Goal: Information Seeking & Learning: Learn about a topic

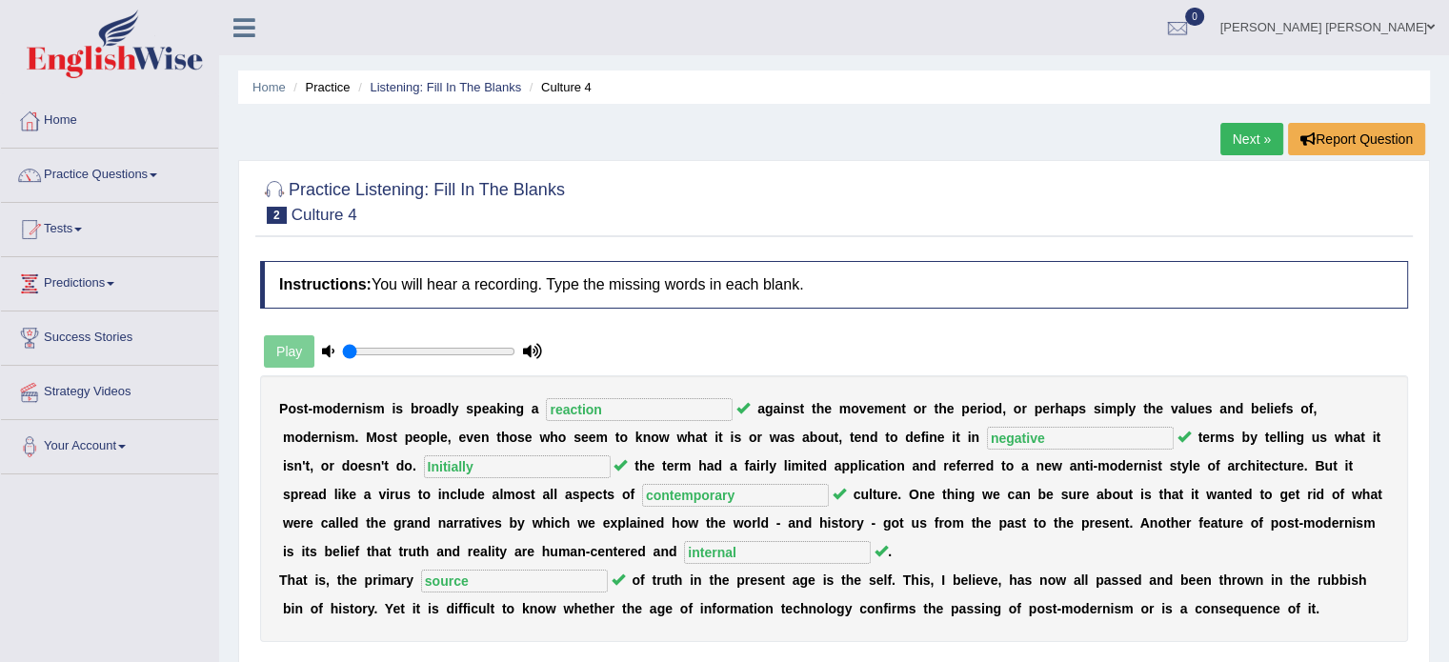
click at [1228, 142] on link "Next »" at bounding box center [1251, 139] width 63 height 32
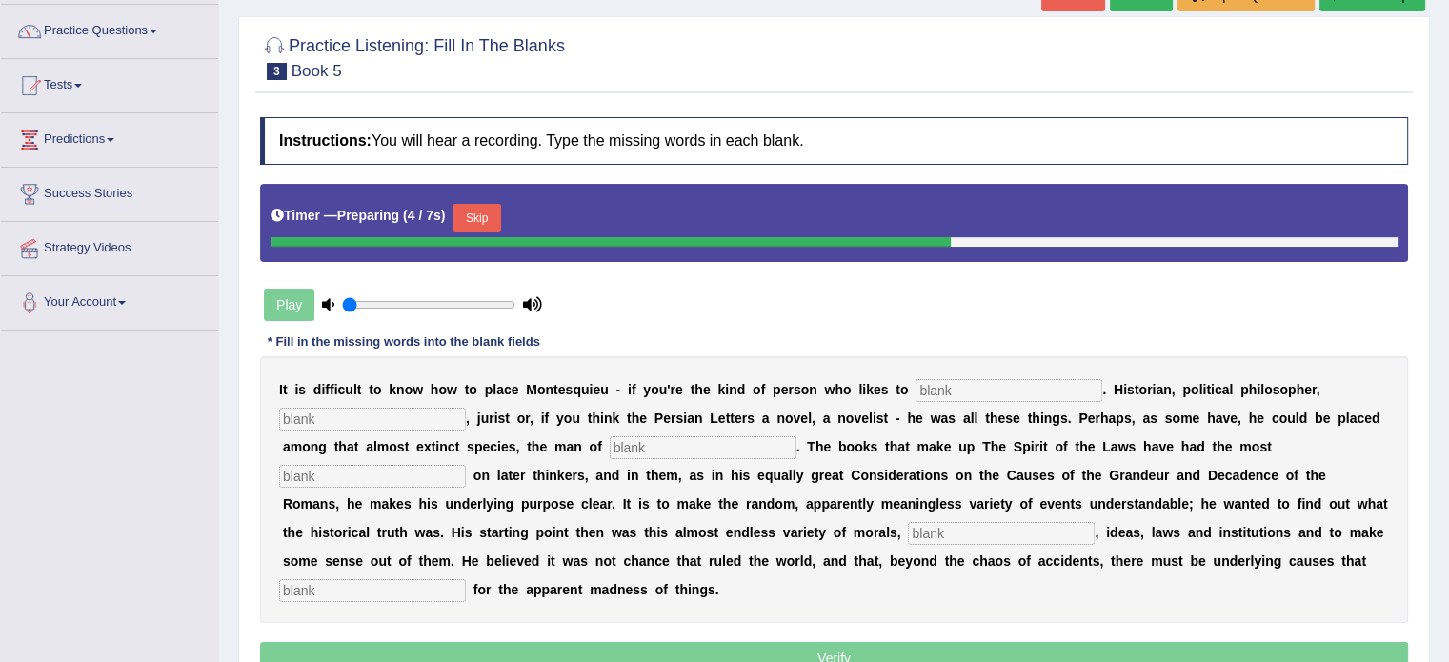
click at [1008, 388] on input "text" at bounding box center [1008, 390] width 187 height 23
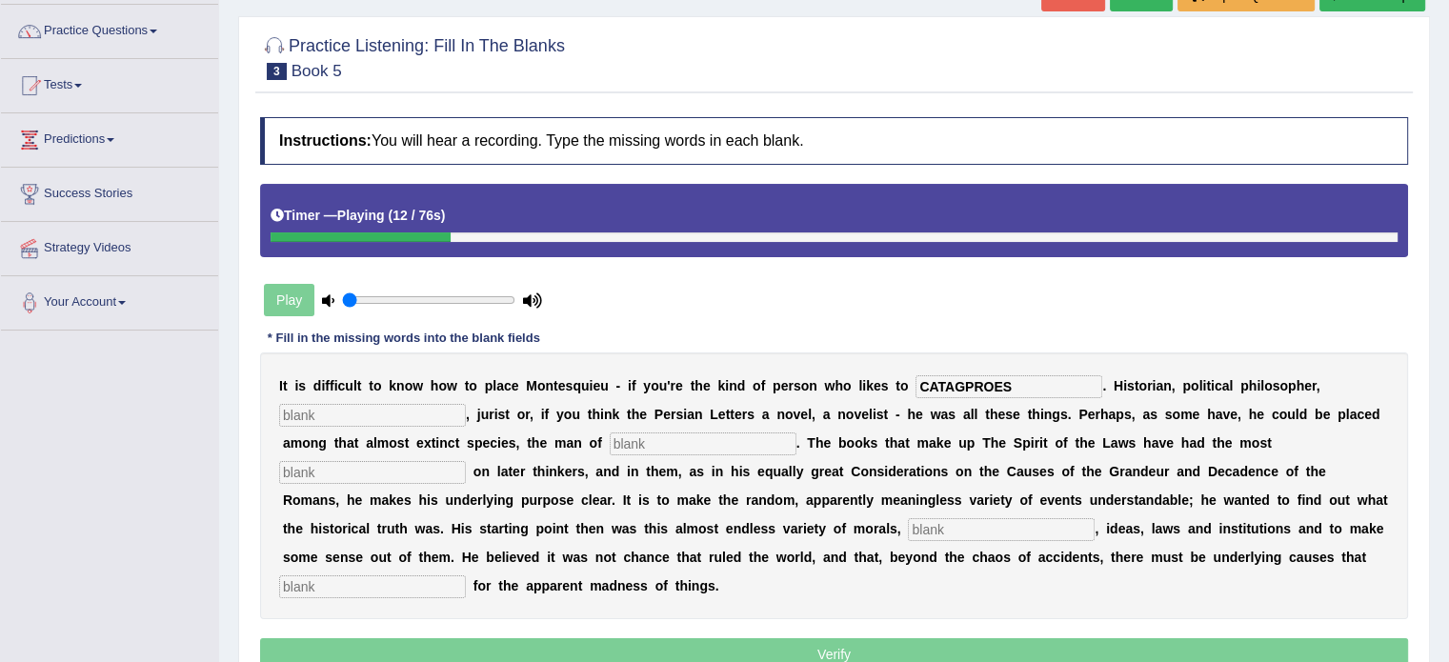
type input "CATAGPROES"
click at [419, 404] on input "text" at bounding box center [372, 415] width 187 height 23
type input "SOCIALOGIST"
click at [647, 433] on input "text" at bounding box center [703, 443] width 187 height 23
type input "letters"
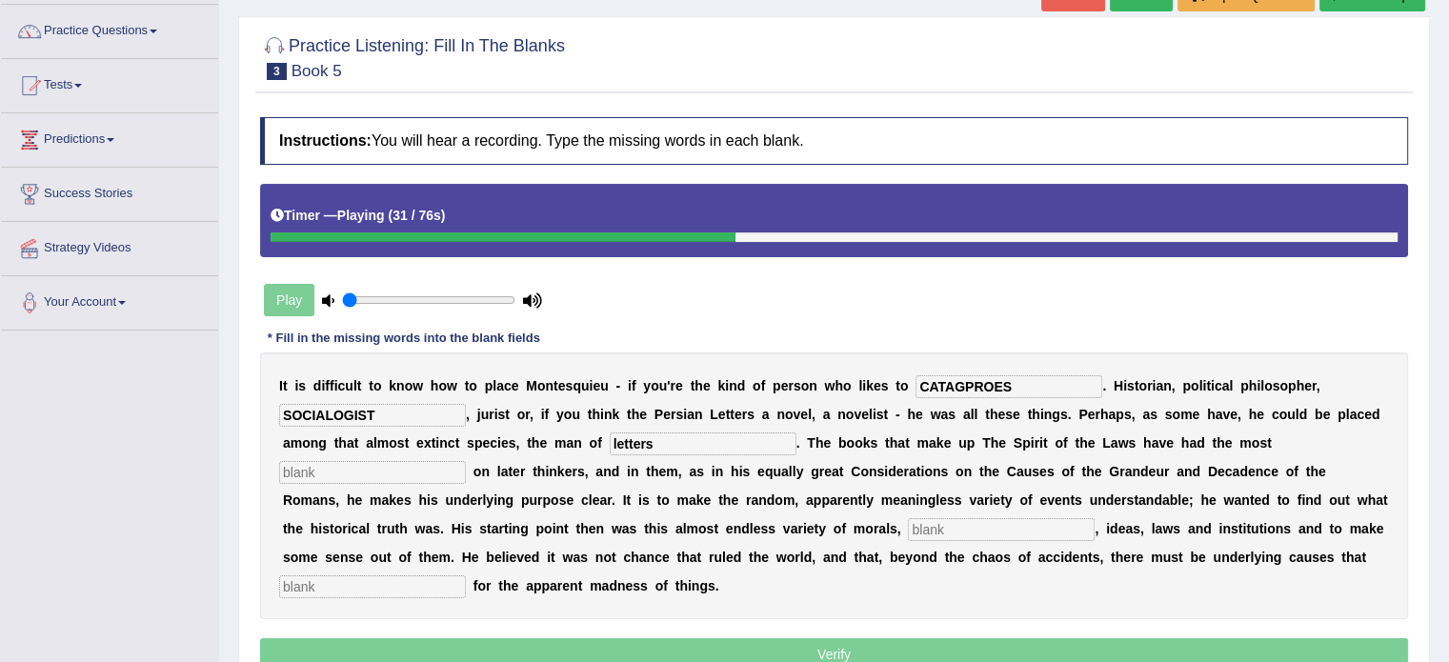
click at [383, 467] on input "text" at bounding box center [372, 472] width 187 height 23
type input "influence"
click at [983, 518] on input "text" at bounding box center [1001, 529] width 187 height 23
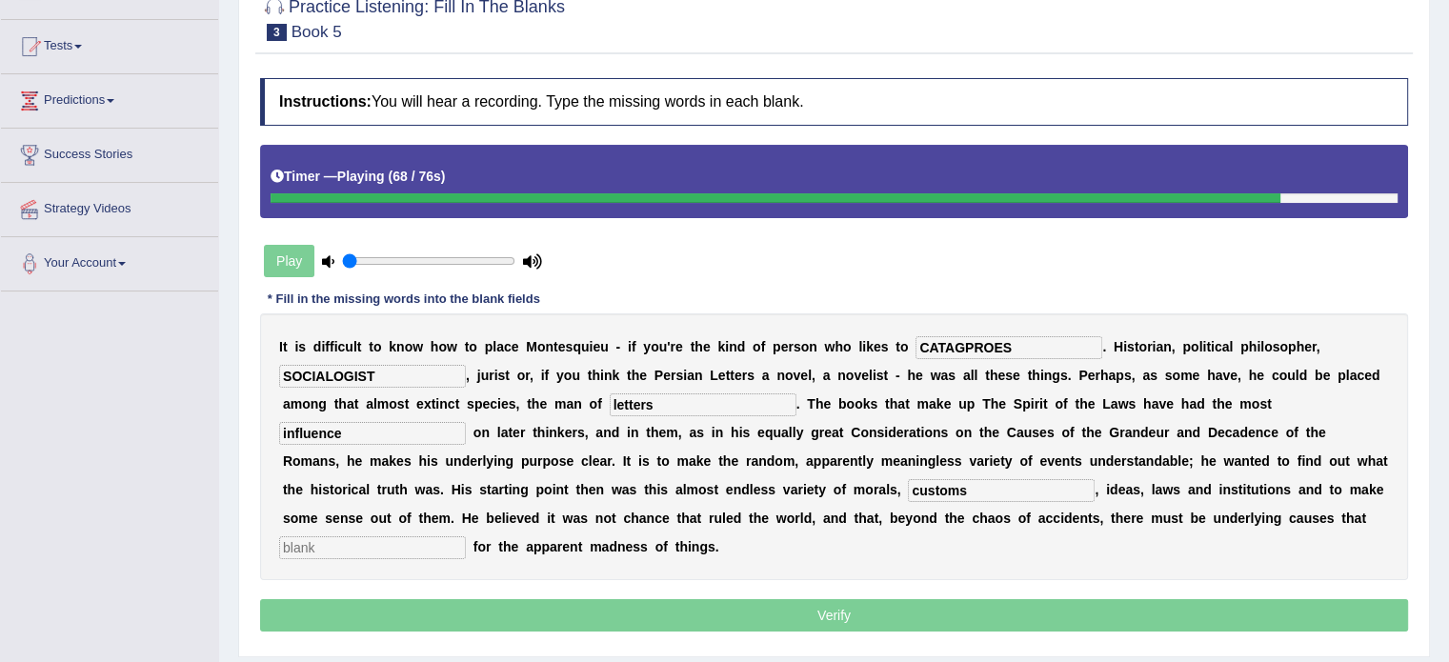
scroll to position [186, 0]
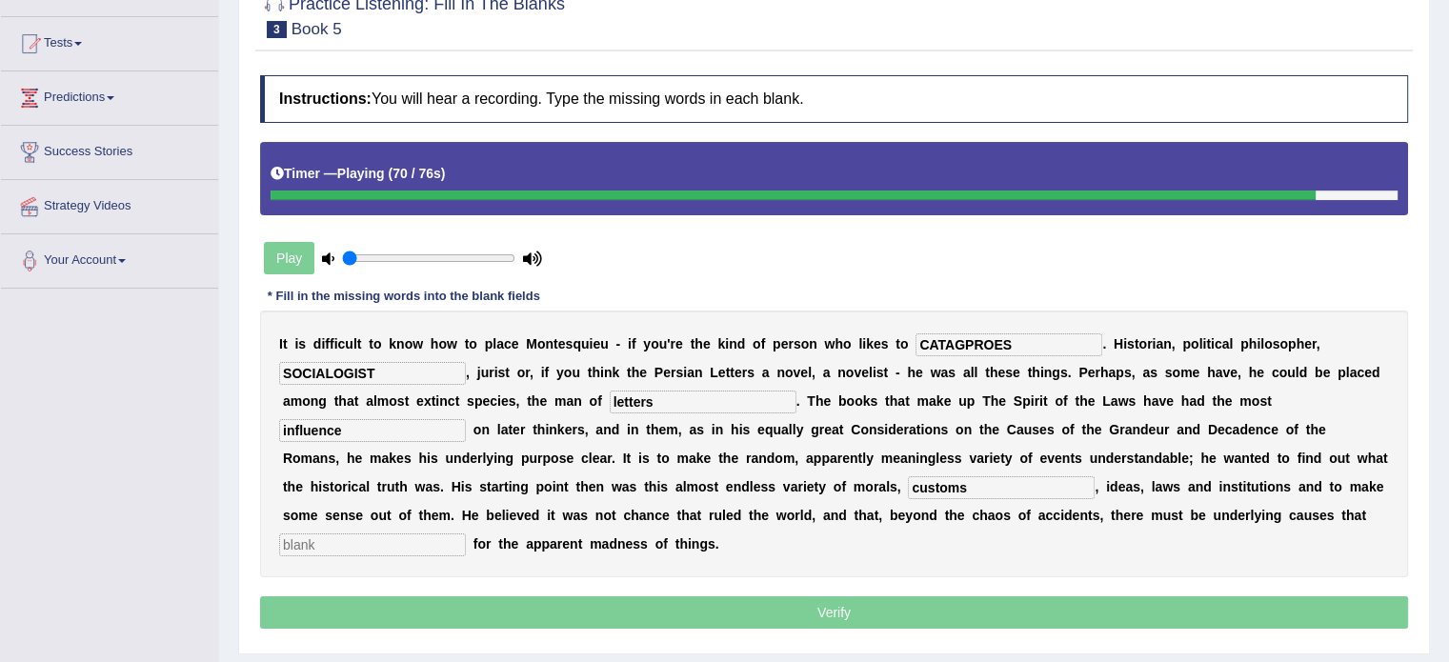
type input "customs"
click at [328, 550] on input "text" at bounding box center [372, 544] width 187 height 23
type input "account"
click at [1037, 342] on input "CATAGPROES" at bounding box center [1008, 344] width 187 height 23
type input "C"
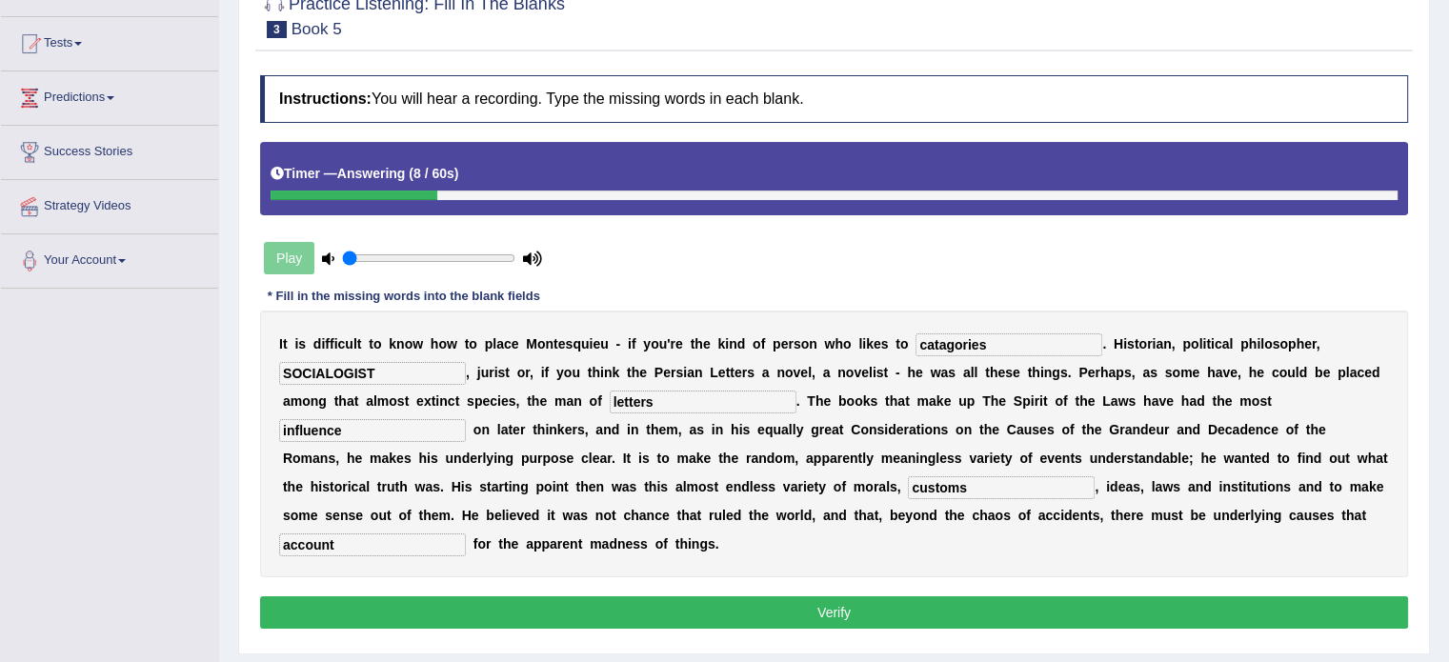
type input "catagories"
click at [396, 369] on input "SOCIALOGIST" at bounding box center [372, 373] width 187 height 23
type input "S"
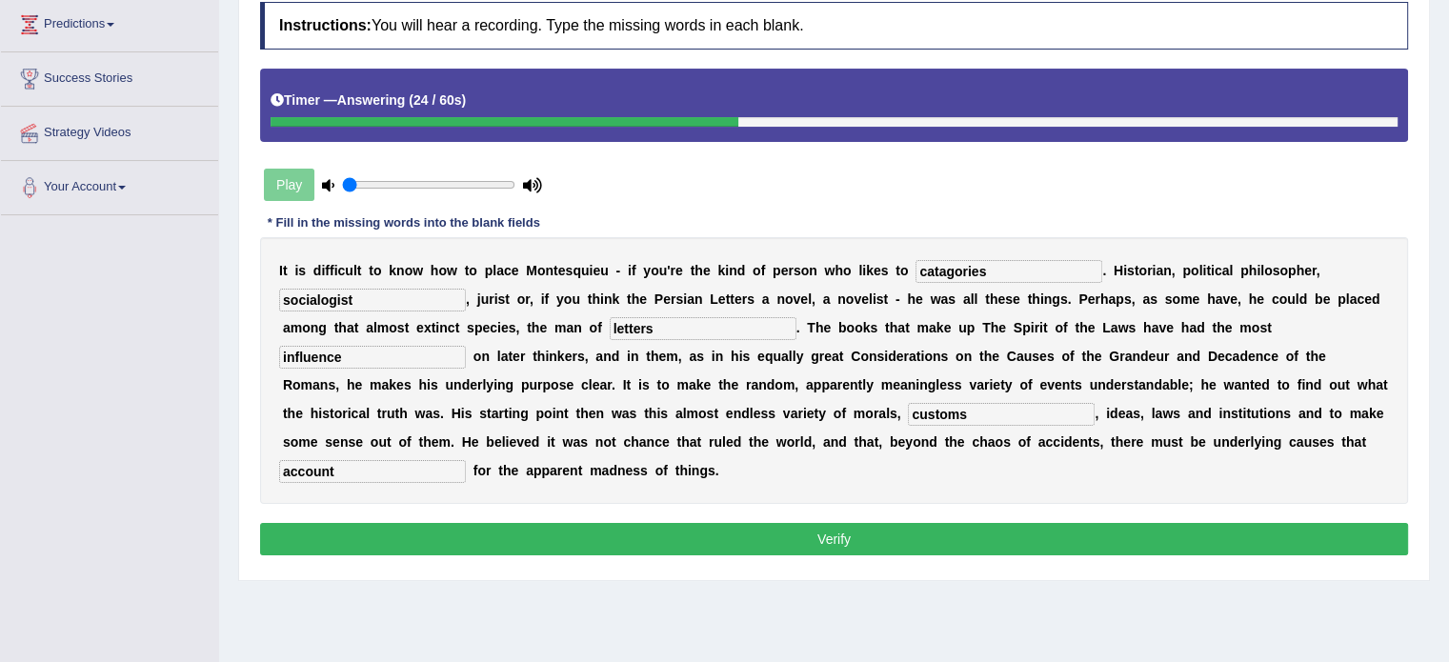
type input "socialogist"
click at [979, 417] on input "customs" at bounding box center [1001, 414] width 187 height 23
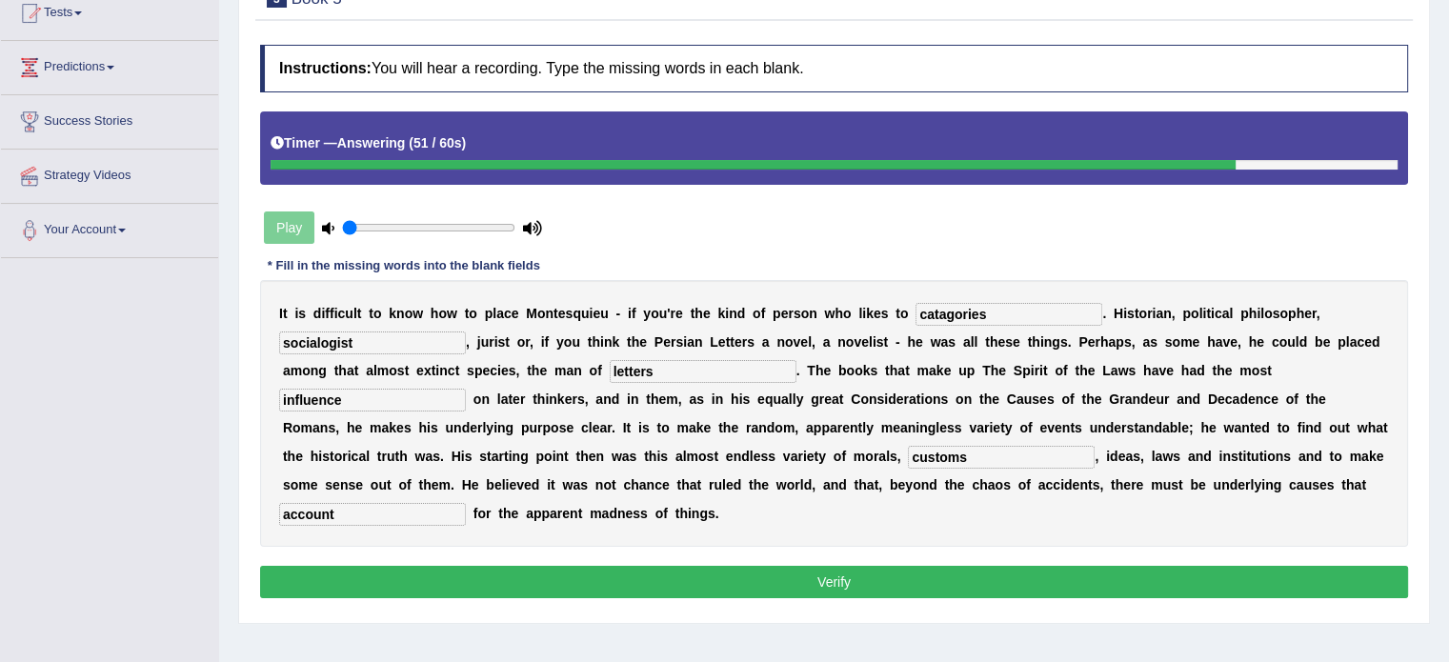
scroll to position [217, 0]
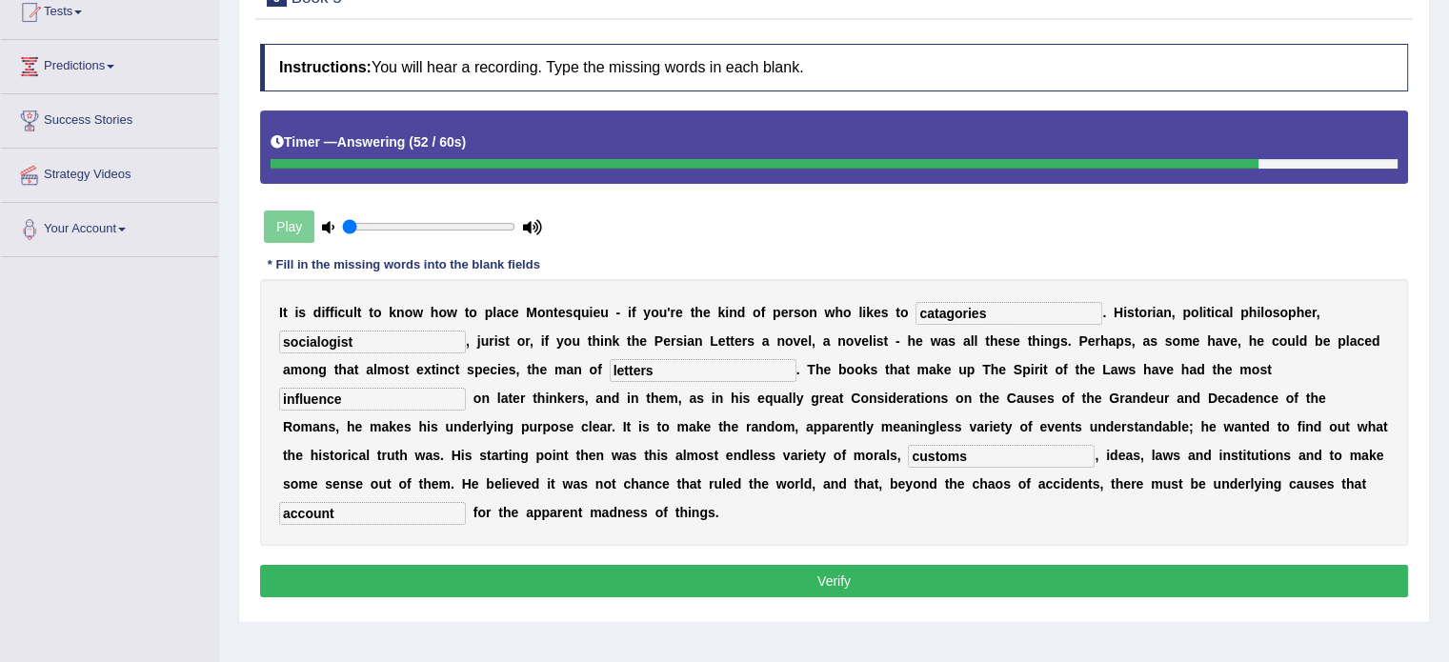
click at [997, 580] on button "Verify" at bounding box center [834, 581] width 1148 height 32
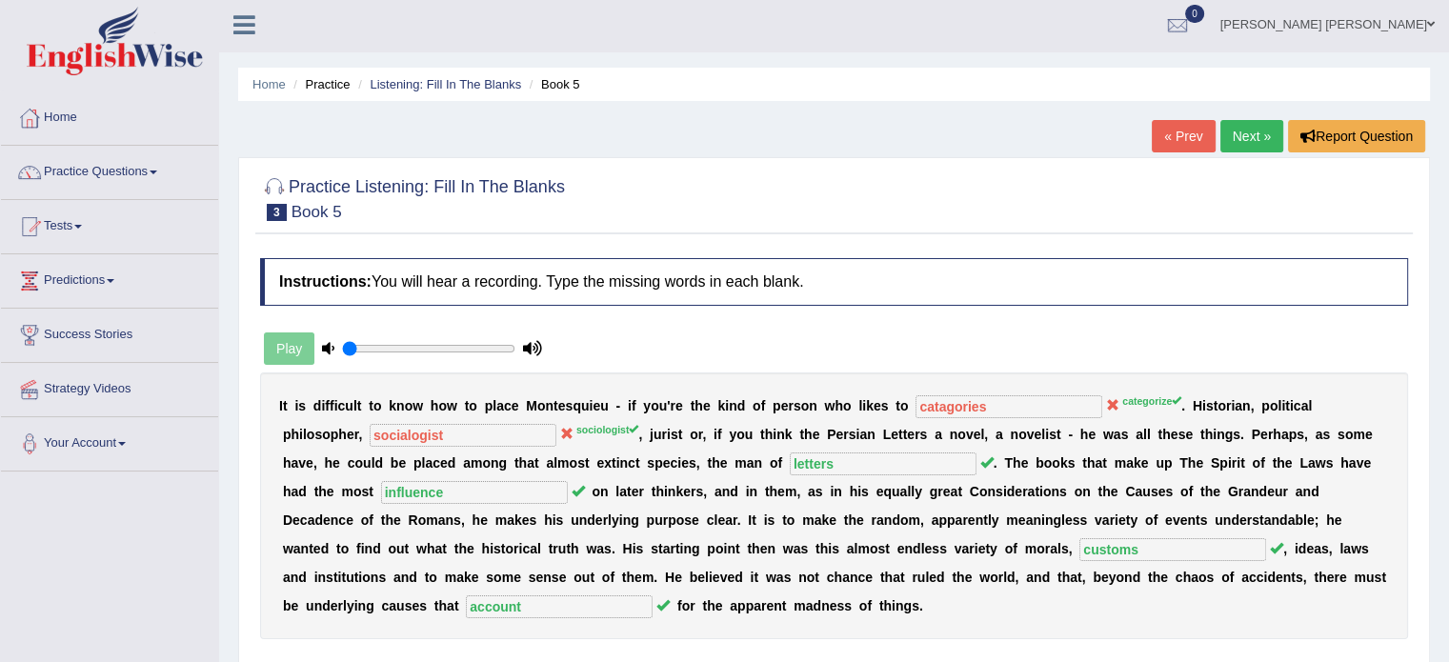
scroll to position [0, 0]
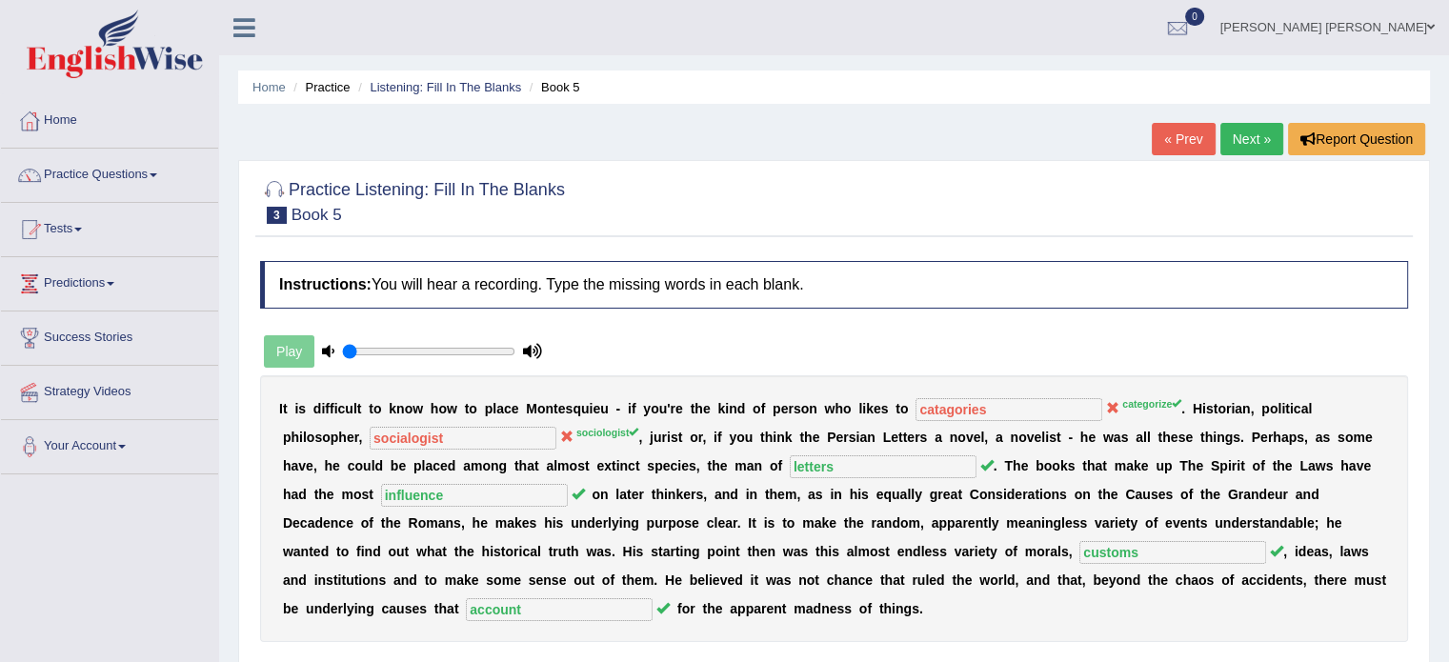
click at [1234, 135] on link "Next »" at bounding box center [1251, 139] width 63 height 32
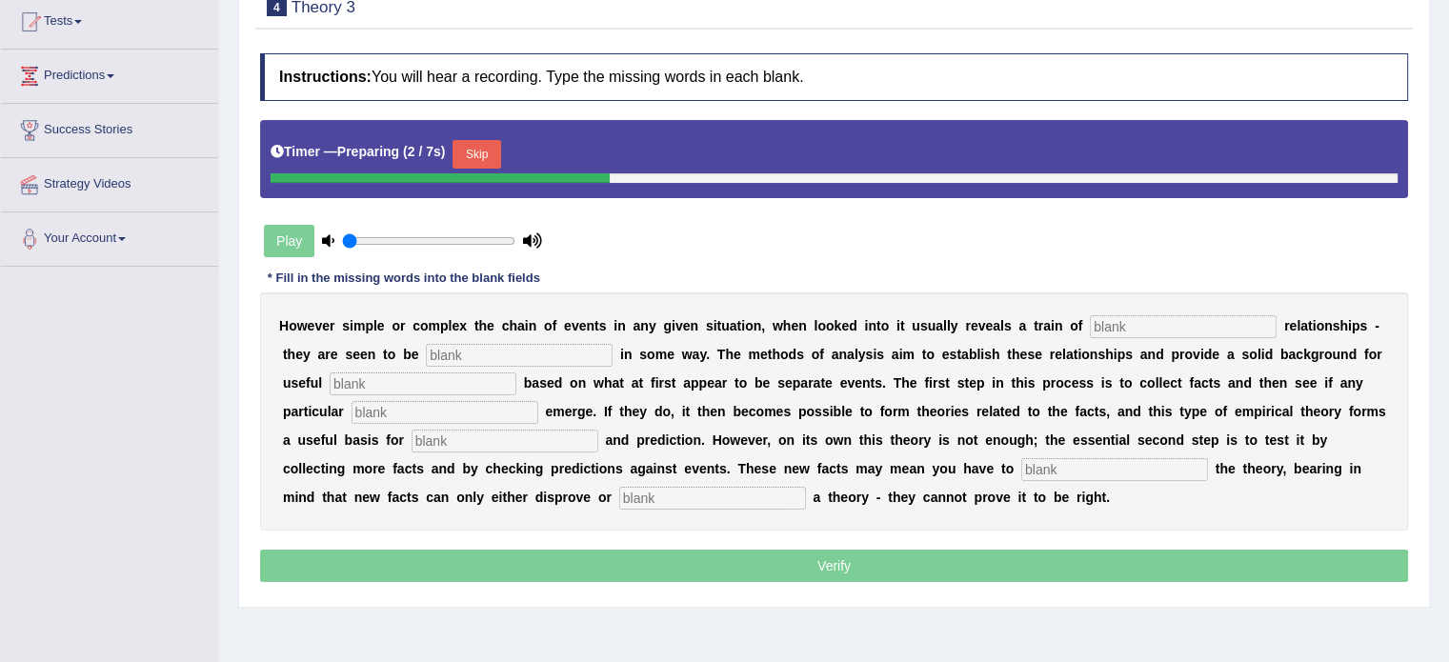
click at [1135, 331] on input "text" at bounding box center [1183, 326] width 187 height 23
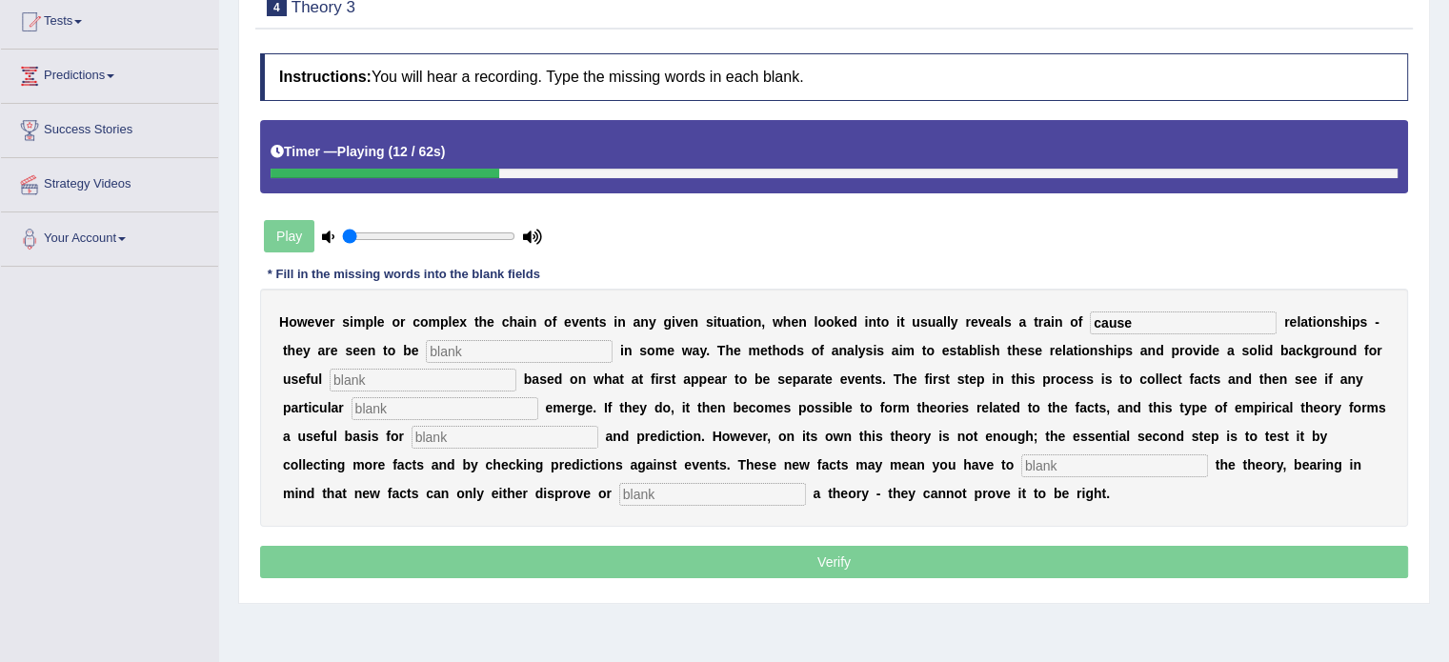
type input "cause"
click at [469, 344] on input "text" at bounding box center [519, 351] width 187 height 23
type input "linked"
click at [392, 380] on input "text" at bounding box center [423, 380] width 187 height 23
type input "generalisation"
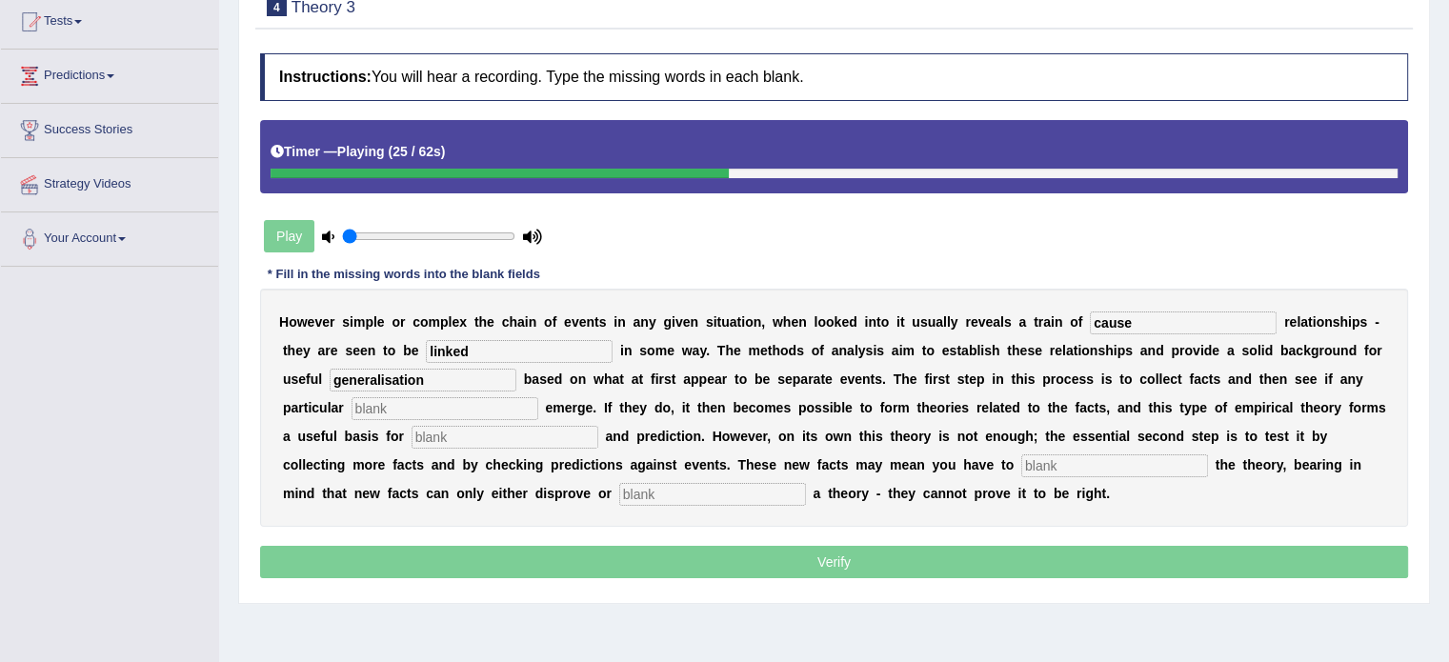
click at [396, 408] on input "text" at bounding box center [445, 408] width 187 height 23
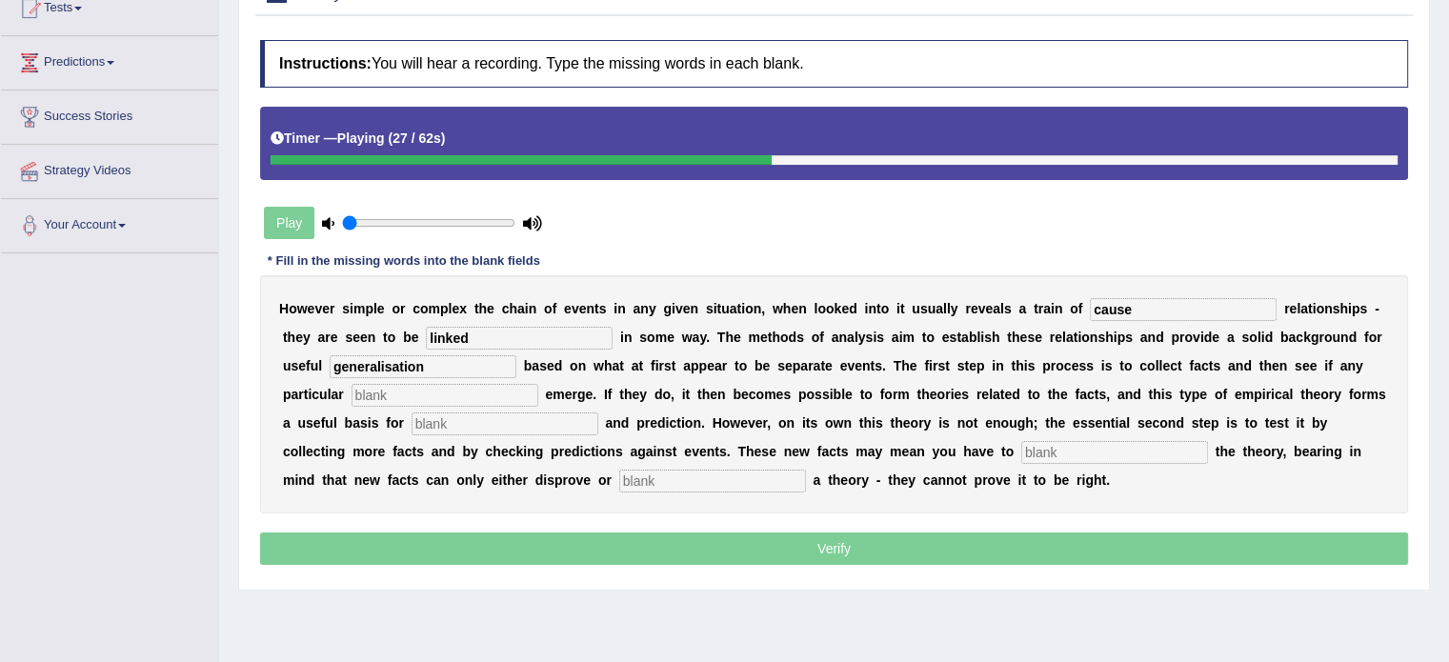
scroll to position [221, 0]
type input "patterns"
click at [440, 425] on input "text" at bounding box center [505, 423] width 187 height 23
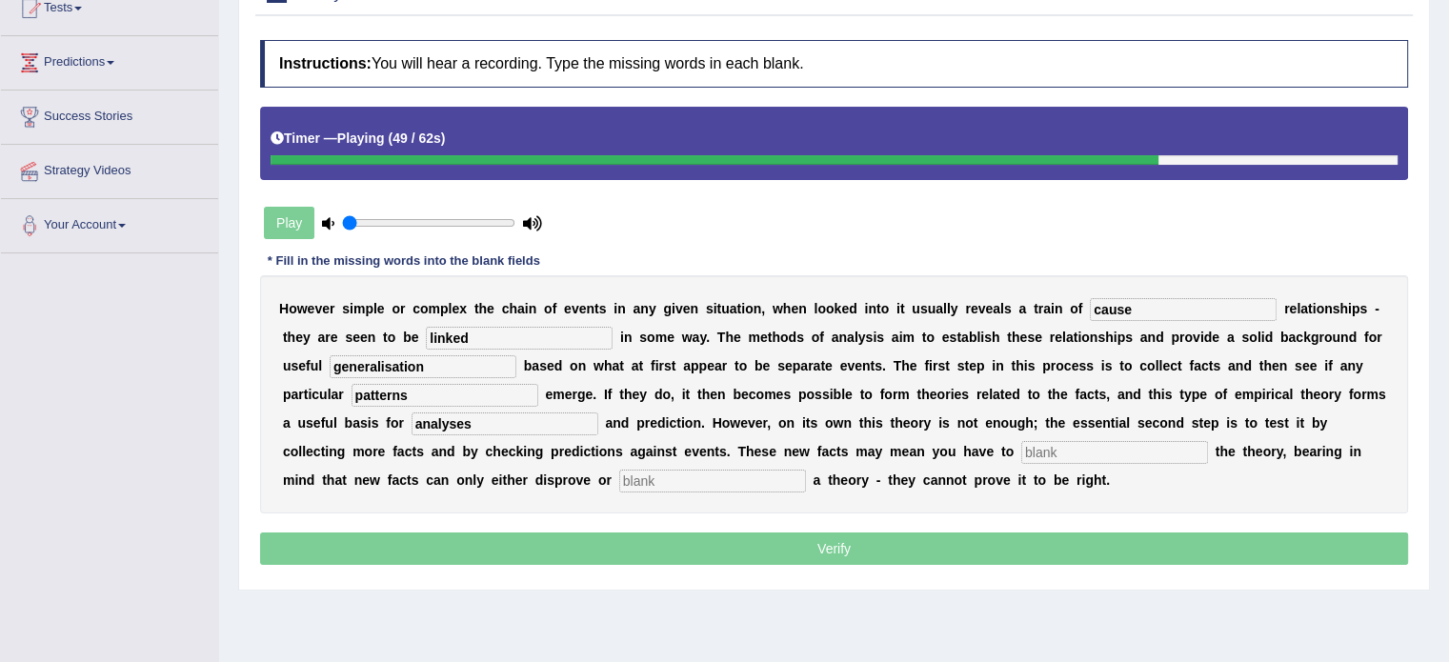
type input "analyses"
click at [1085, 441] on input "text" at bounding box center [1114, 452] width 187 height 23
type input "modify"
click at [692, 472] on input "text" at bounding box center [712, 481] width 187 height 23
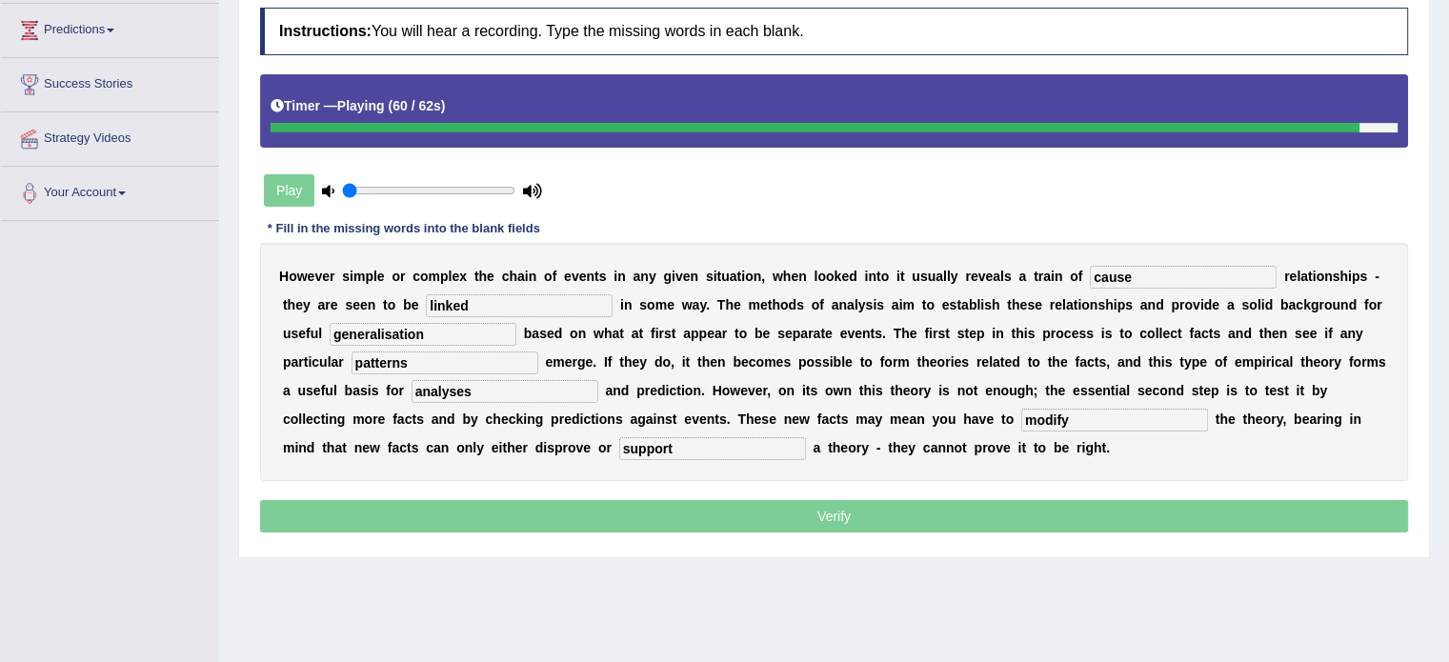
scroll to position [205, 0]
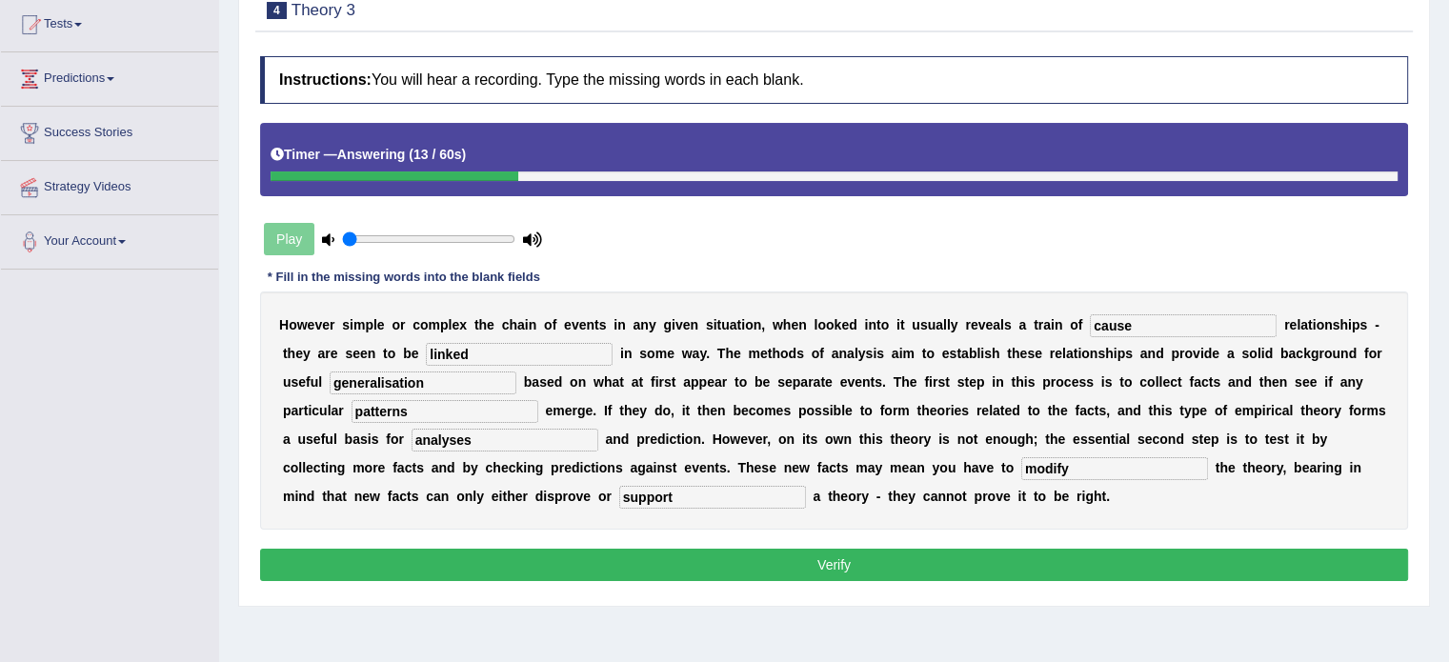
type input "support"
click at [453, 442] on input "analyses" at bounding box center [505, 440] width 187 height 23
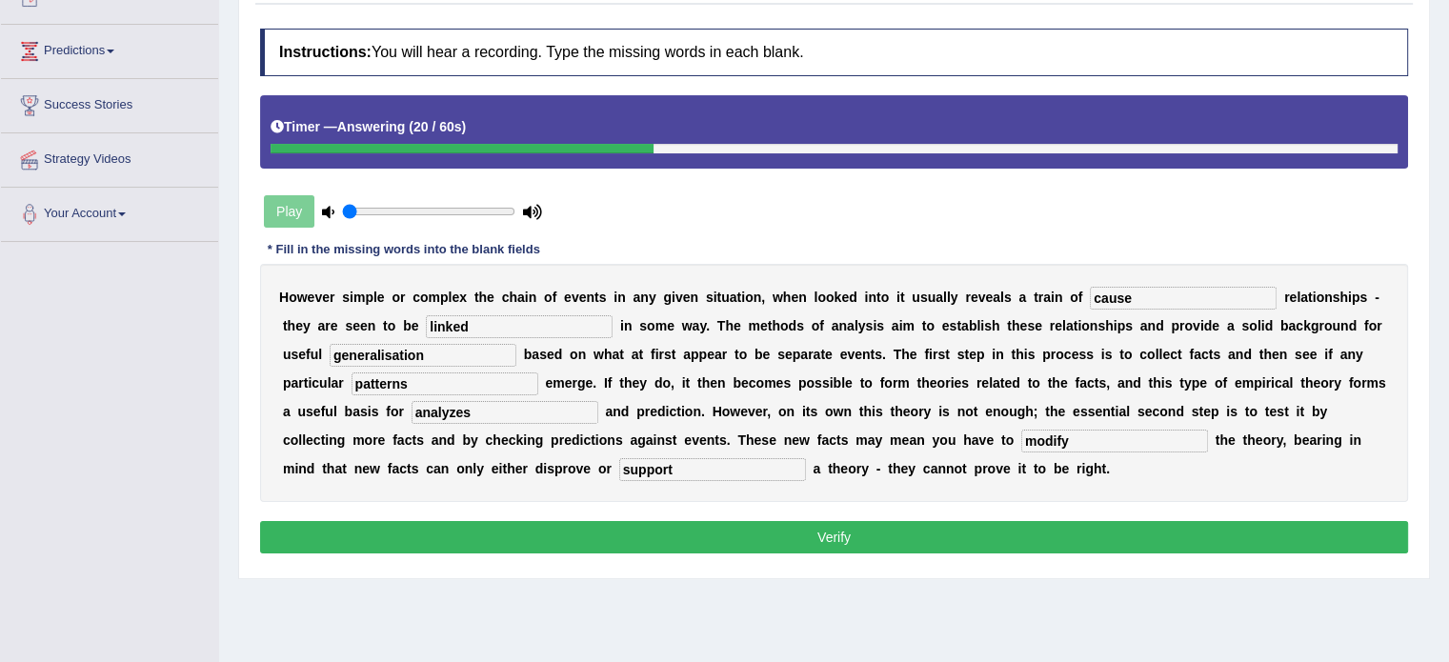
scroll to position [316, 0]
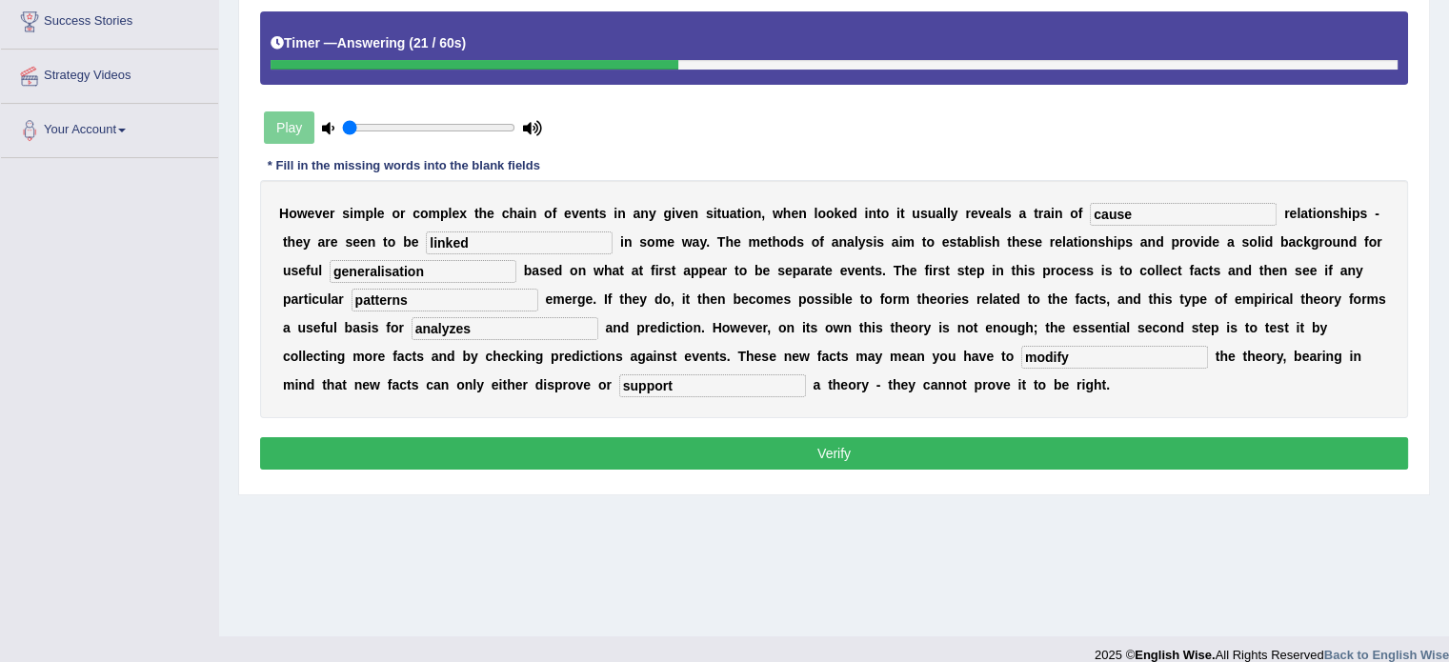
type input "analyzes"
click at [453, 442] on button "Verify" at bounding box center [834, 453] width 1148 height 32
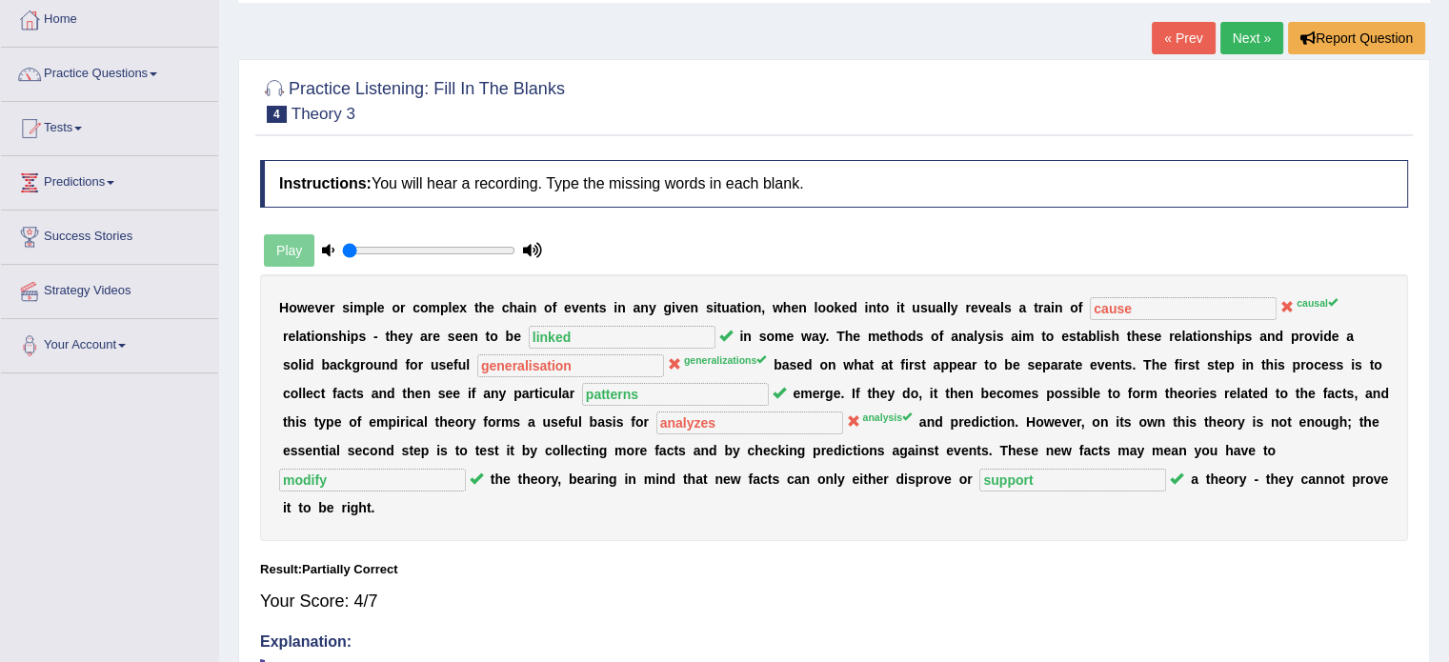
scroll to position [99, 0]
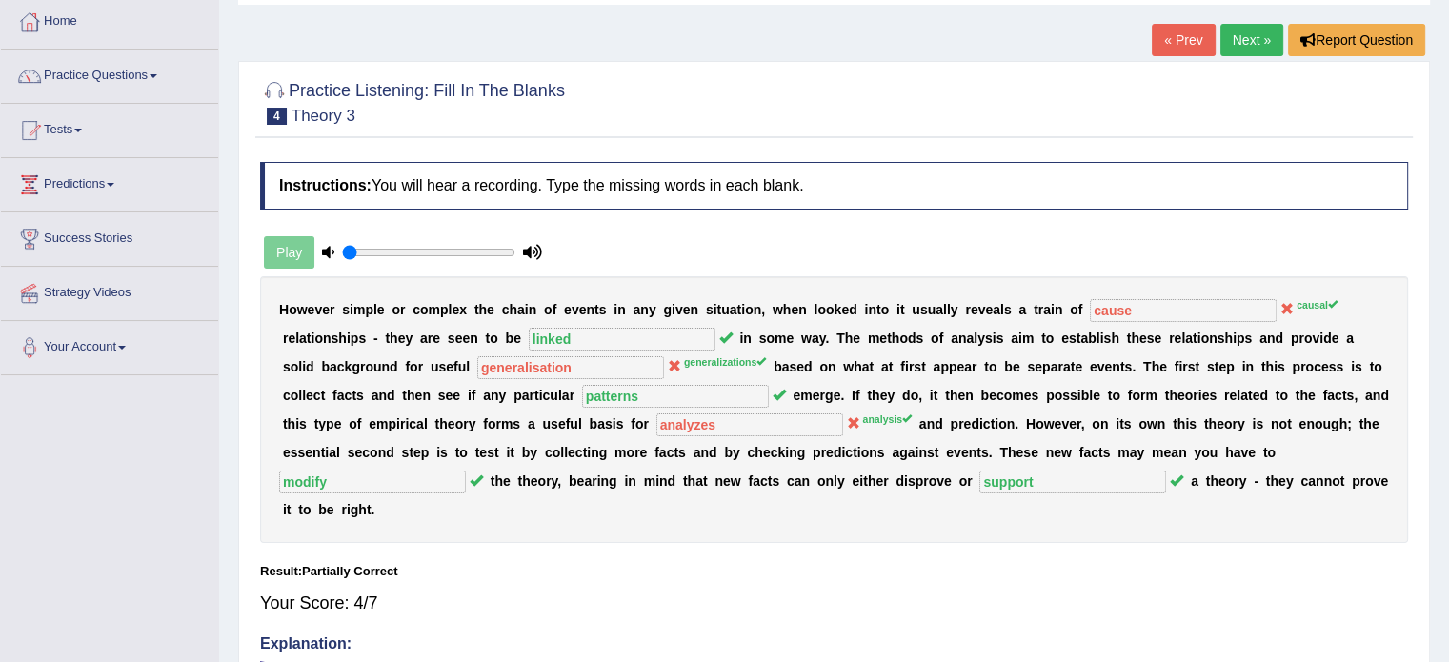
click at [455, 445] on b "t" at bounding box center [457, 452] width 5 height 15
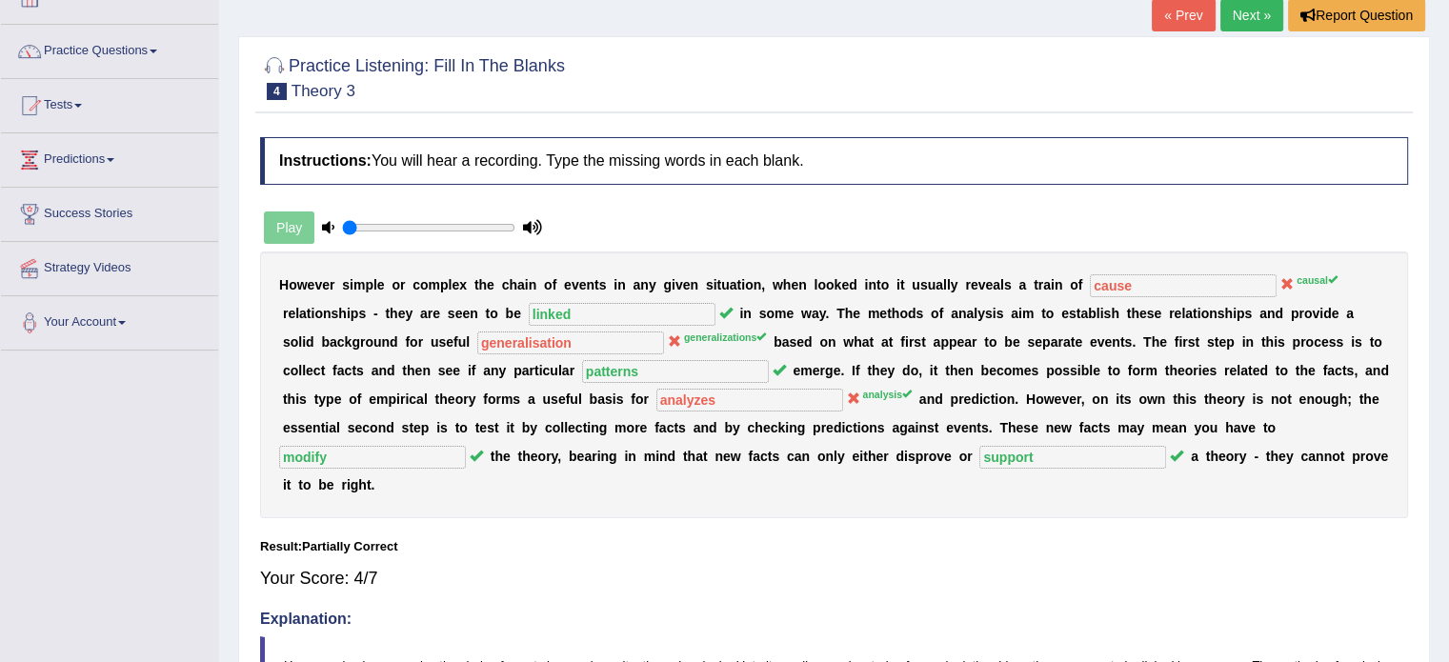
scroll to position [119, 0]
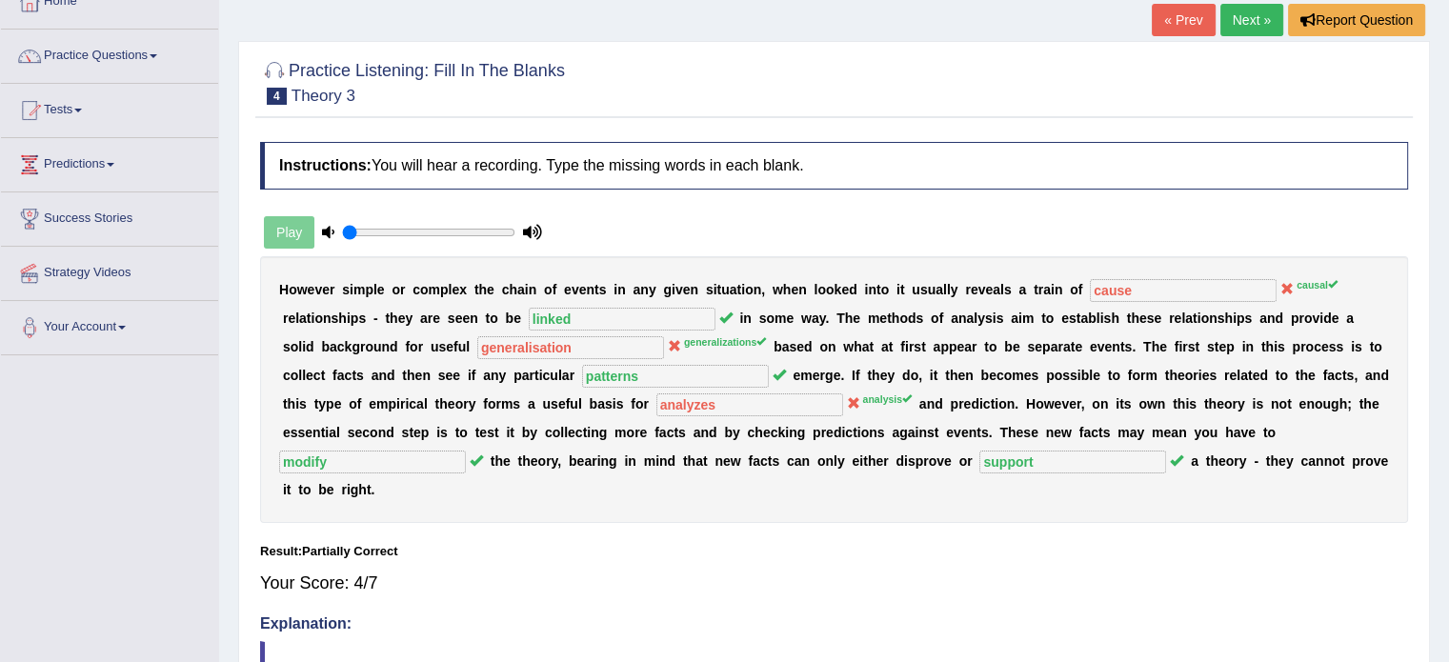
click at [1255, 14] on link "Next »" at bounding box center [1251, 20] width 63 height 32
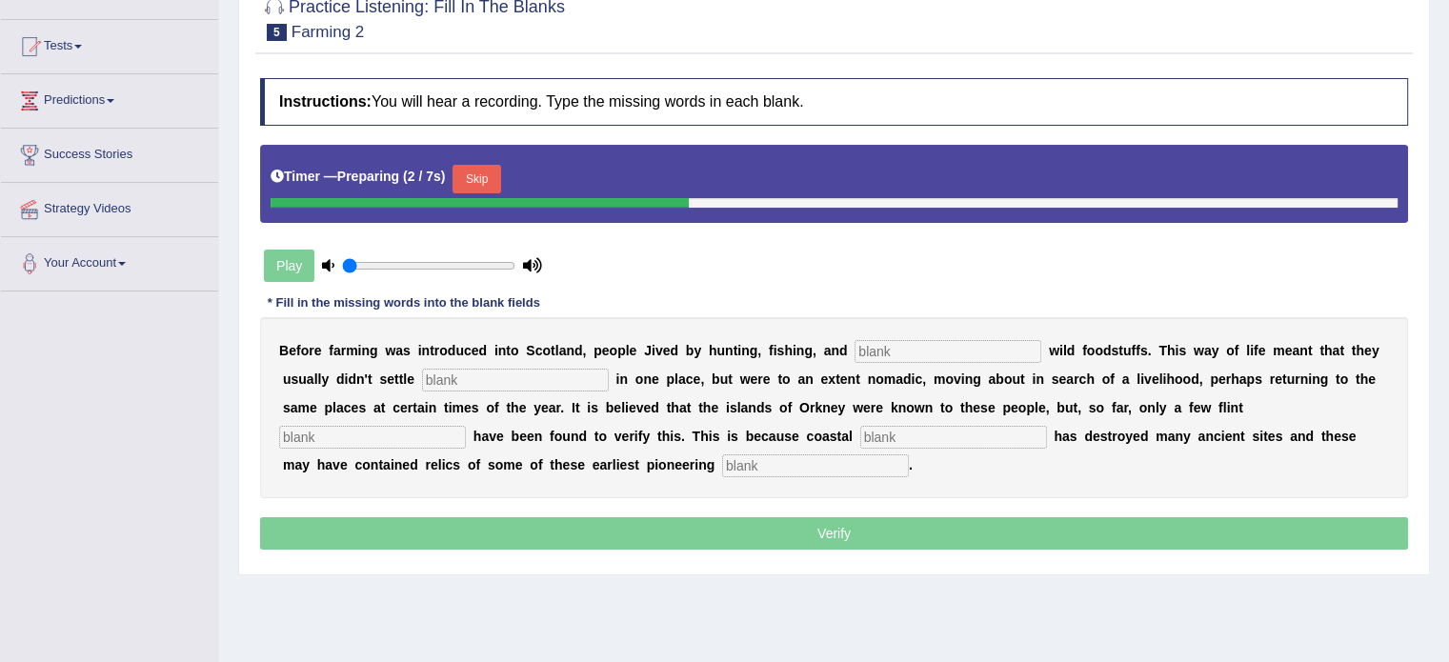
click at [926, 352] on input "text" at bounding box center [947, 351] width 187 height 23
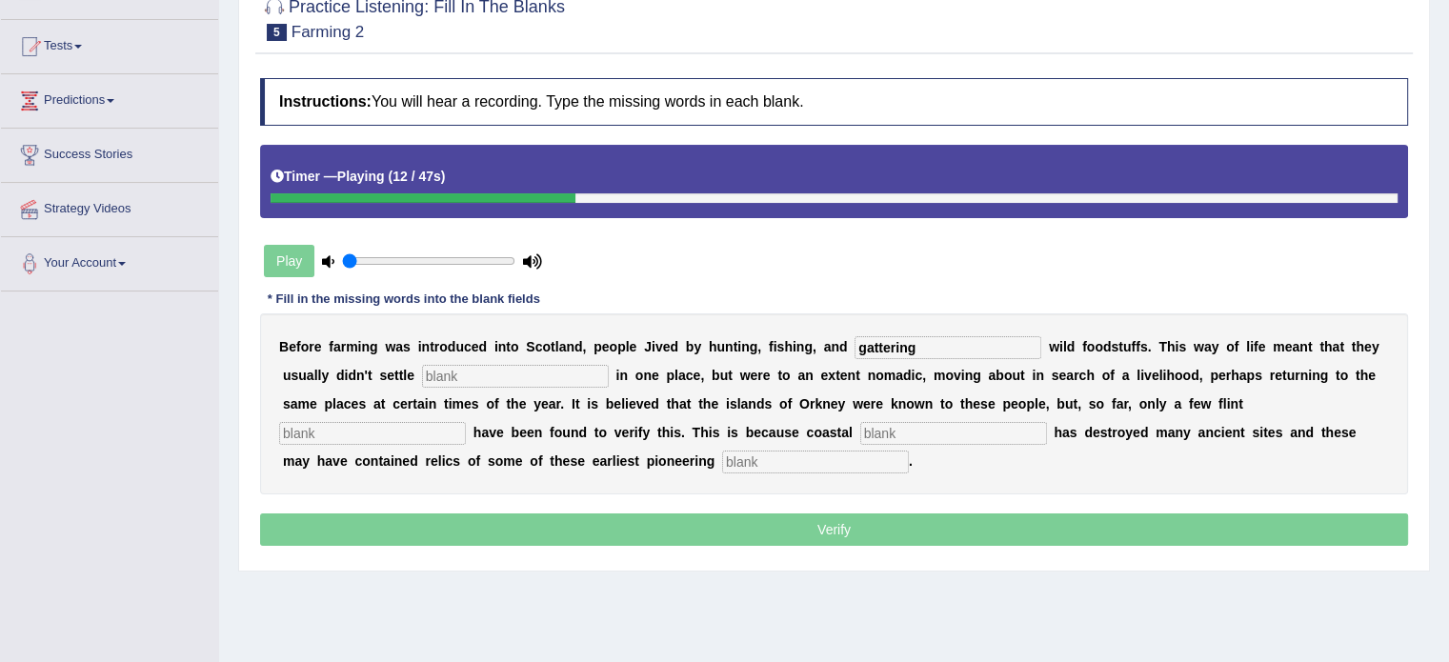
type input "gattering"
click at [511, 369] on input "text" at bounding box center [515, 376] width 187 height 23
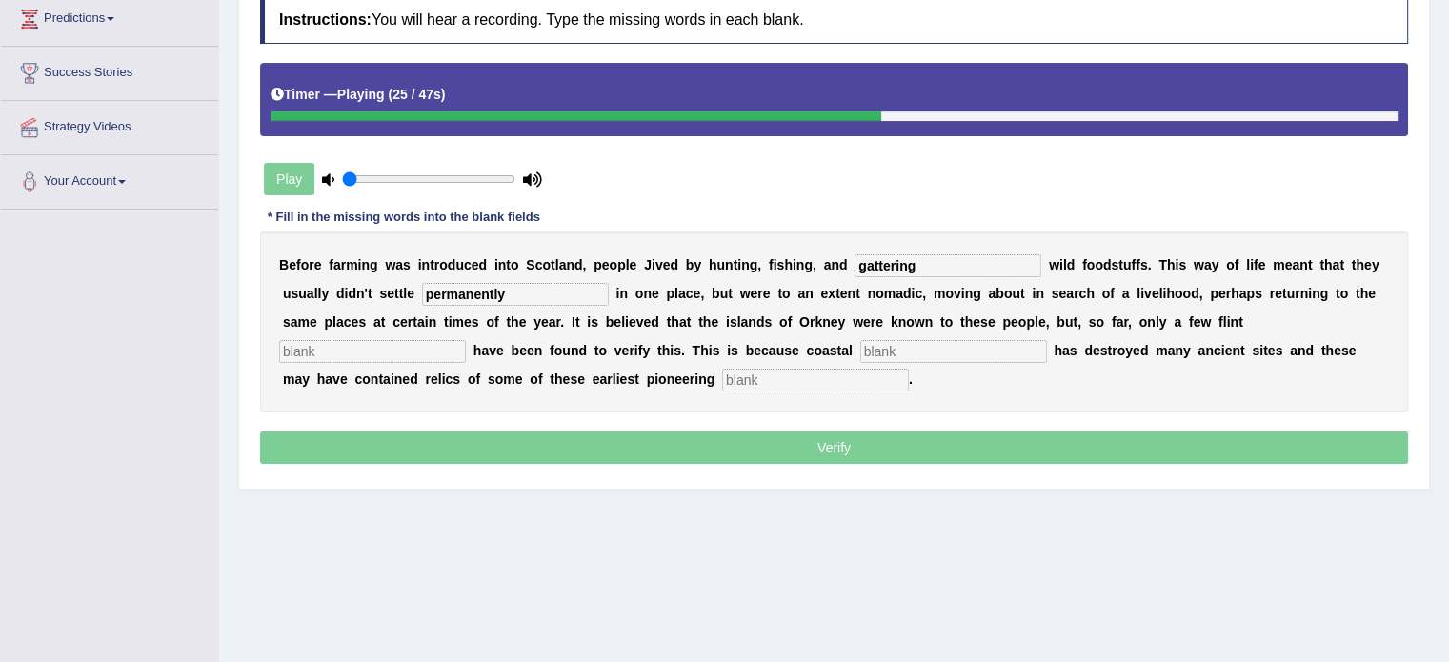
scroll to position [266, 0]
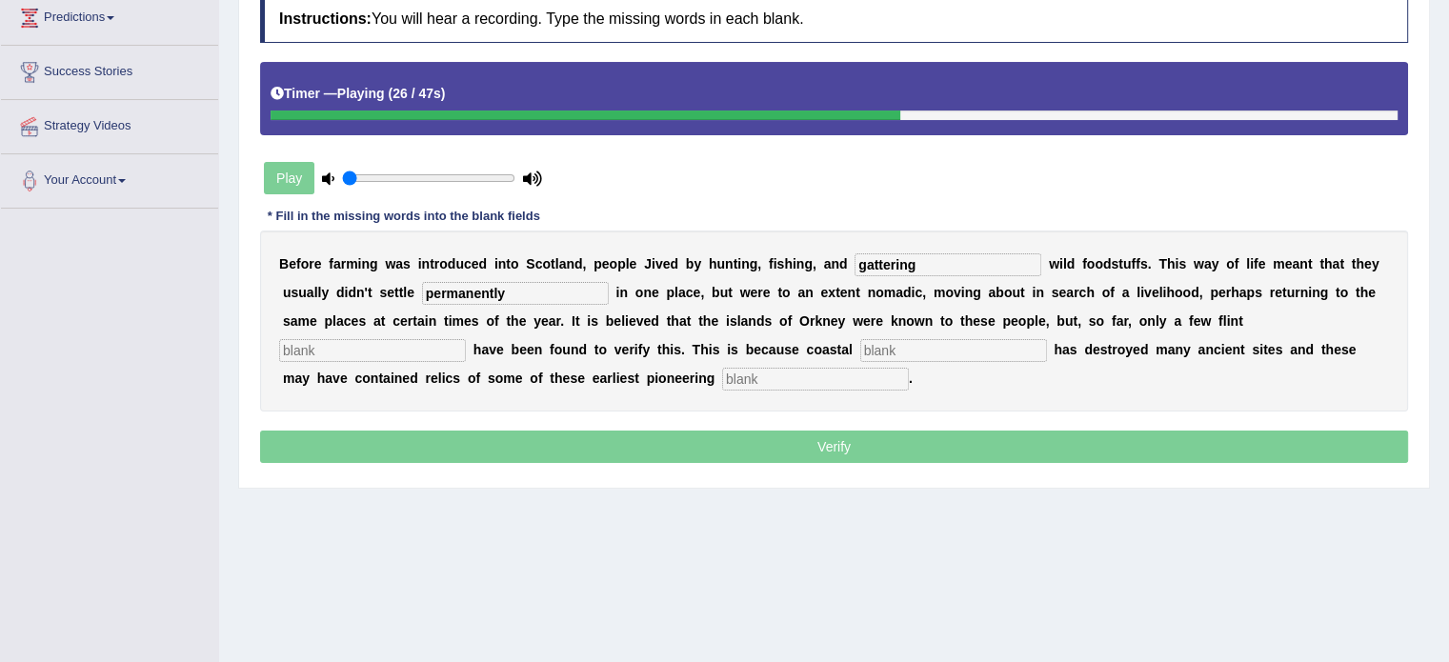
type input "permanently"
click at [390, 347] on input "text" at bounding box center [372, 350] width 187 height 23
type input "tools"
click at [908, 351] on input "text" at bounding box center [953, 350] width 187 height 23
type input "errosion"
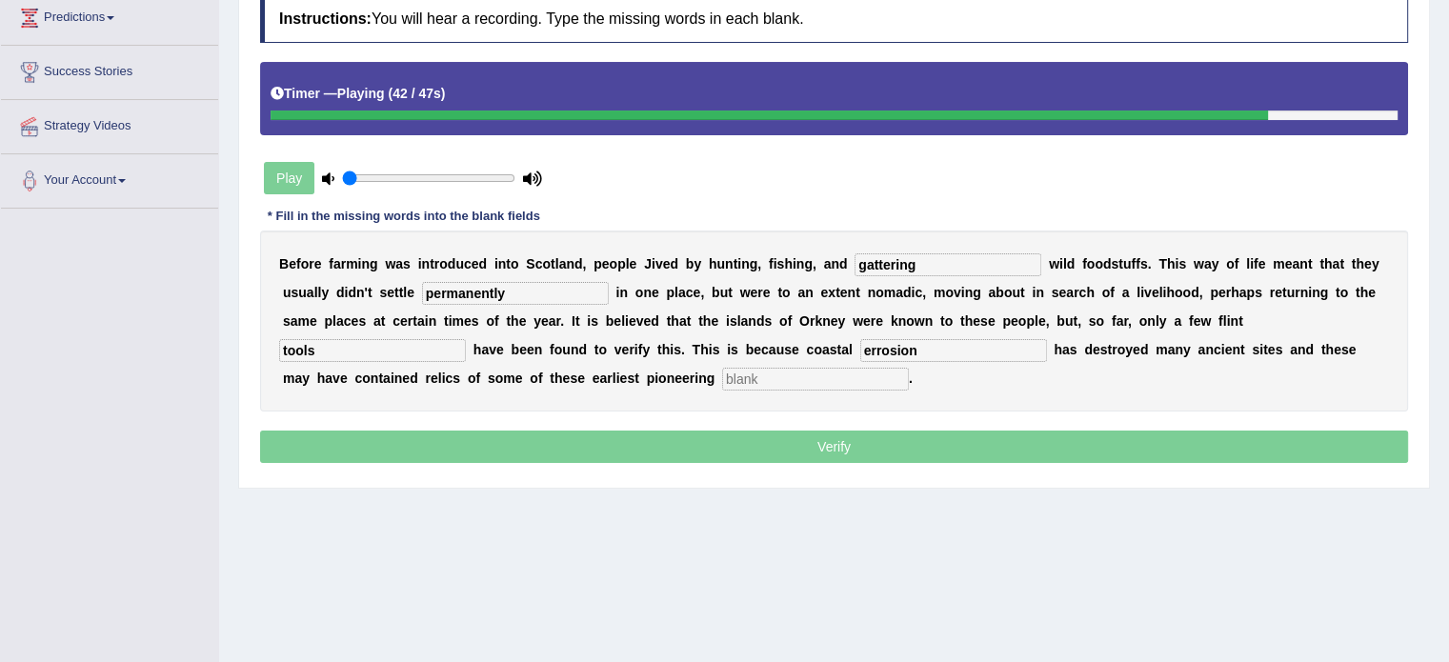
click at [796, 370] on input "text" at bounding box center [815, 379] width 187 height 23
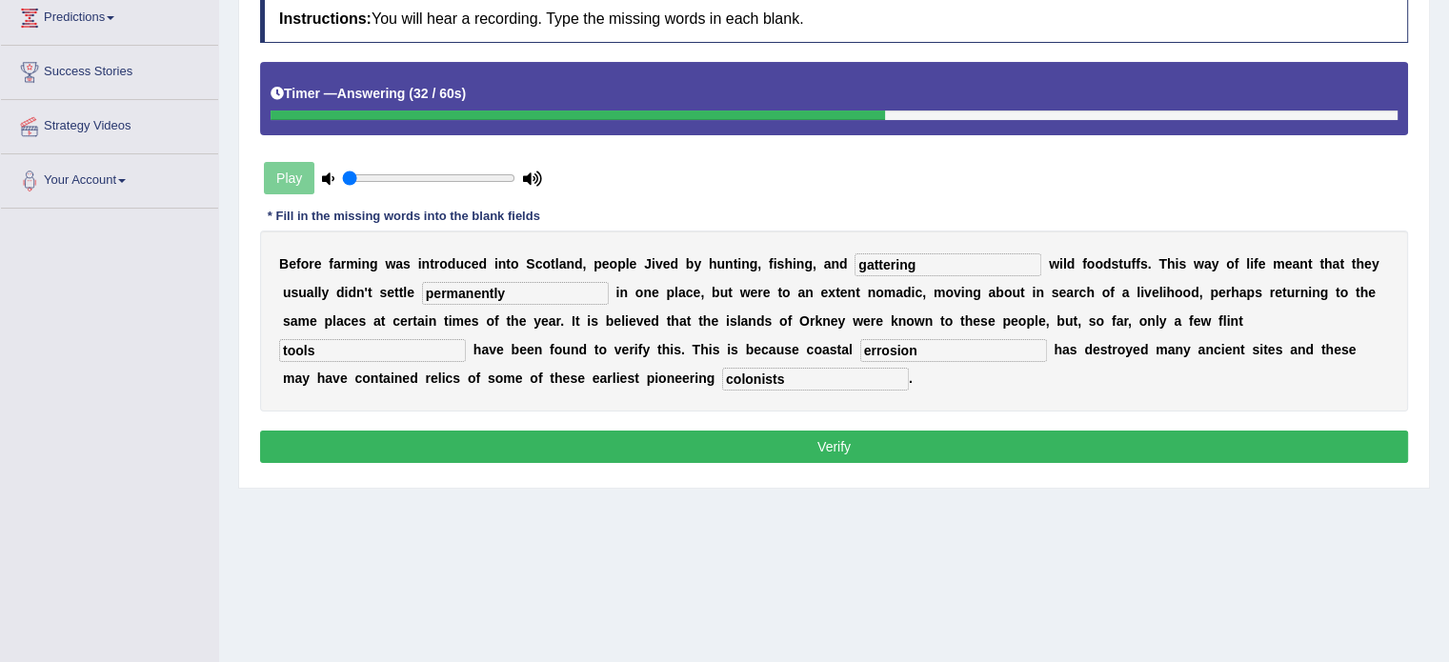
type input "colonists"
click at [603, 443] on button "Verify" at bounding box center [834, 447] width 1148 height 32
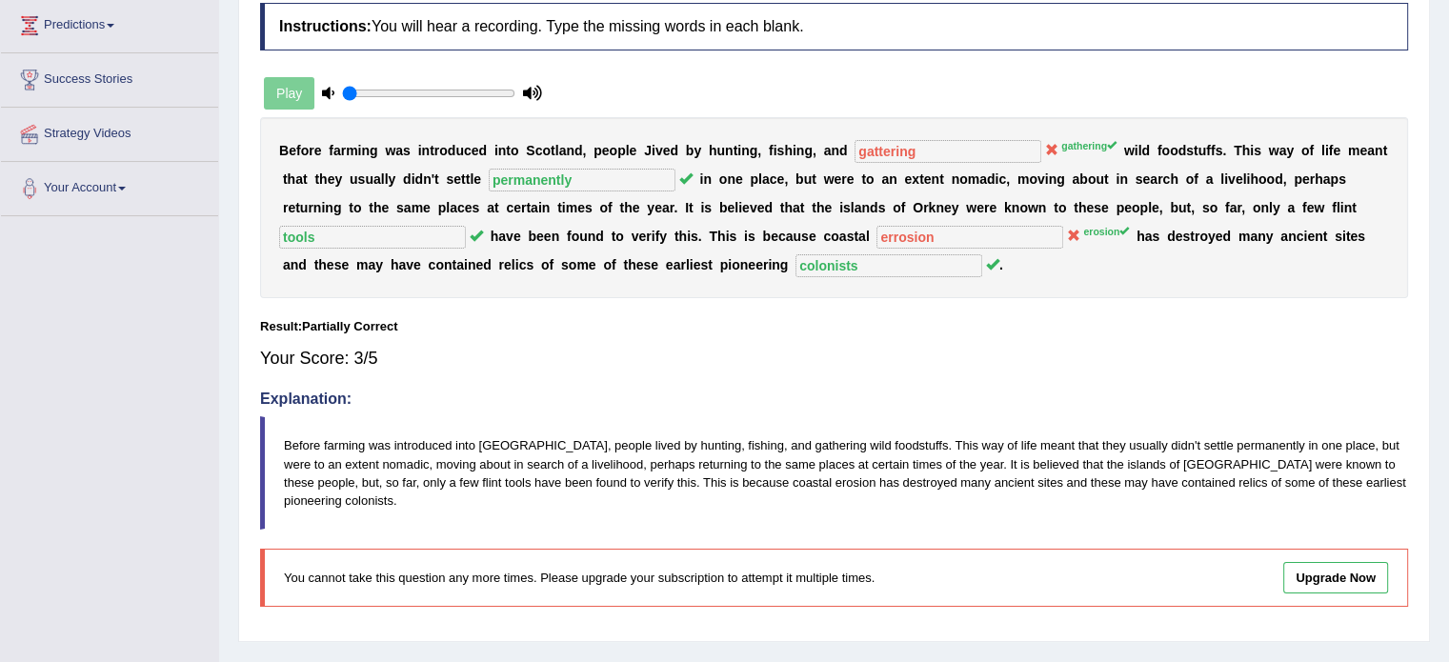
scroll to position [0, 0]
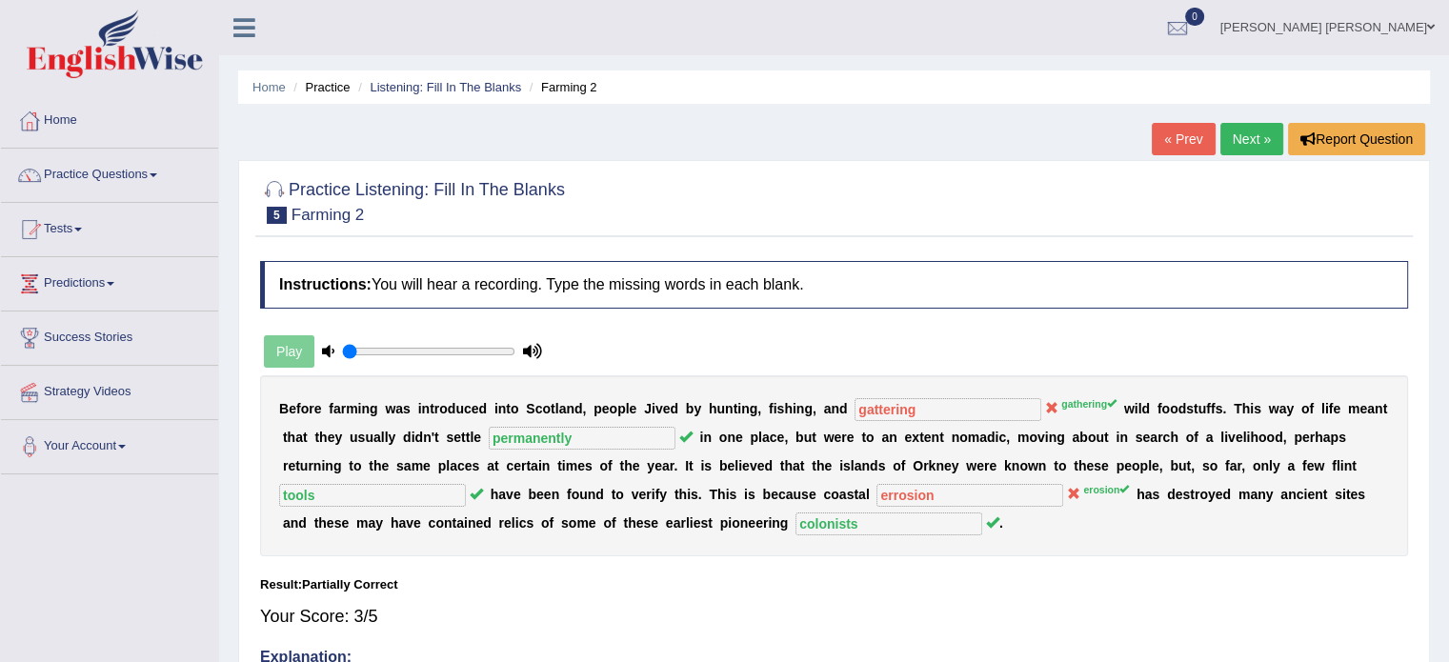
click at [1265, 137] on link "Next »" at bounding box center [1251, 139] width 63 height 32
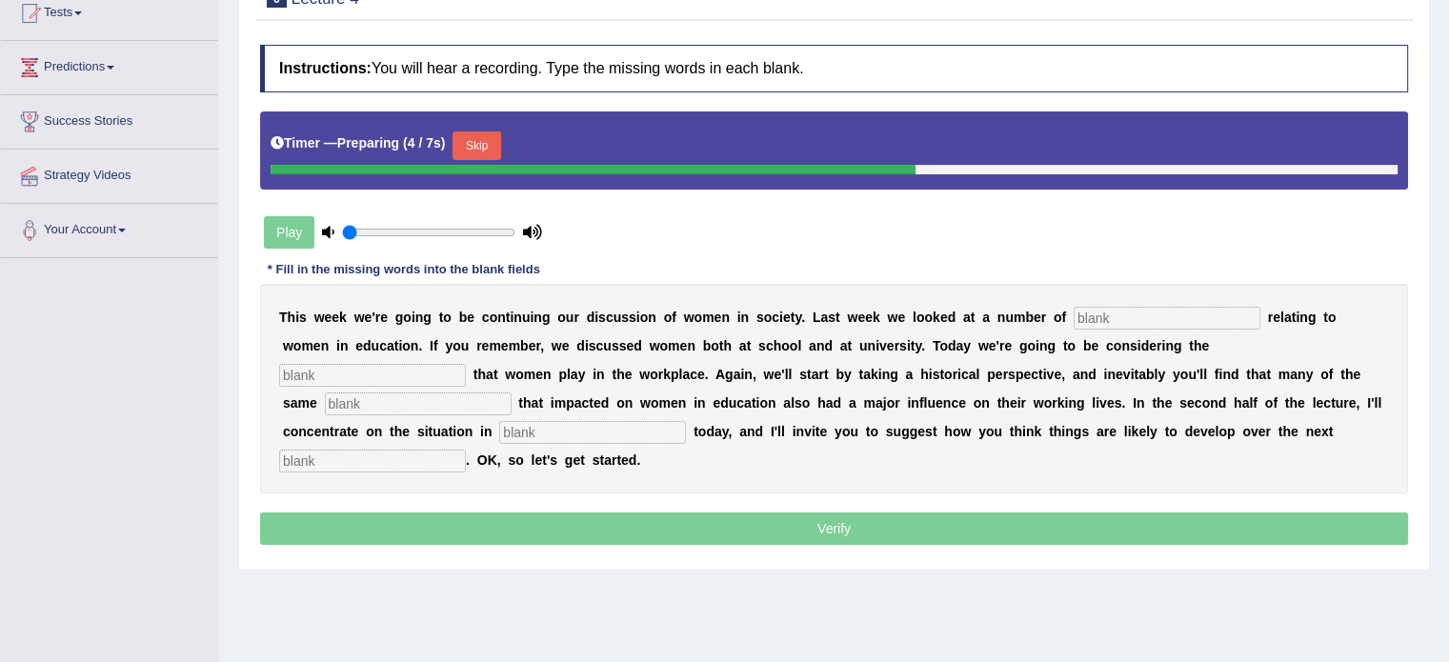
click at [493, 144] on button "Skip" at bounding box center [476, 145] width 48 height 29
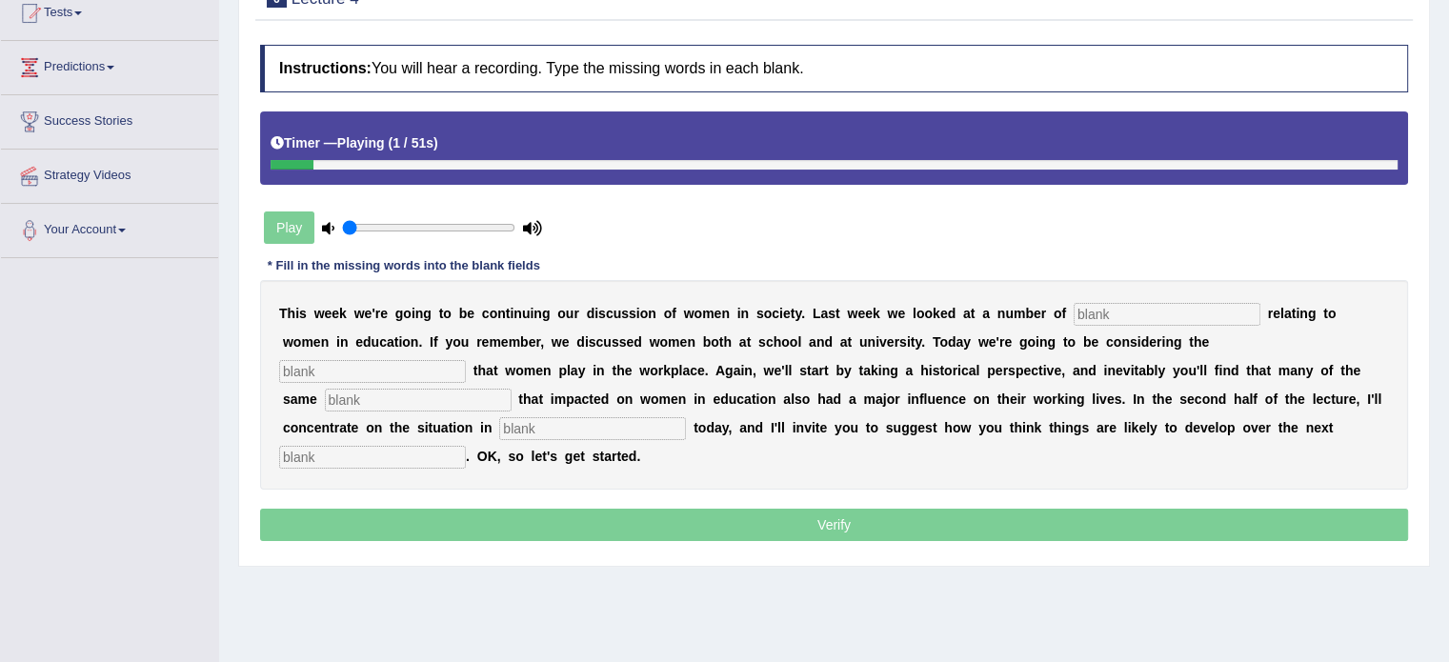
click at [1189, 319] on input "text" at bounding box center [1167, 314] width 187 height 23
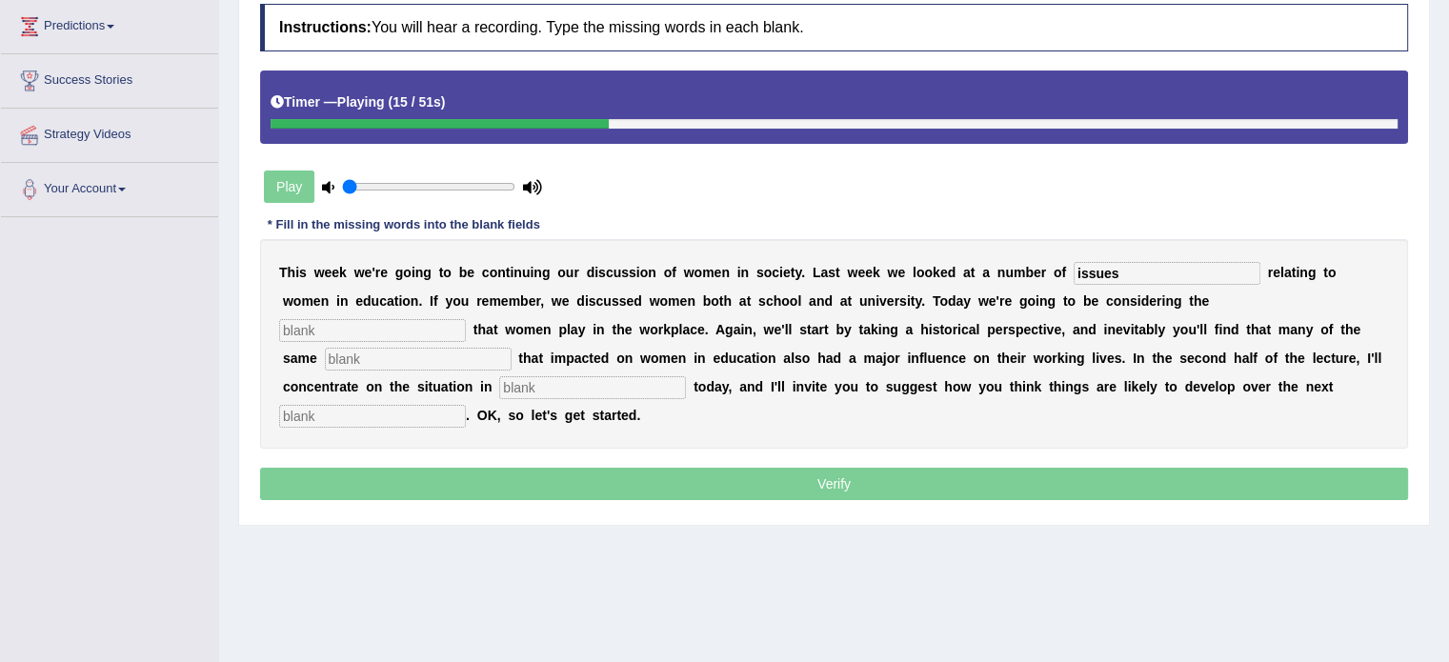
scroll to position [262, 0]
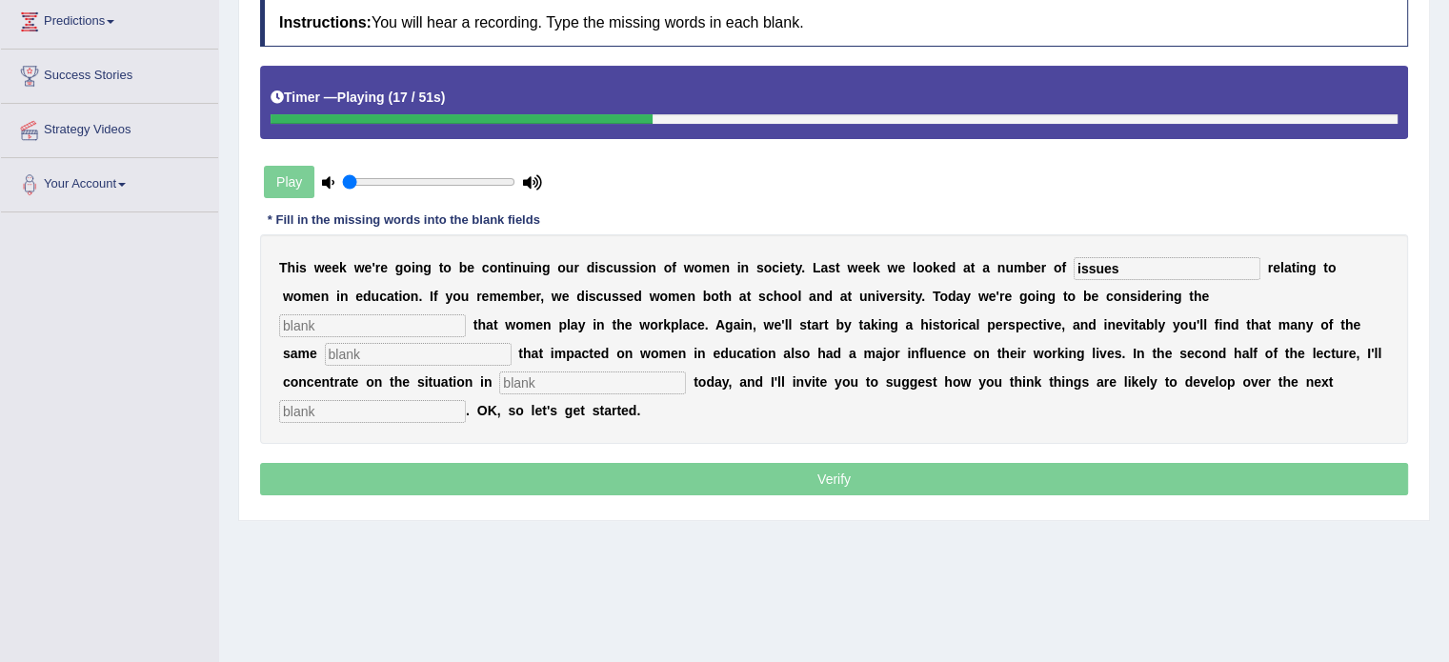
type input "issues"
click at [318, 323] on input "text" at bounding box center [372, 325] width 187 height 23
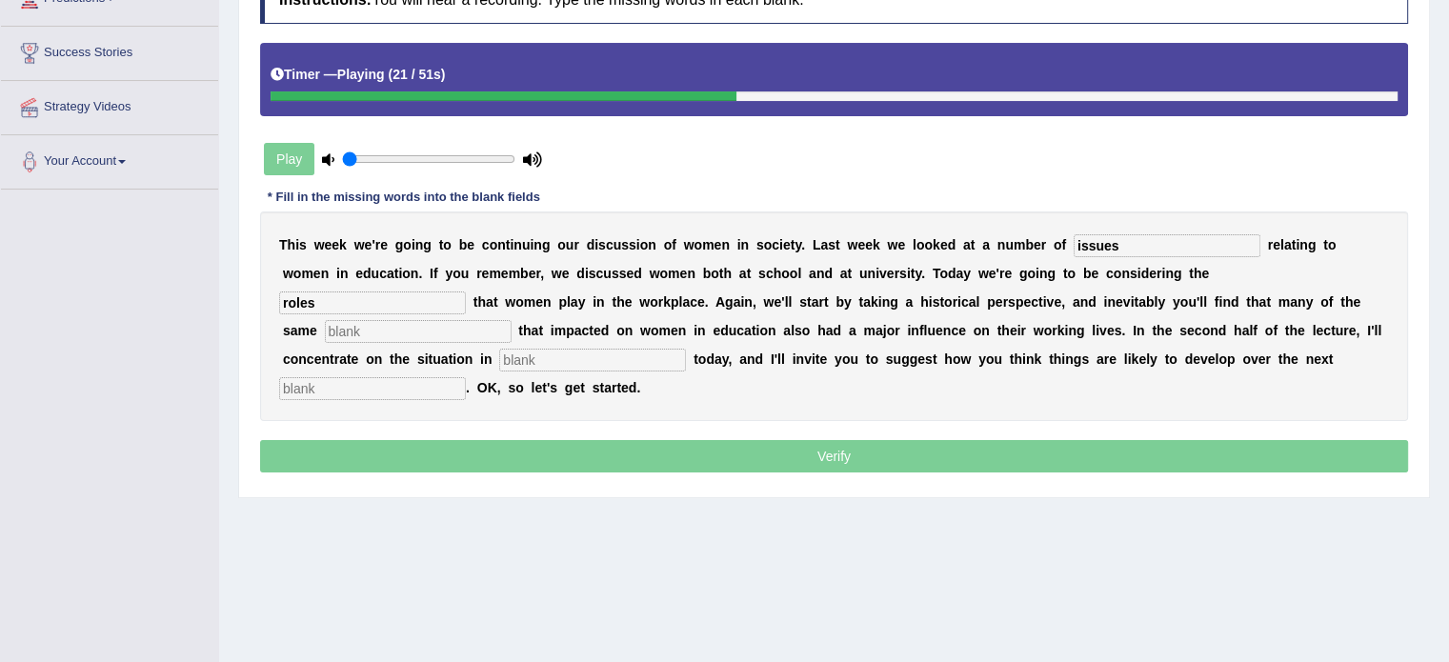
scroll to position [286, 0]
type input "roles"
click at [353, 327] on input "text" at bounding box center [418, 330] width 187 height 23
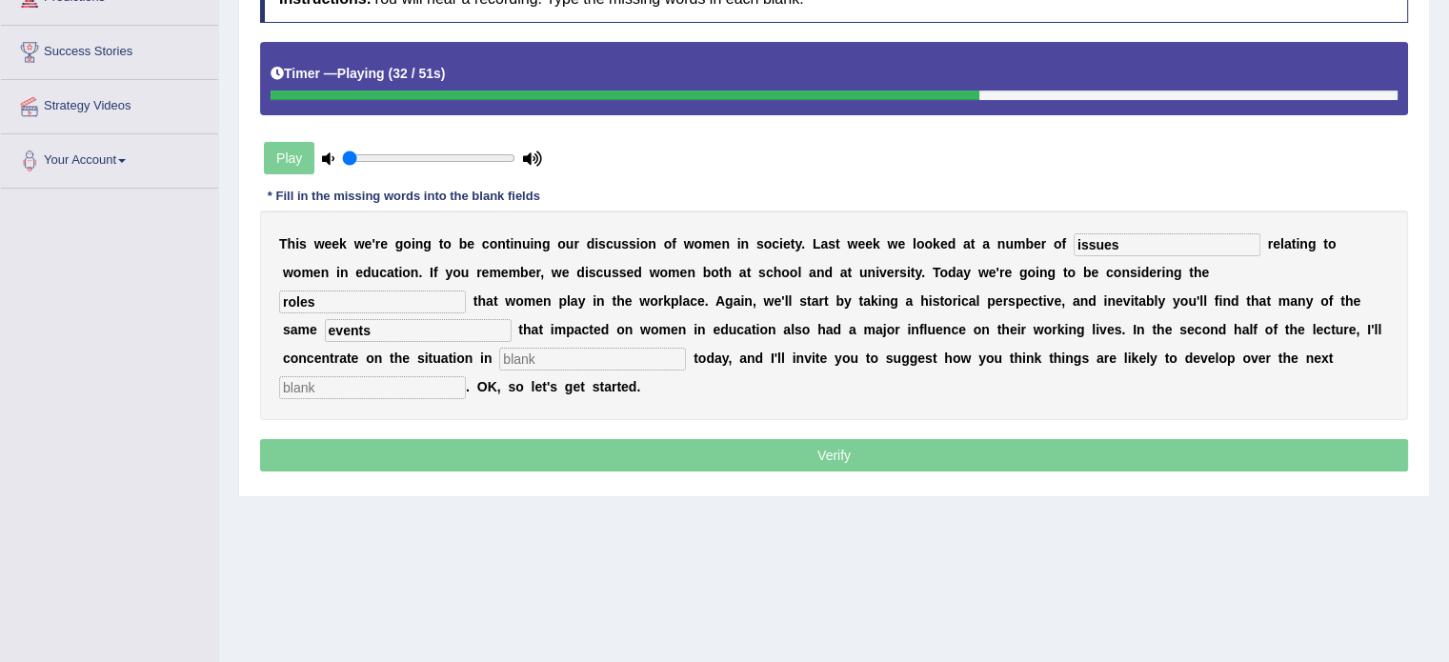
type input "events"
click at [610, 369] on div "T h i s w e e k w e ' r e g o i n g t o b e c o n t i n u i n g o u r d i s c u…" at bounding box center [834, 316] width 1148 height 210
click at [613, 365] on input "text" at bounding box center [592, 359] width 187 height 23
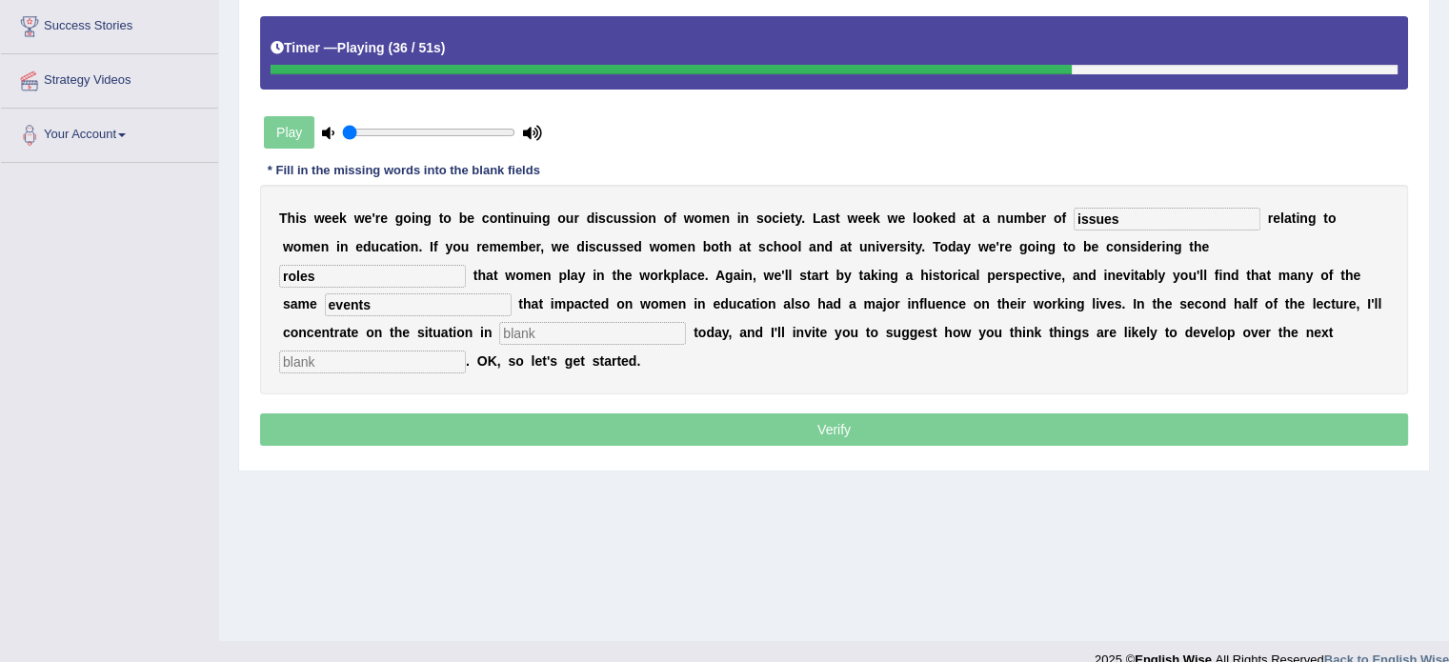
scroll to position [311, 0]
type input "Europe"
click at [404, 364] on input "text" at bounding box center [372, 363] width 187 height 23
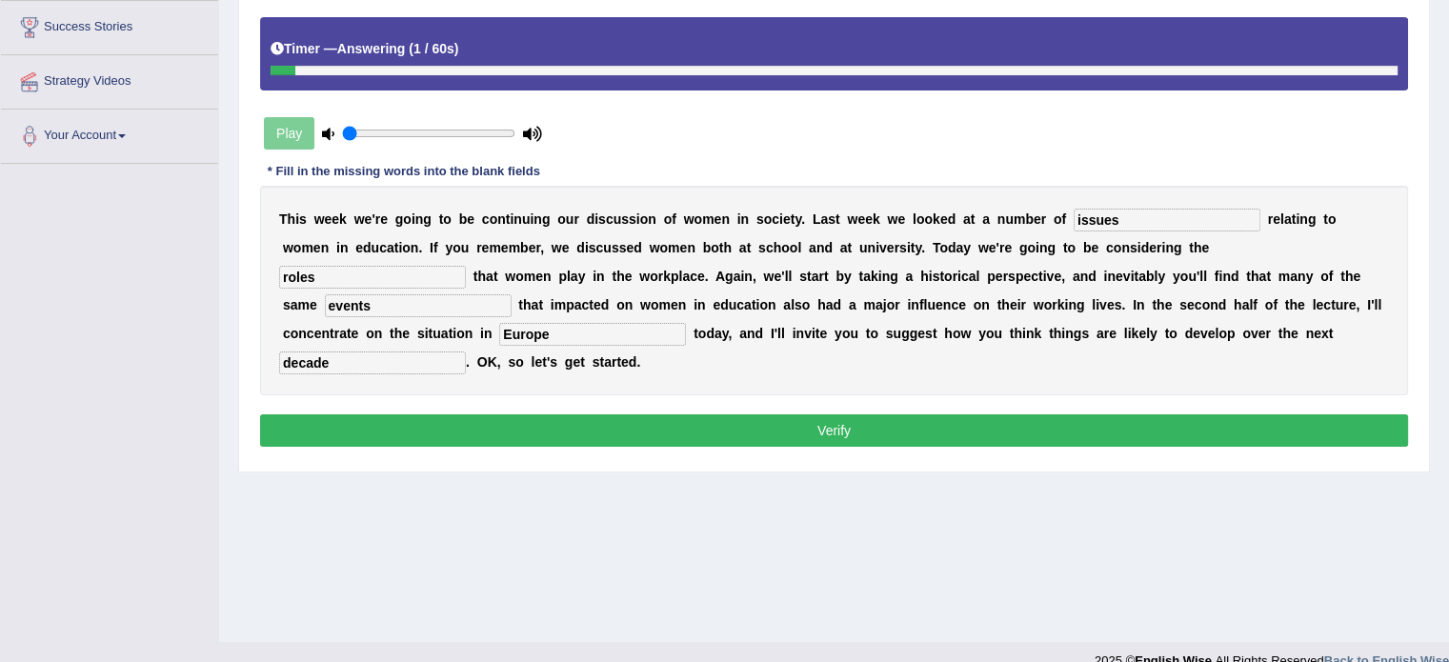
scroll to position [330, 0]
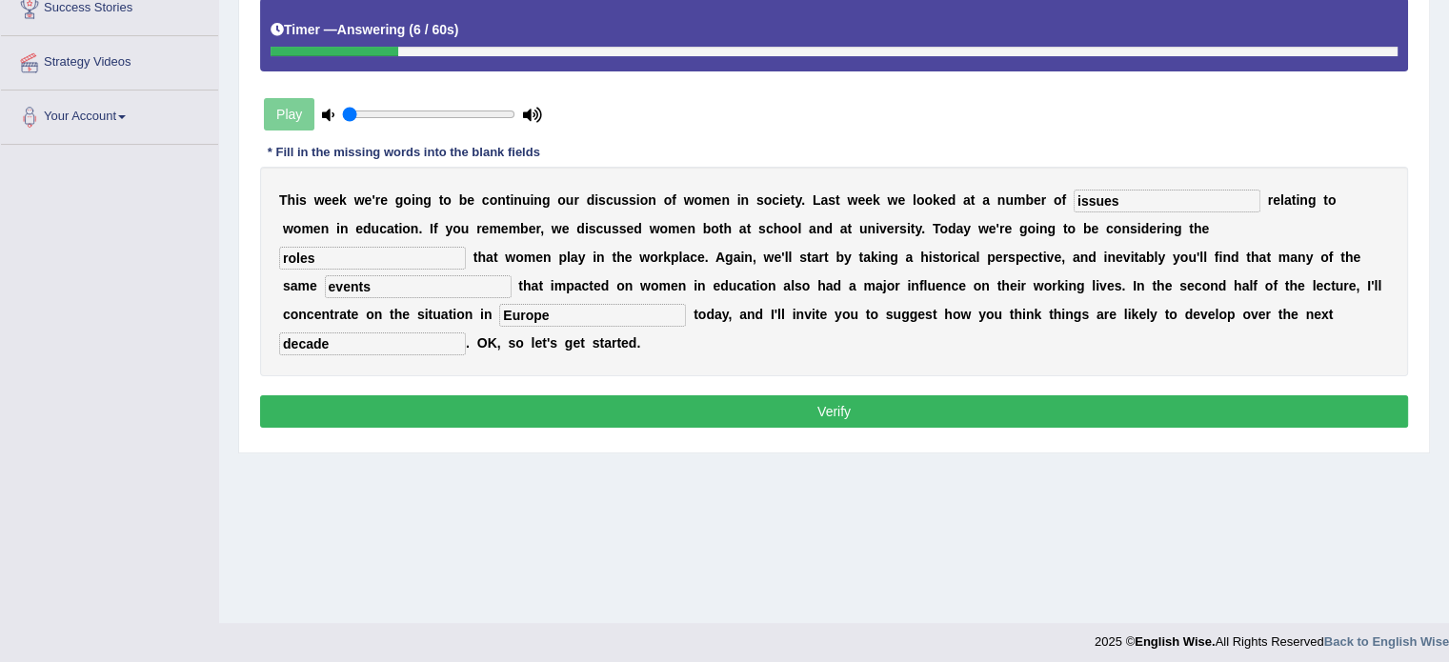
type input "decade"
click at [419, 403] on button "Verify" at bounding box center [834, 411] width 1148 height 32
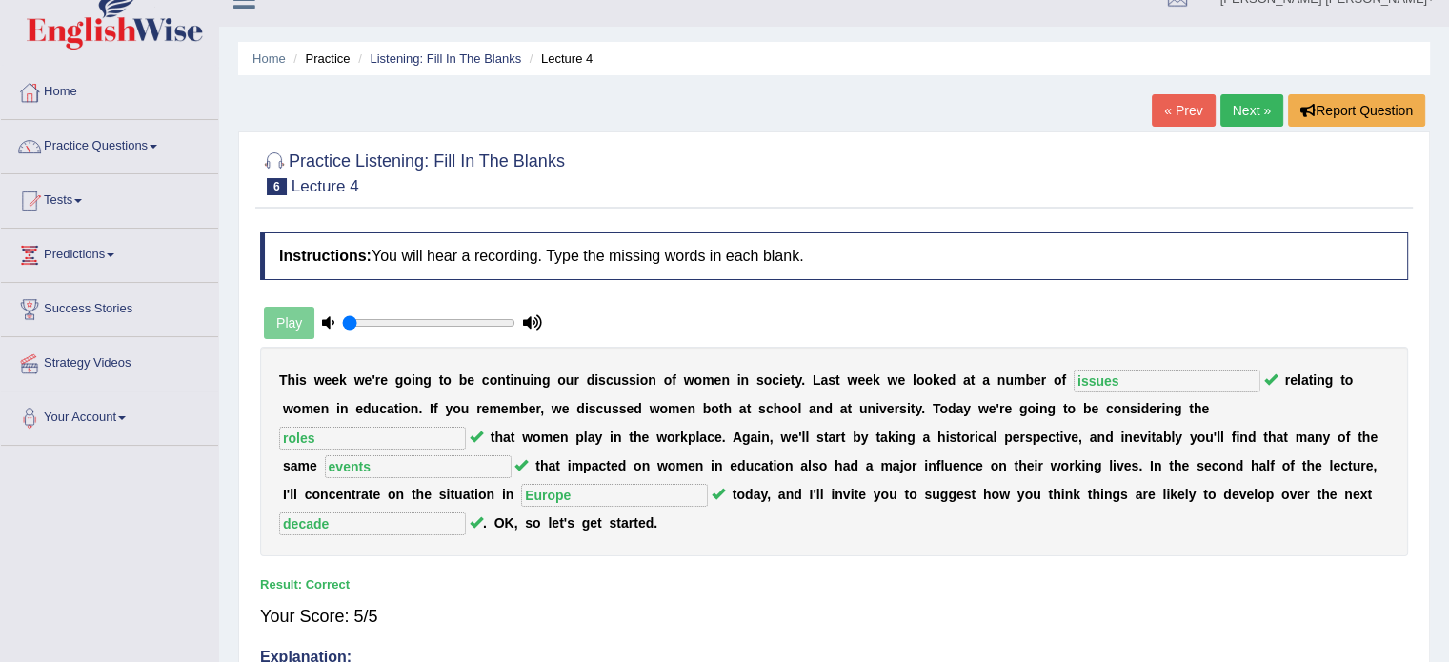
scroll to position [0, 0]
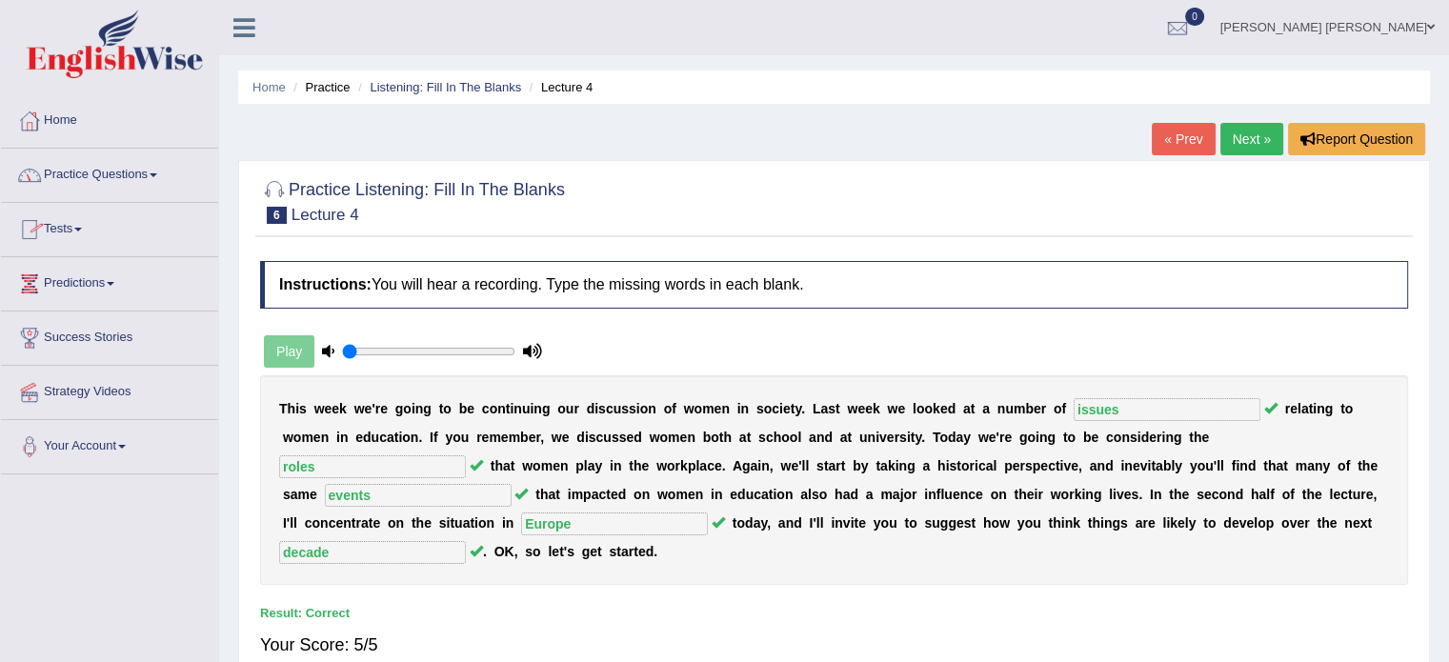
click at [149, 156] on link "Practice Questions" at bounding box center [109, 173] width 217 height 48
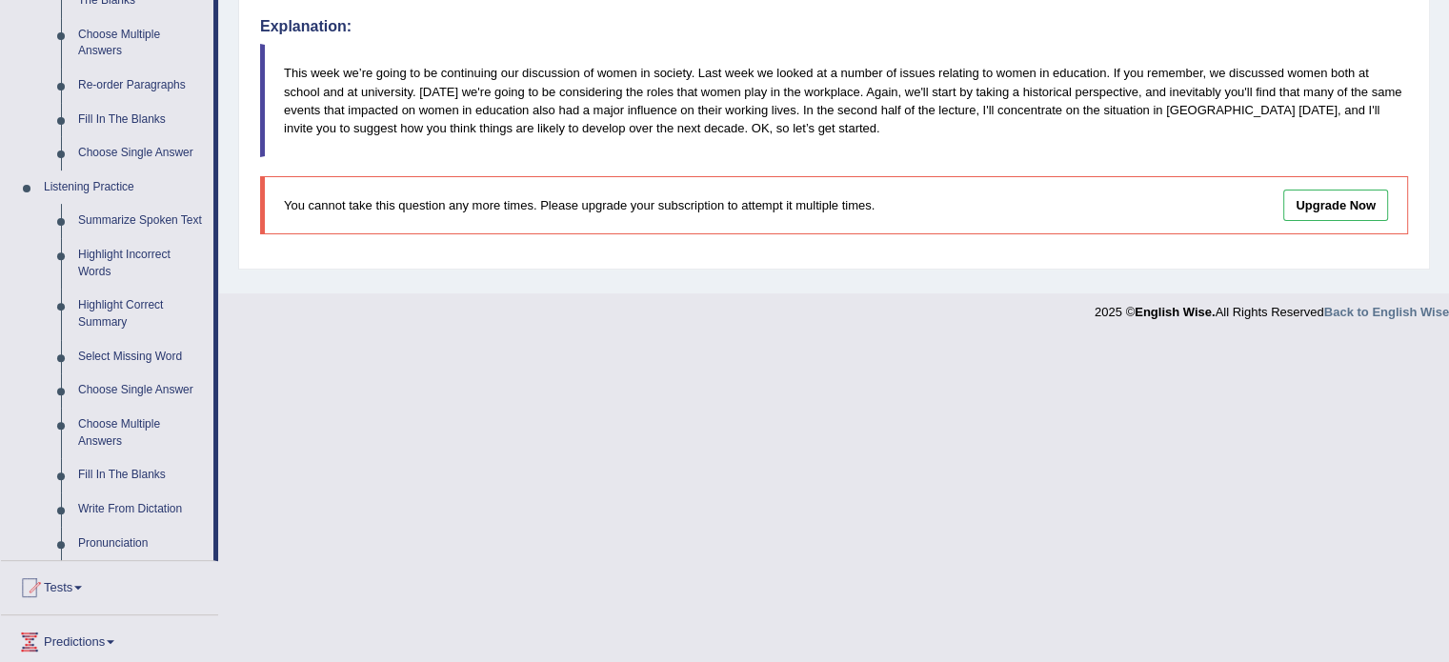
scroll to position [671, 0]
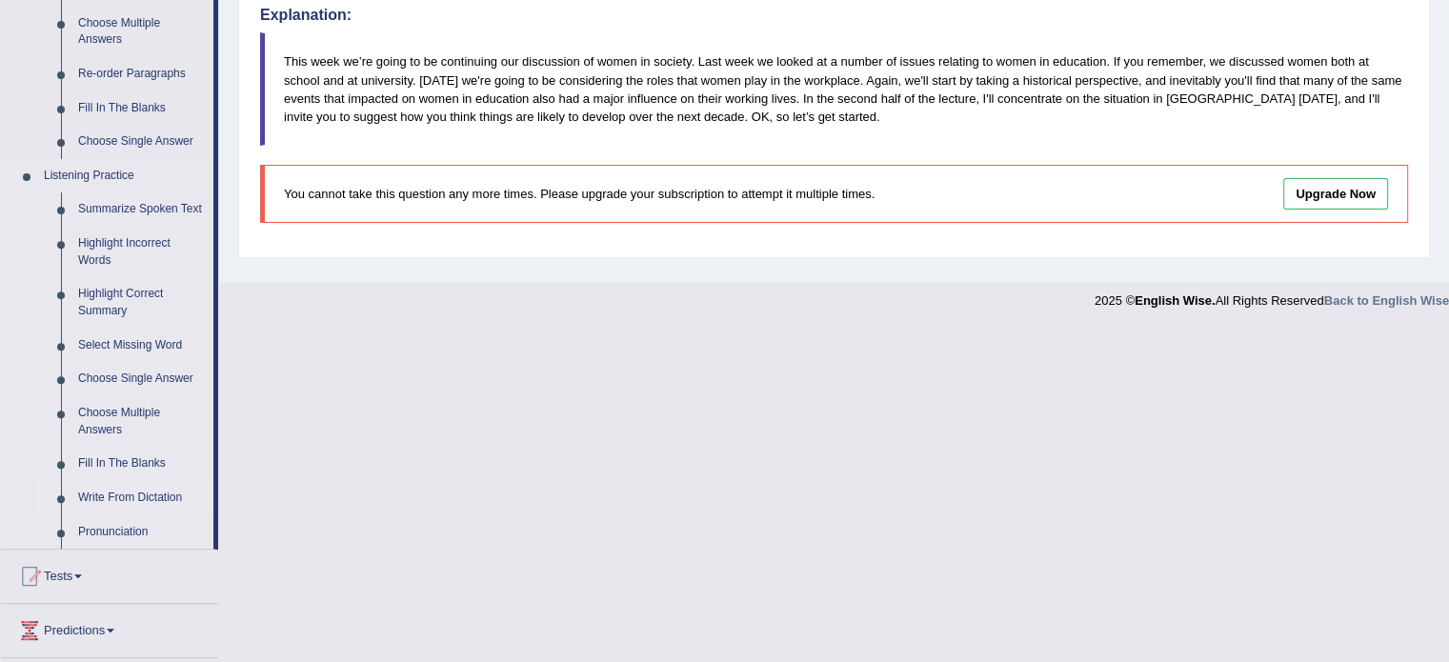
click at [122, 498] on link "Write From Dictation" at bounding box center [142, 498] width 144 height 34
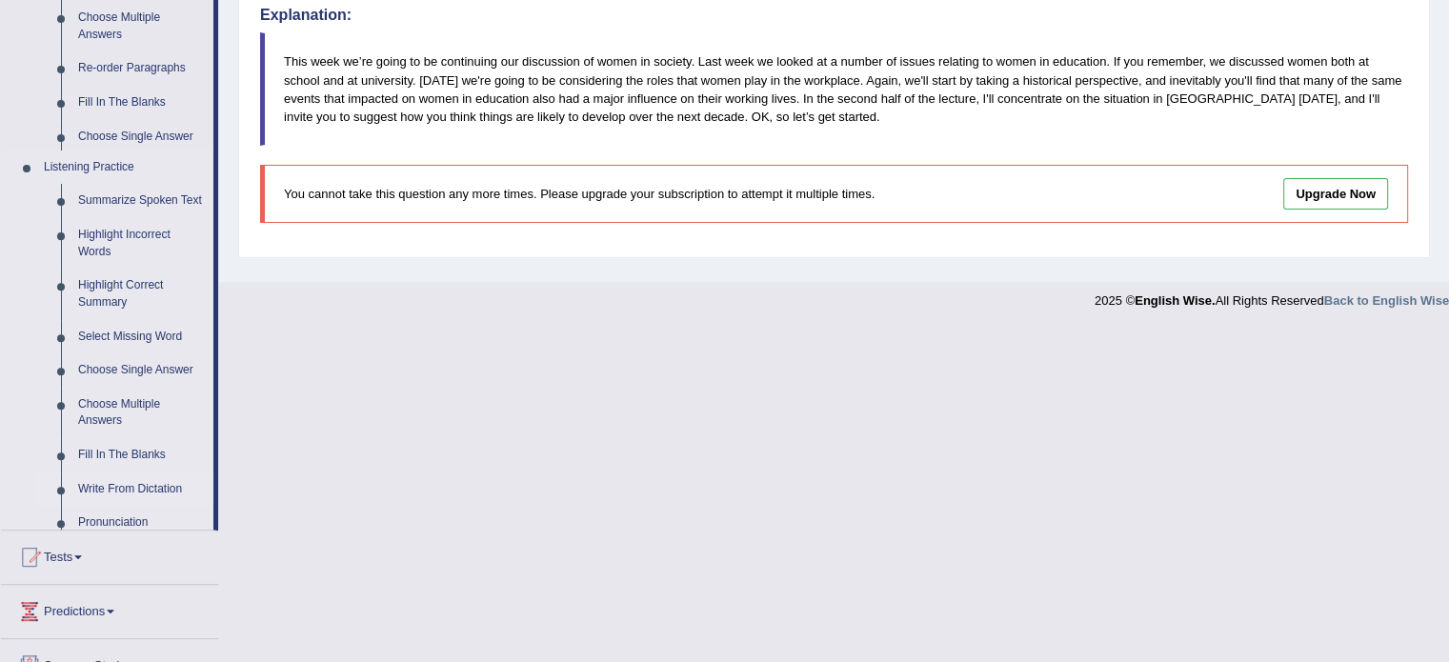
scroll to position [338, 0]
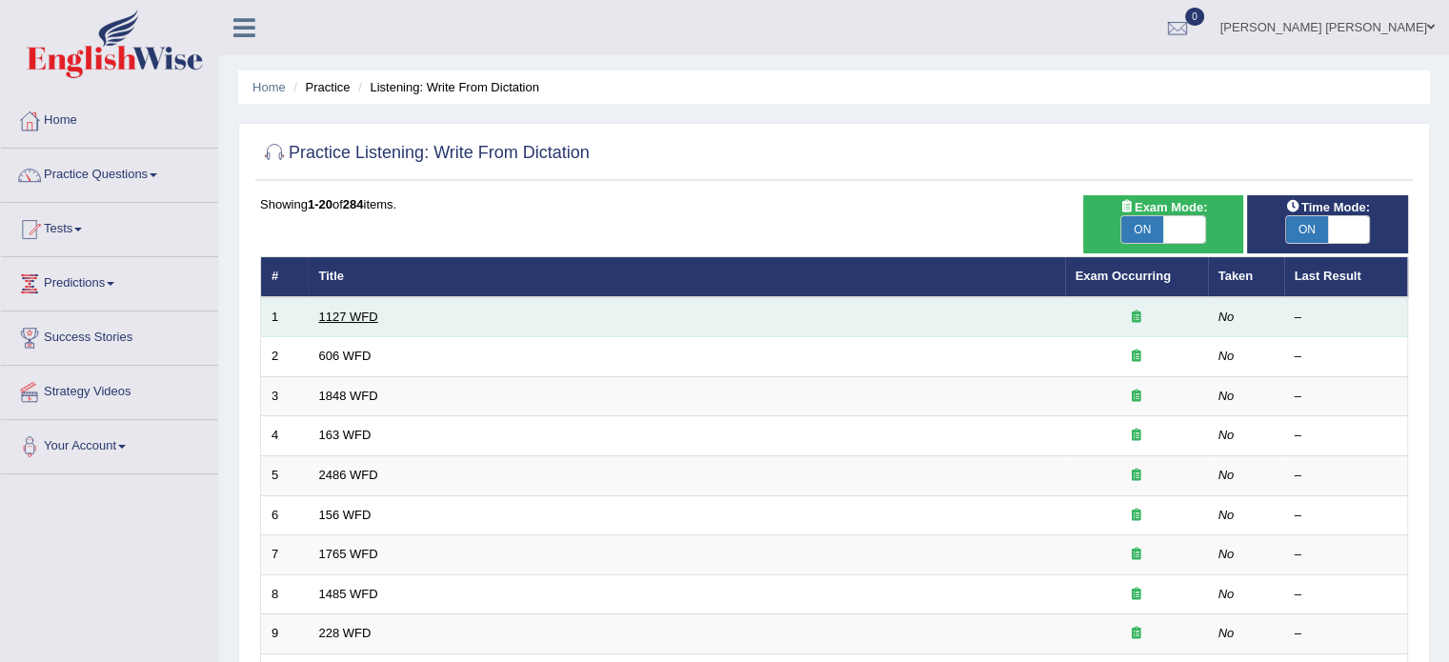
click at [371, 313] on link "1127 WFD" at bounding box center [348, 317] width 59 height 14
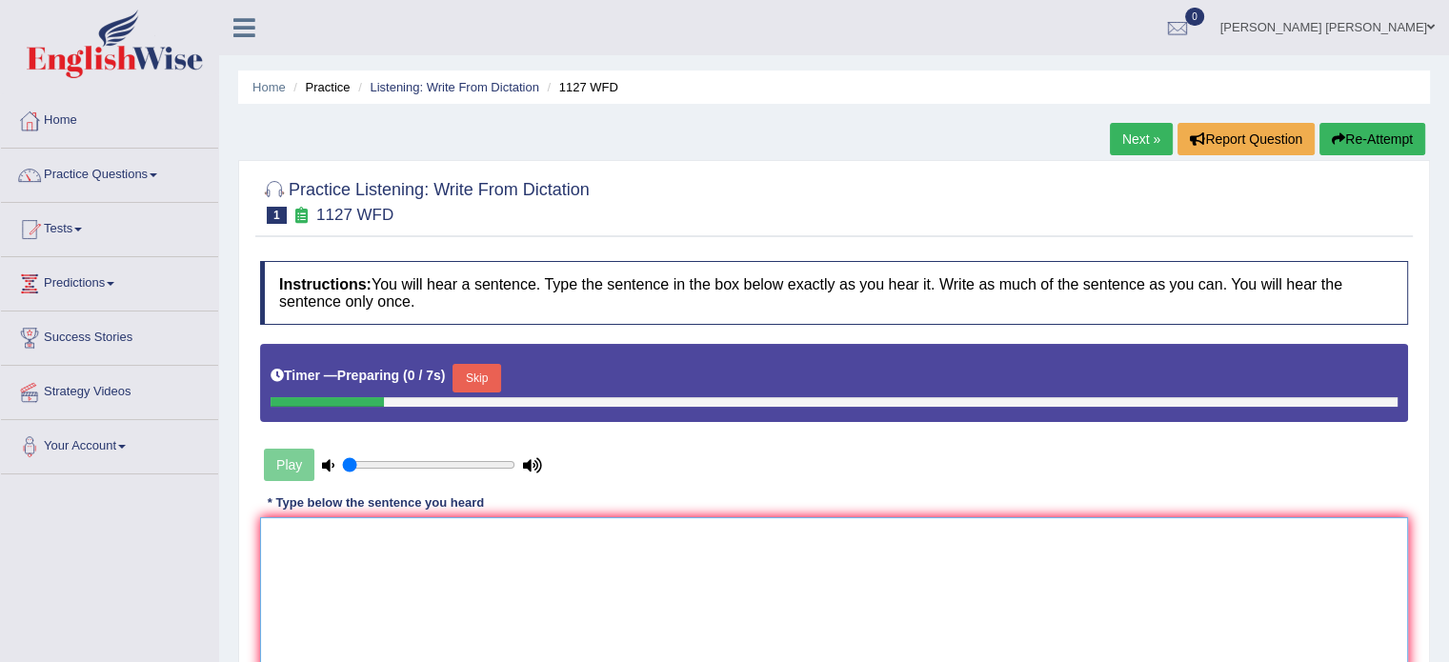
click at [400, 534] on textarea at bounding box center [834, 609] width 1148 height 185
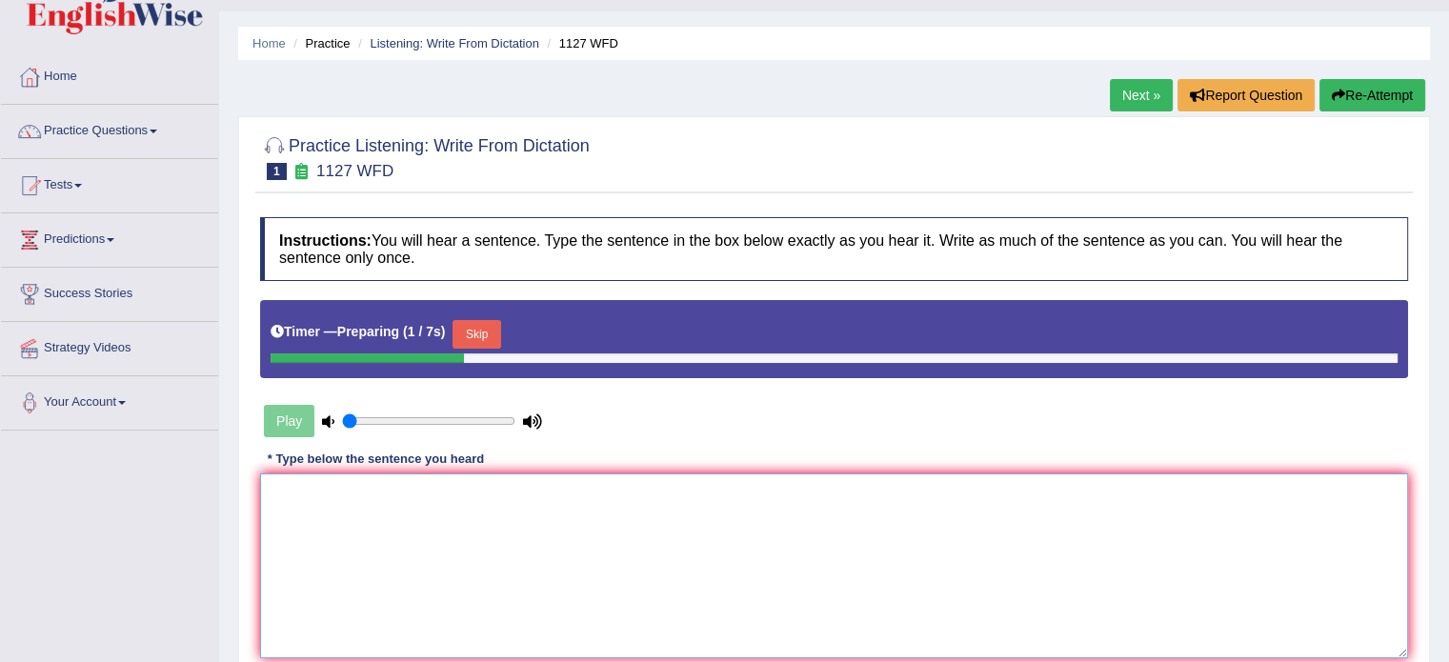
scroll to position [69, 0]
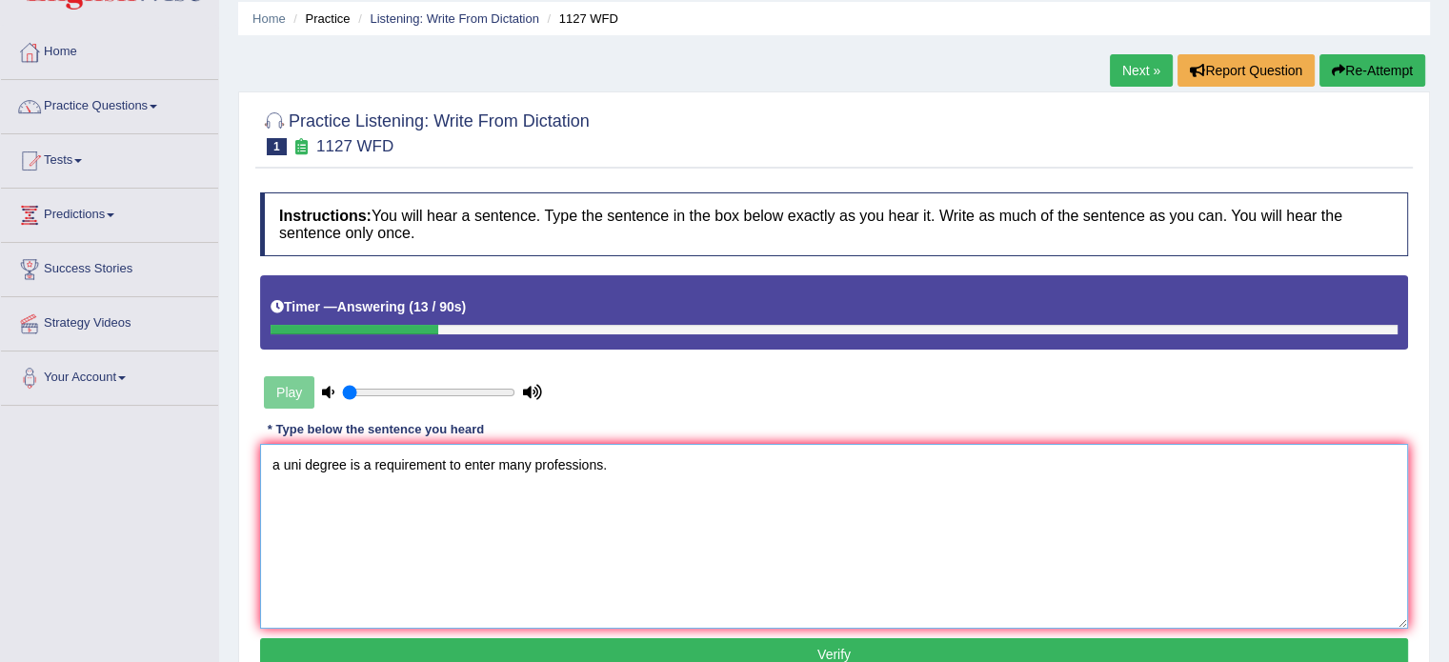
click at [302, 461] on textarea "a uni degree is a requirement to enter many professions." at bounding box center [834, 536] width 1148 height 185
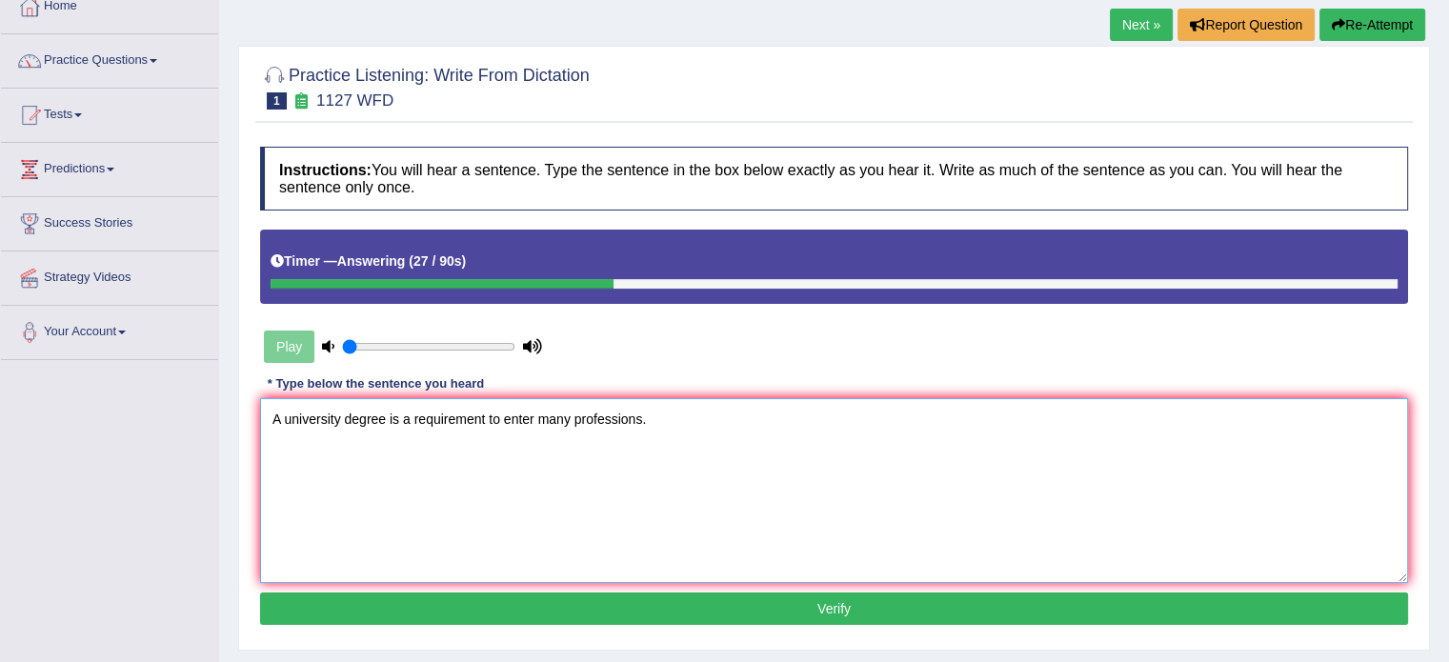
scroll to position [122, 0]
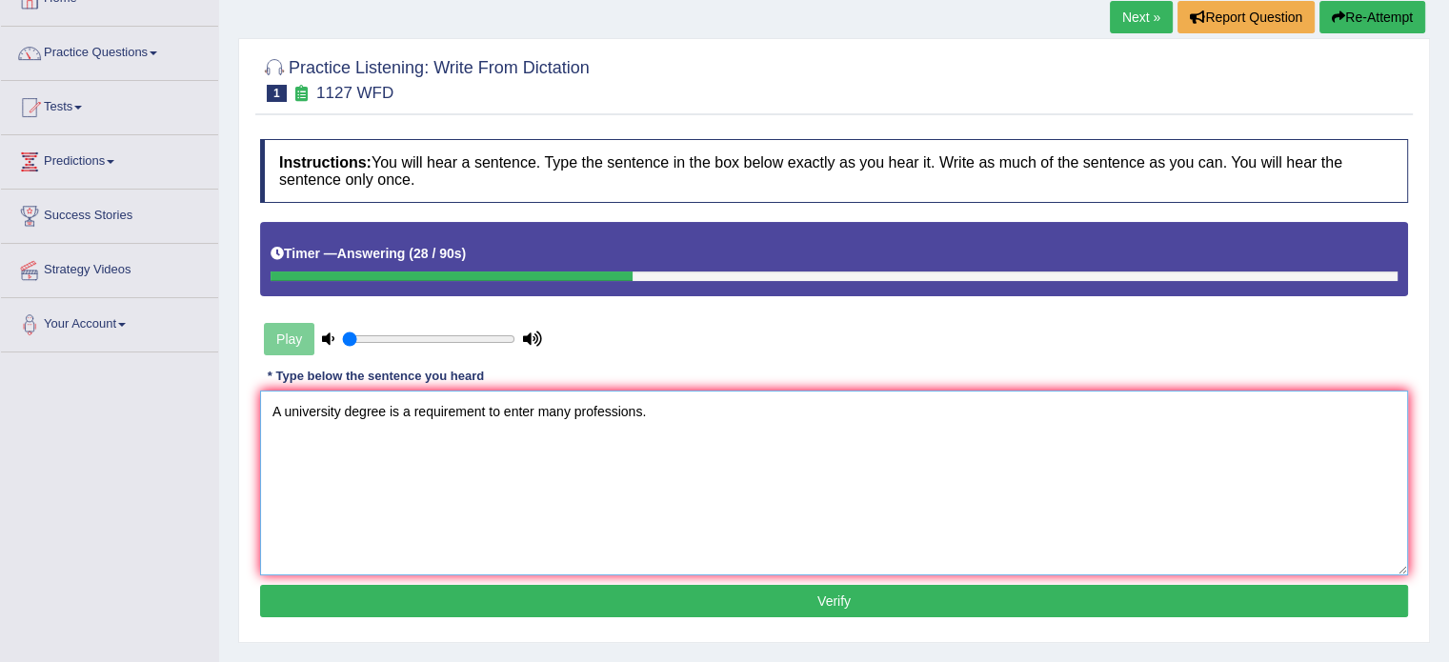
type textarea "A university degree is a requirement to enter many professions."
click at [540, 603] on button "Verify" at bounding box center [834, 601] width 1148 height 32
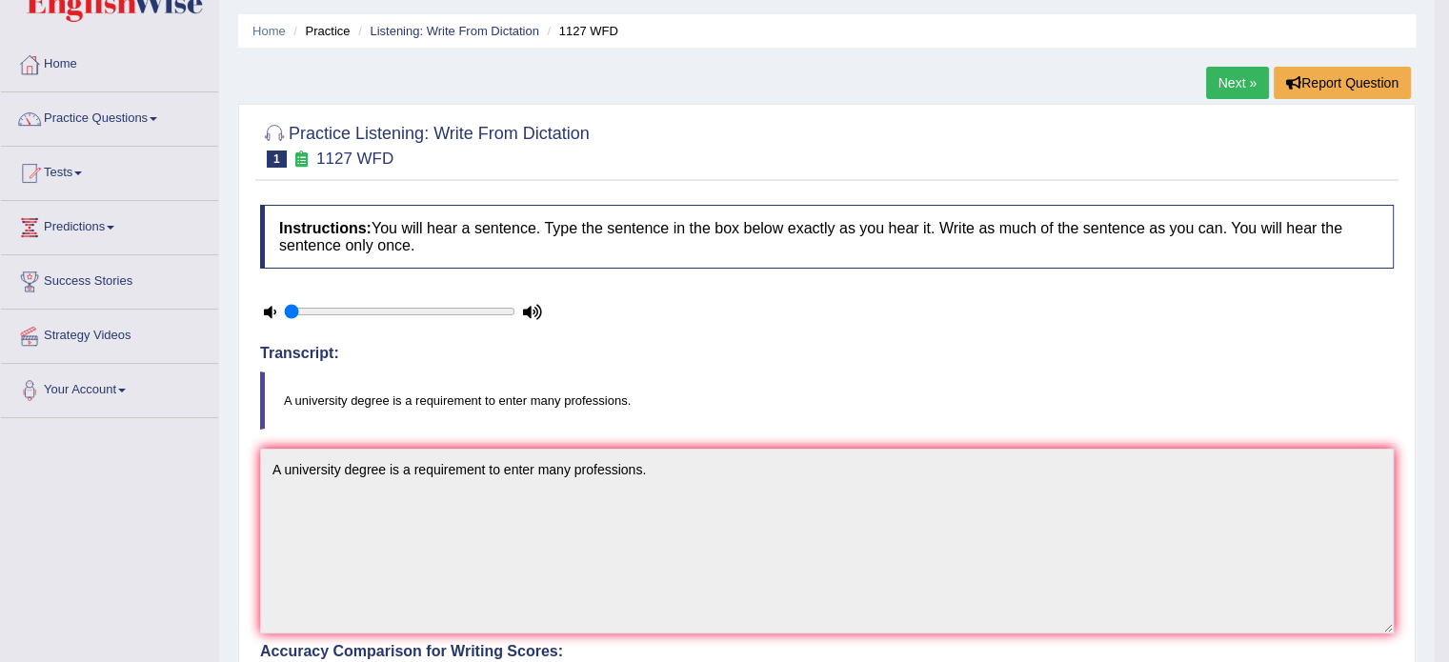
scroll to position [103, 0]
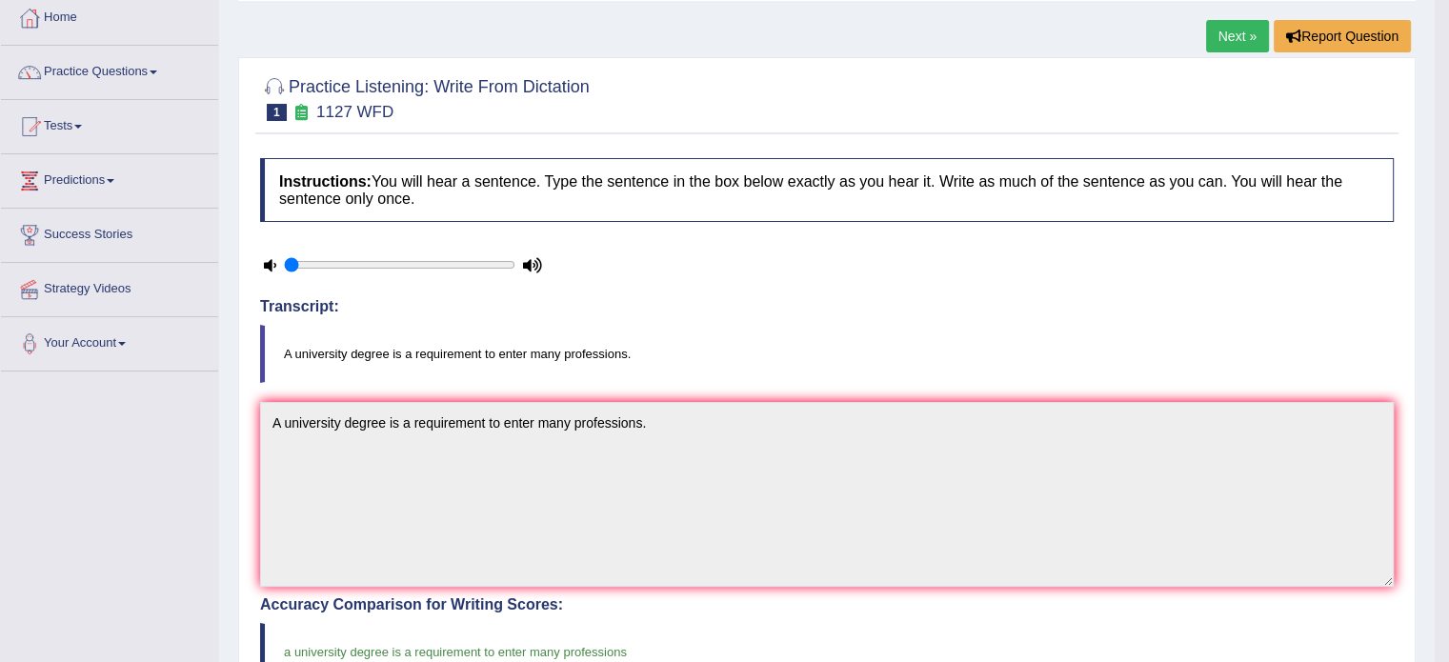
click at [1214, 36] on link "Next »" at bounding box center [1237, 36] width 63 height 32
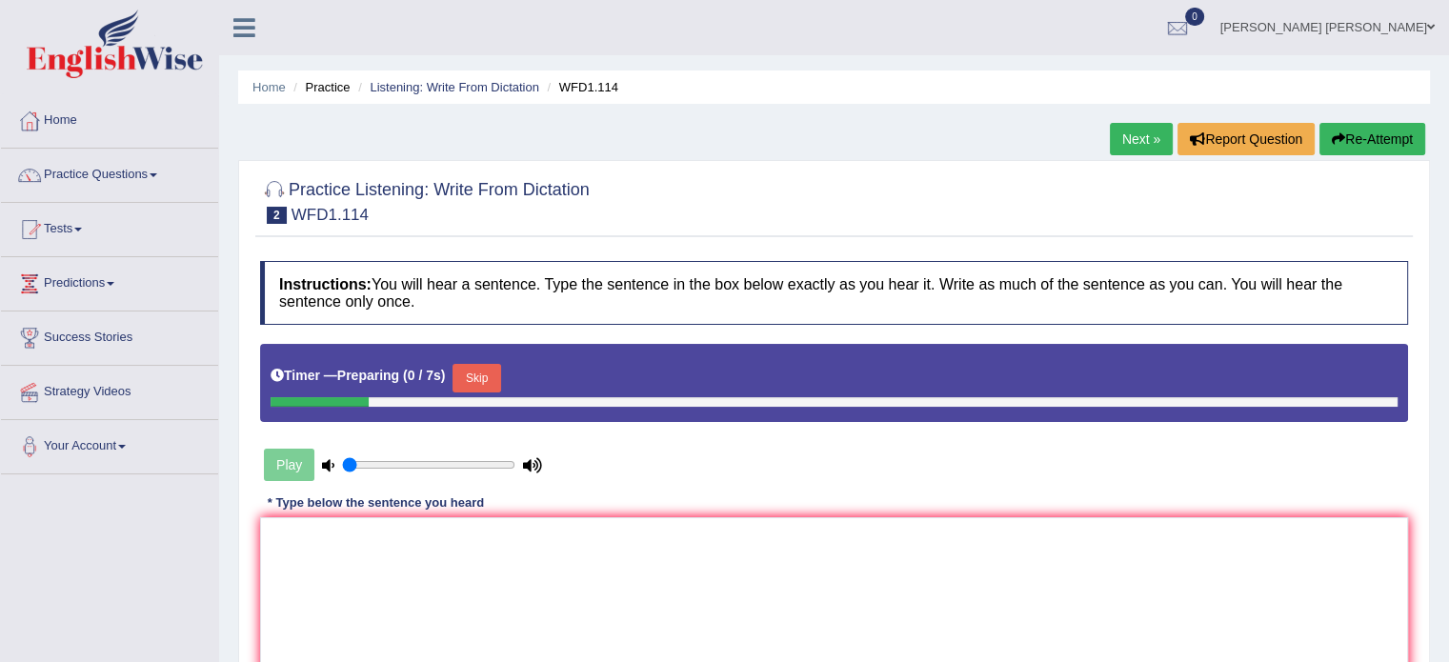
click at [335, 545] on textarea at bounding box center [834, 609] width 1148 height 185
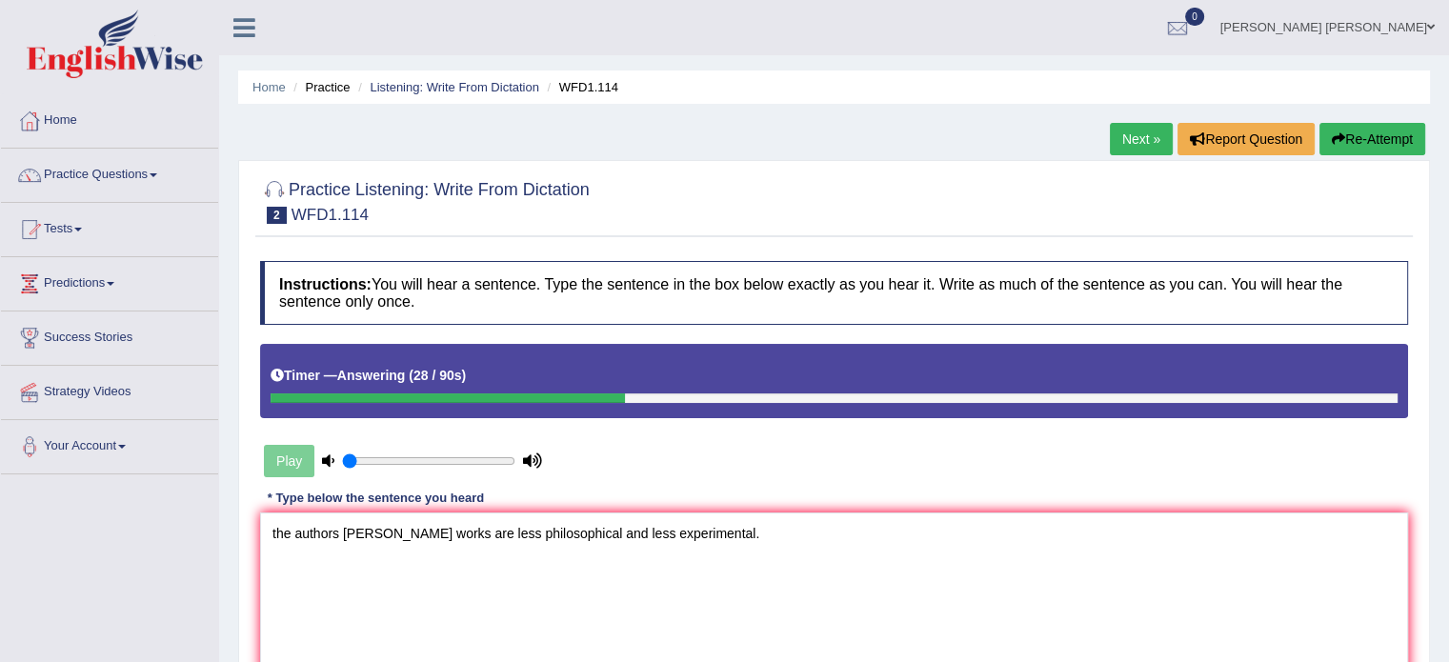
click at [273, 536] on textarea "the authors [PERSON_NAME] works are less philosophical and less experimental." at bounding box center [834, 604] width 1148 height 185
click at [275, 532] on textarea "the authors [PERSON_NAME] works are less philosophical and less experimental." at bounding box center [834, 604] width 1148 height 185
click at [334, 529] on textarea "The authors [PERSON_NAME] works are less philosophical and less experimental." at bounding box center [834, 604] width 1148 height 185
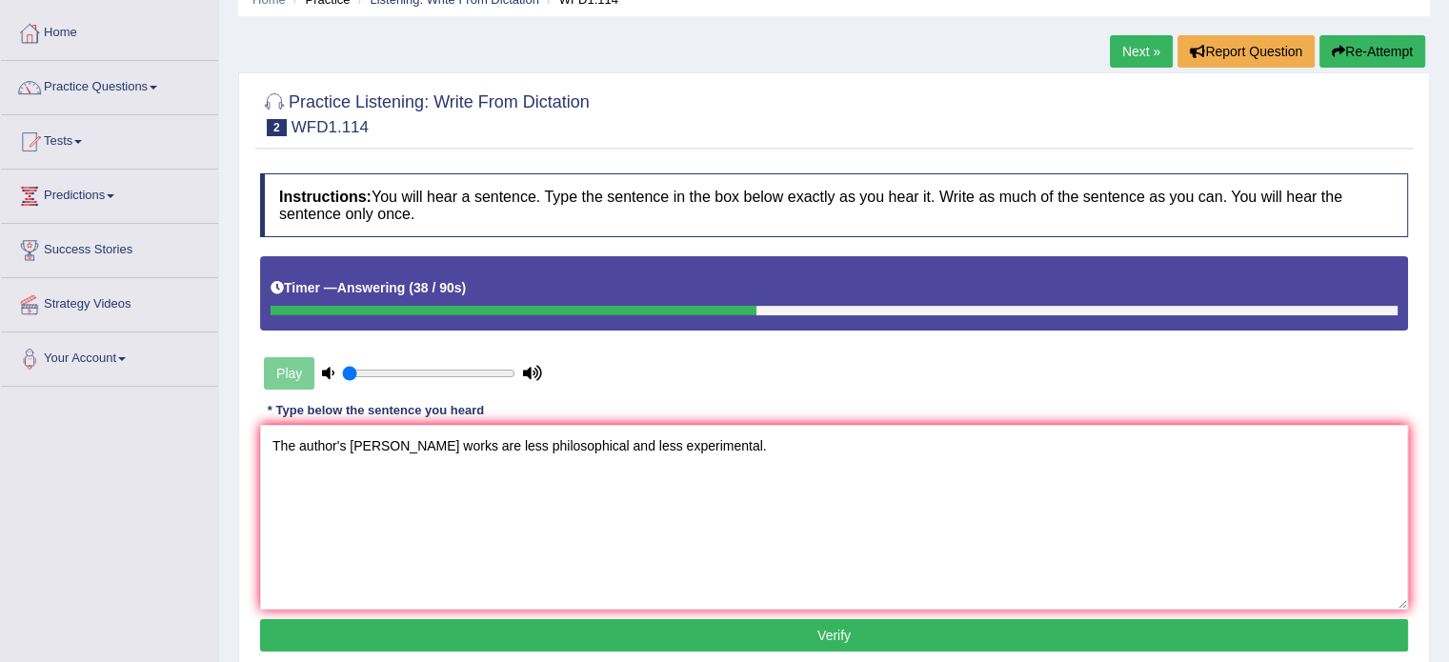
scroll to position [90, 0]
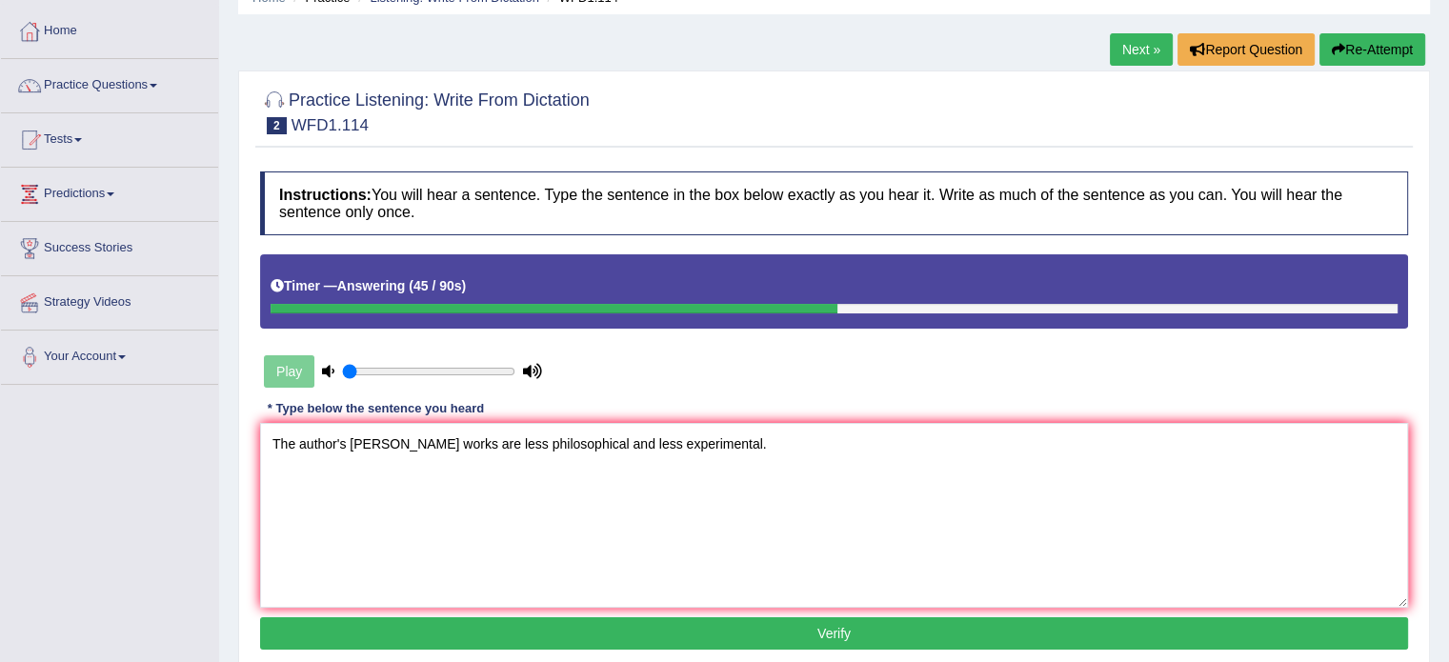
type textarea "The author's [PERSON_NAME] works are less philosophical and less experimental."
click at [460, 626] on button "Verify" at bounding box center [834, 633] width 1148 height 32
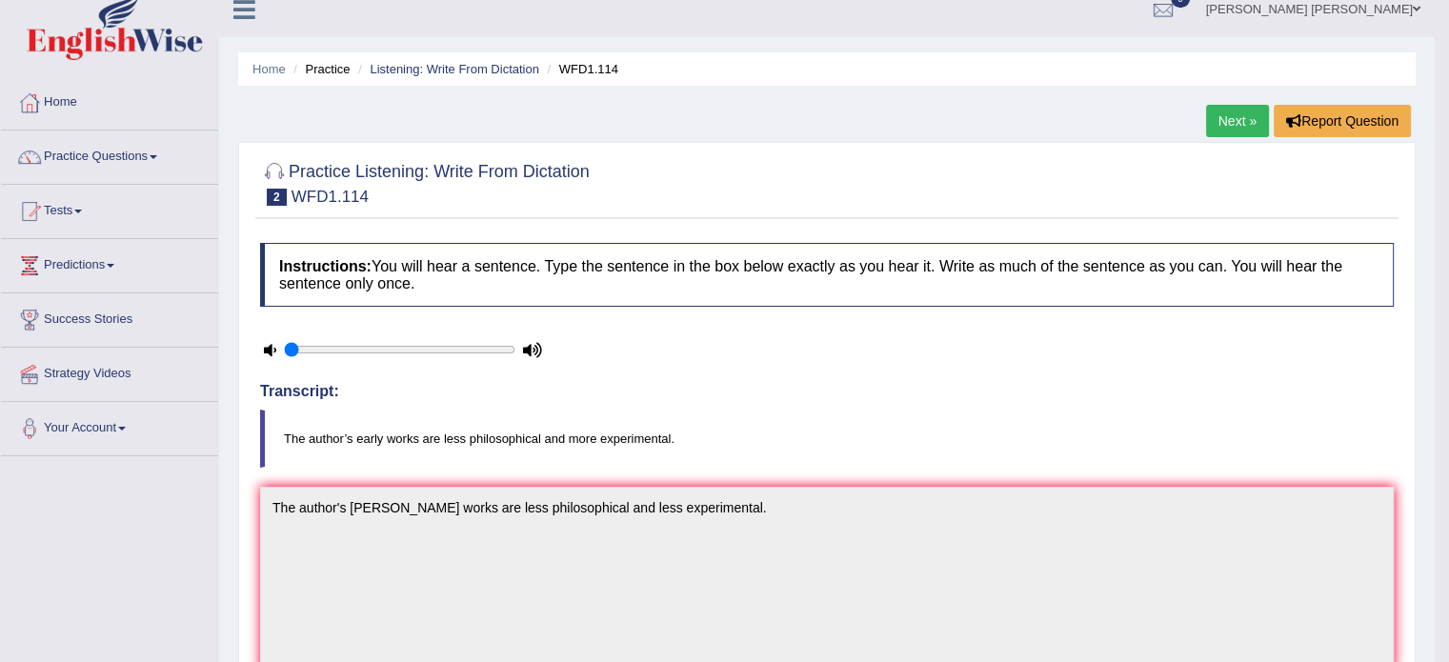
scroll to position [0, 0]
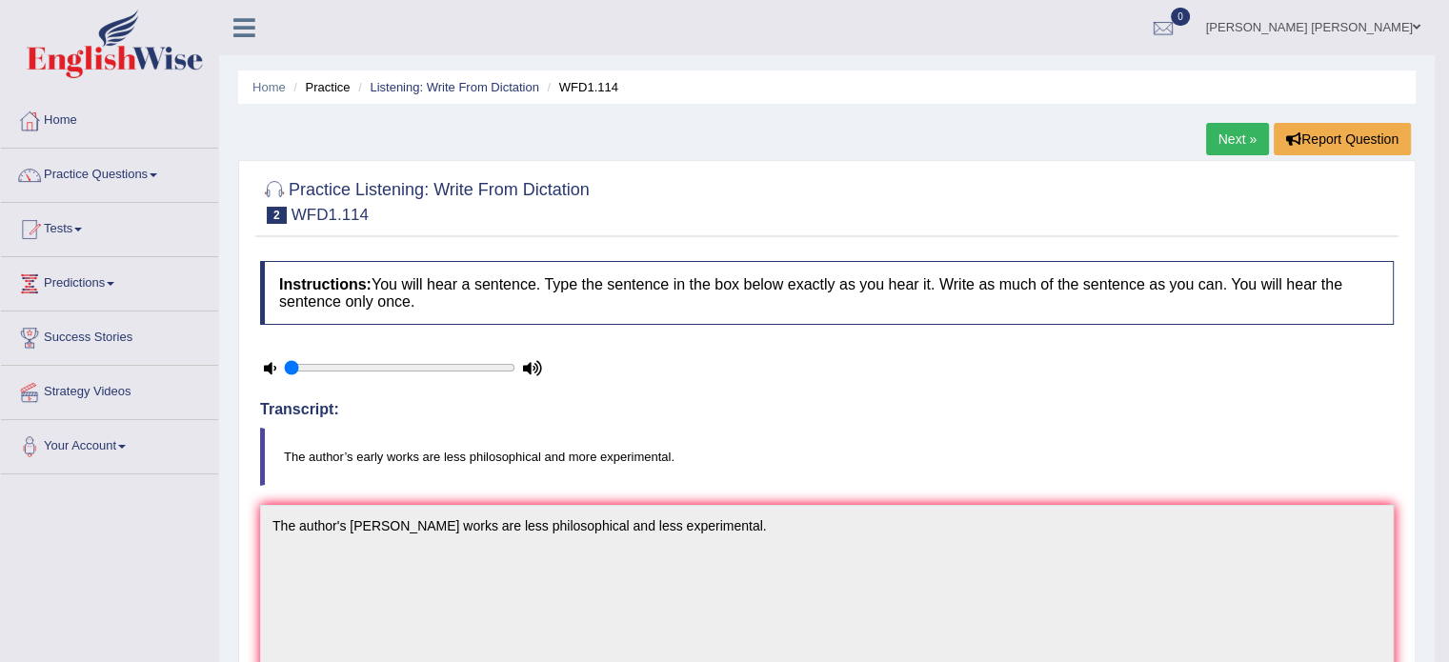
click at [1230, 144] on link "Next »" at bounding box center [1237, 139] width 63 height 32
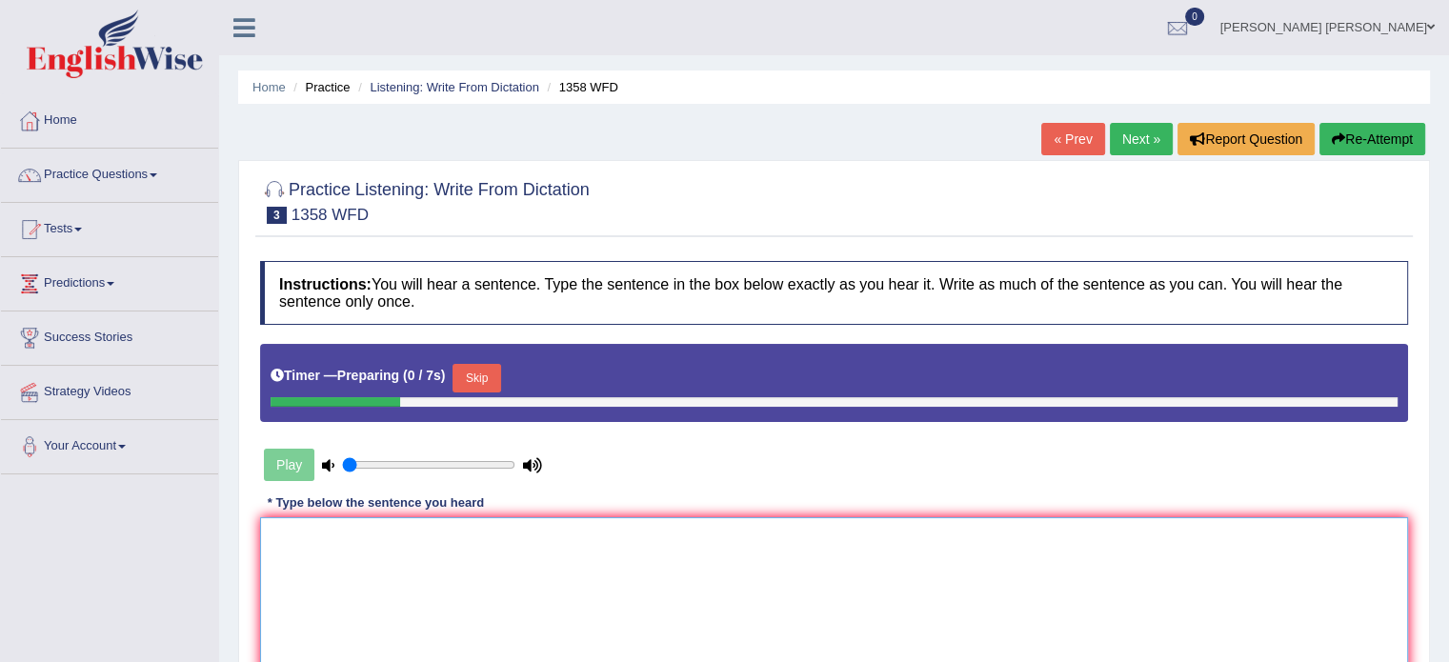
click at [694, 573] on textarea at bounding box center [834, 609] width 1148 height 185
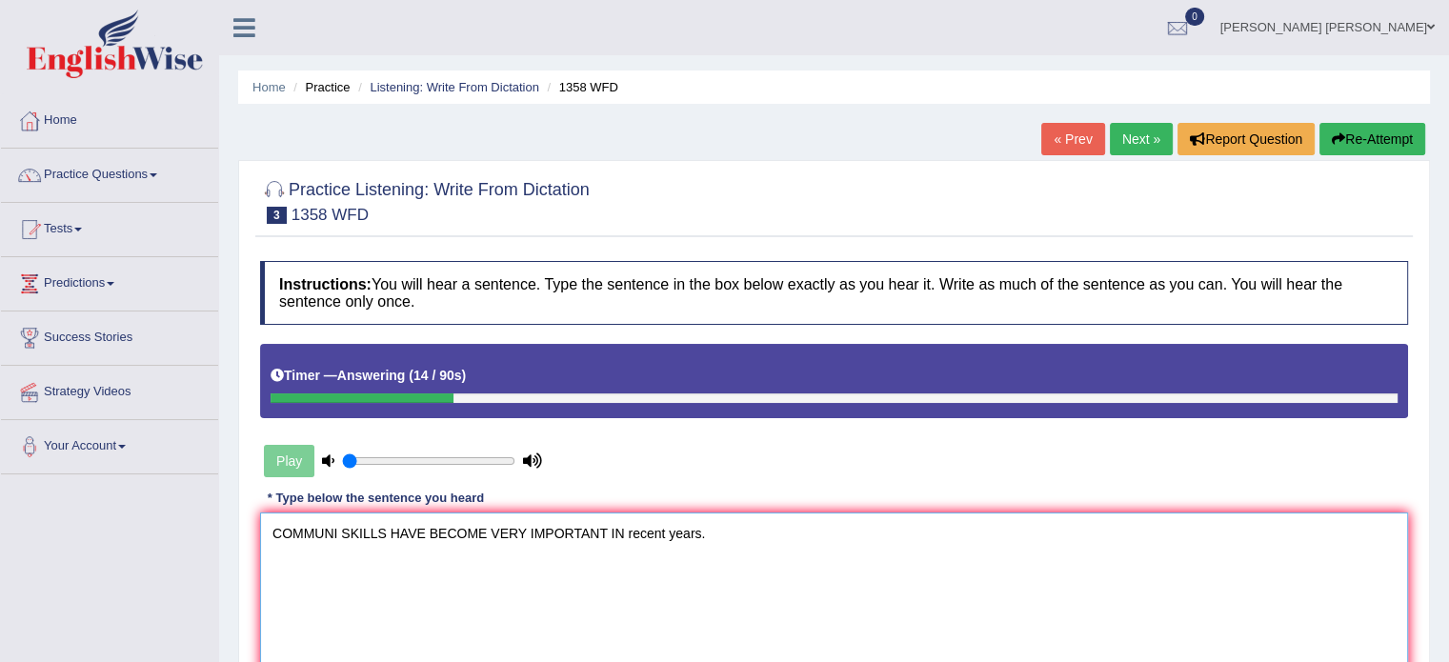
click at [274, 539] on textarea "COMMUNI SKILLS HAVE BECOME VERY IMPORTANT IN recent years." at bounding box center [834, 604] width 1148 height 185
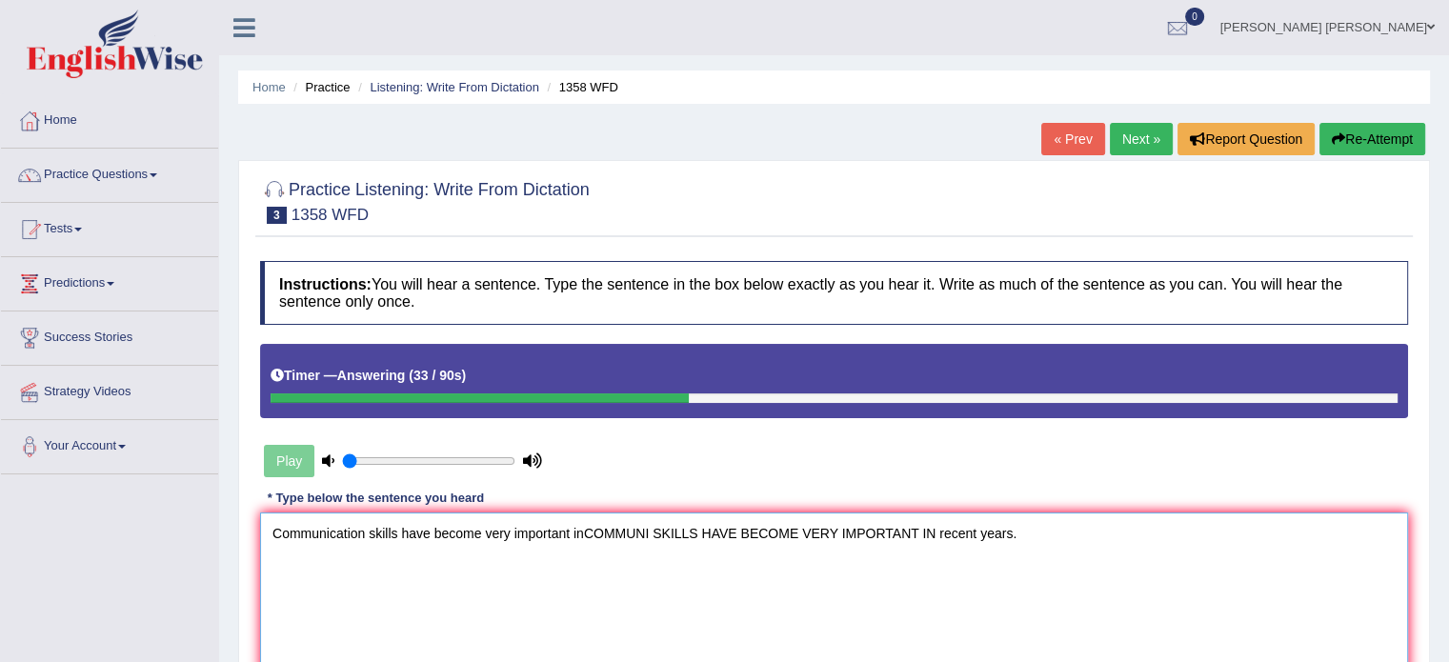
click at [940, 531] on textarea "Communication skills have become very important inCOMMUNI SKILLS HAVE BECOME VE…" at bounding box center [834, 604] width 1148 height 185
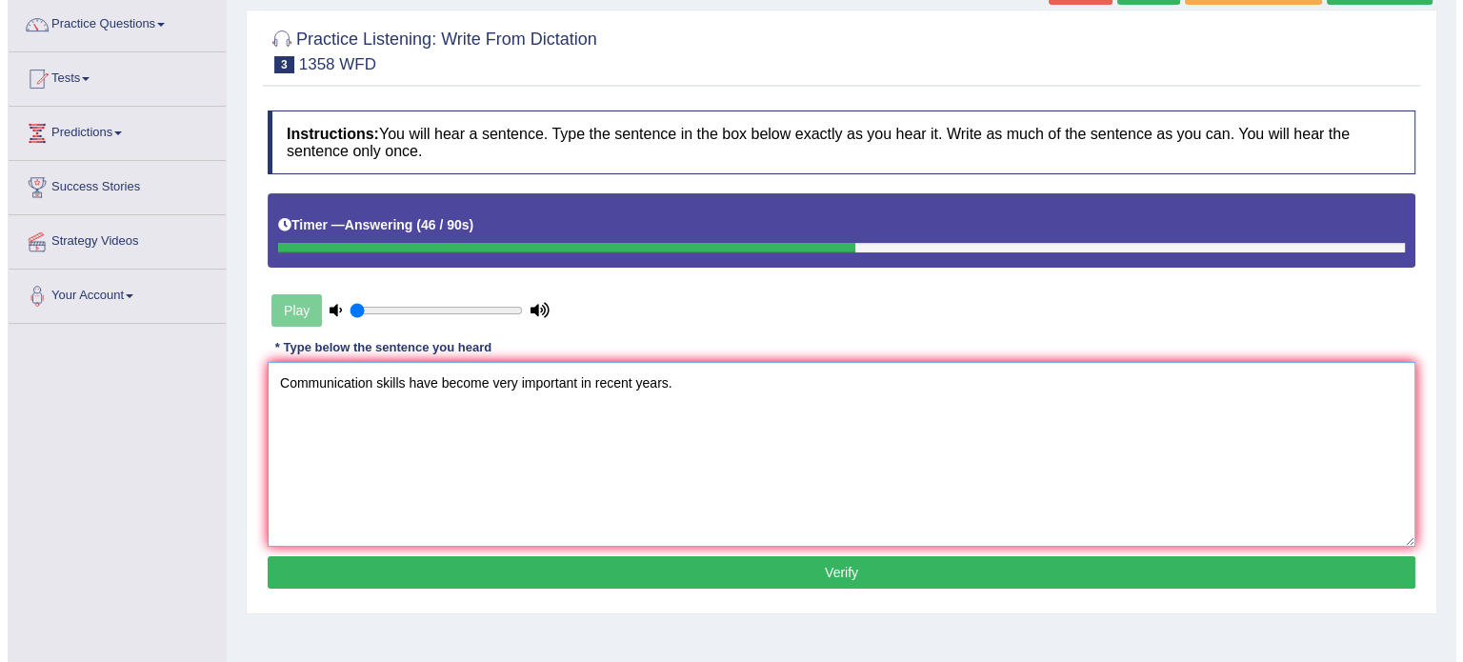
scroll to position [164, 0]
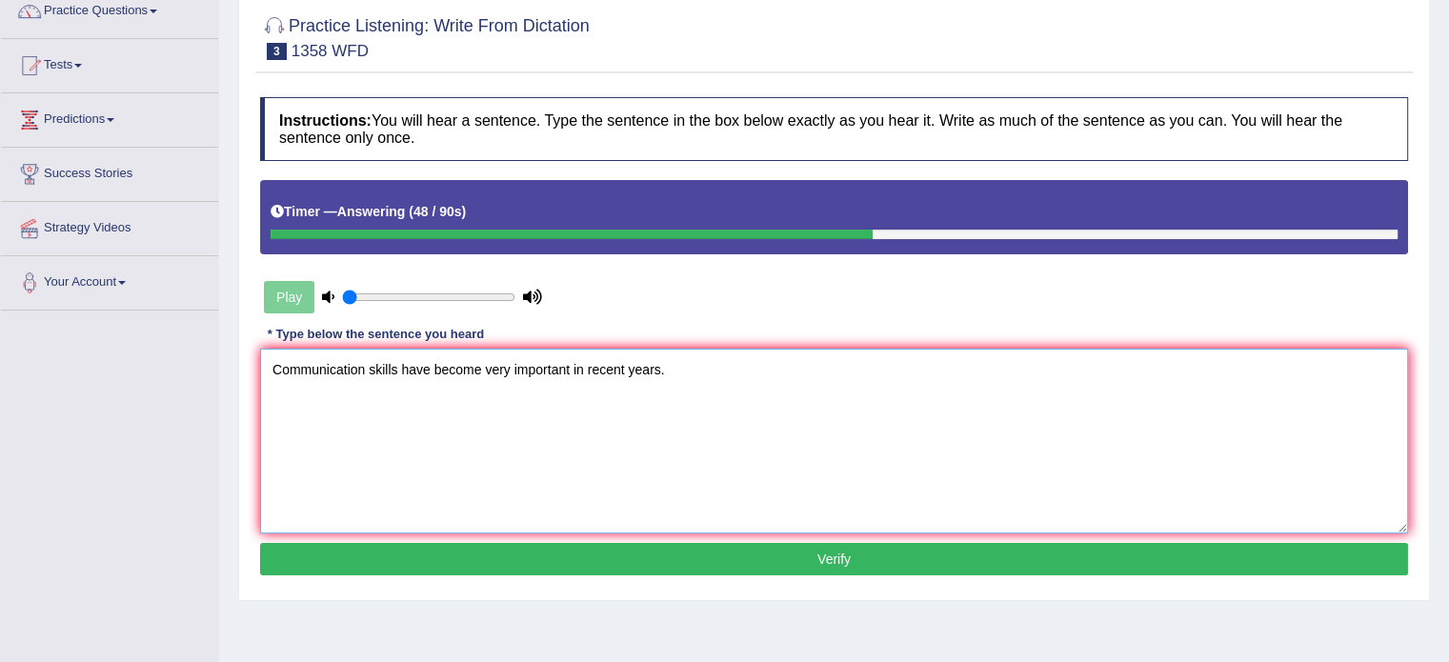
type textarea "Communication skills have become very important in recent years."
click at [876, 559] on button "Verify" at bounding box center [834, 559] width 1148 height 32
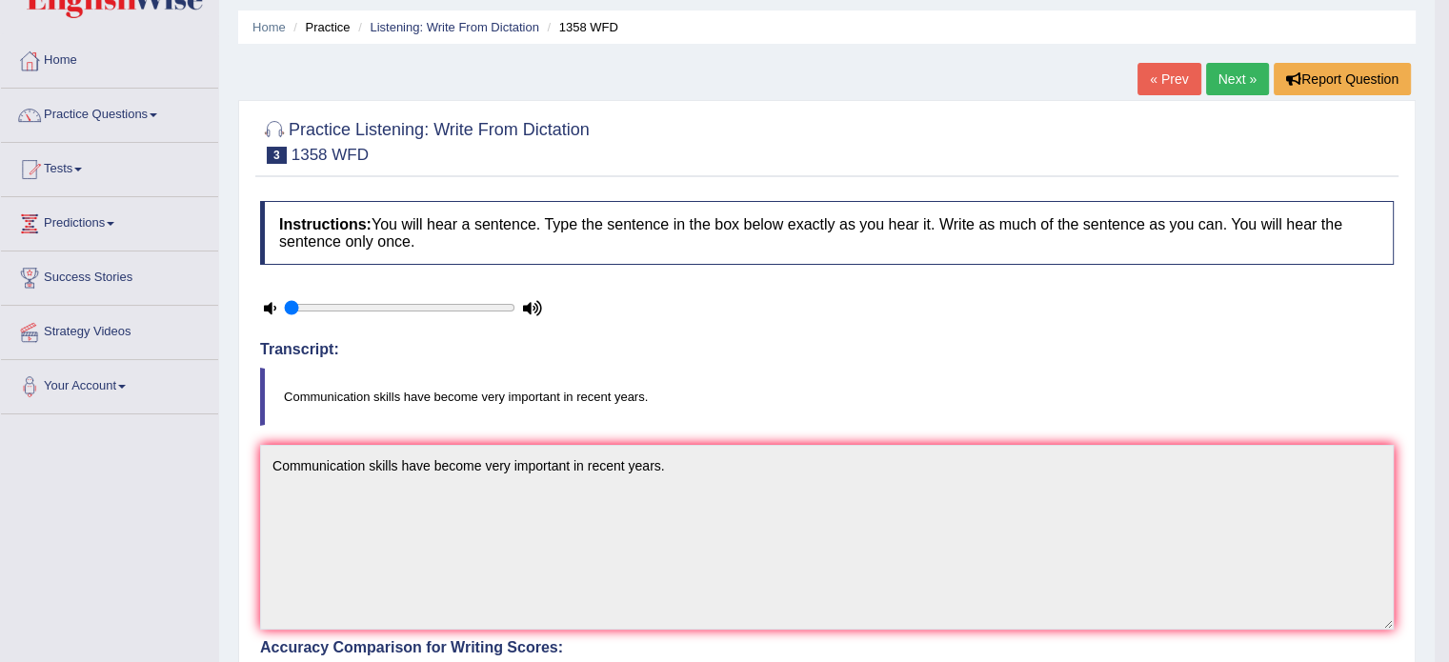
scroll to position [57, 0]
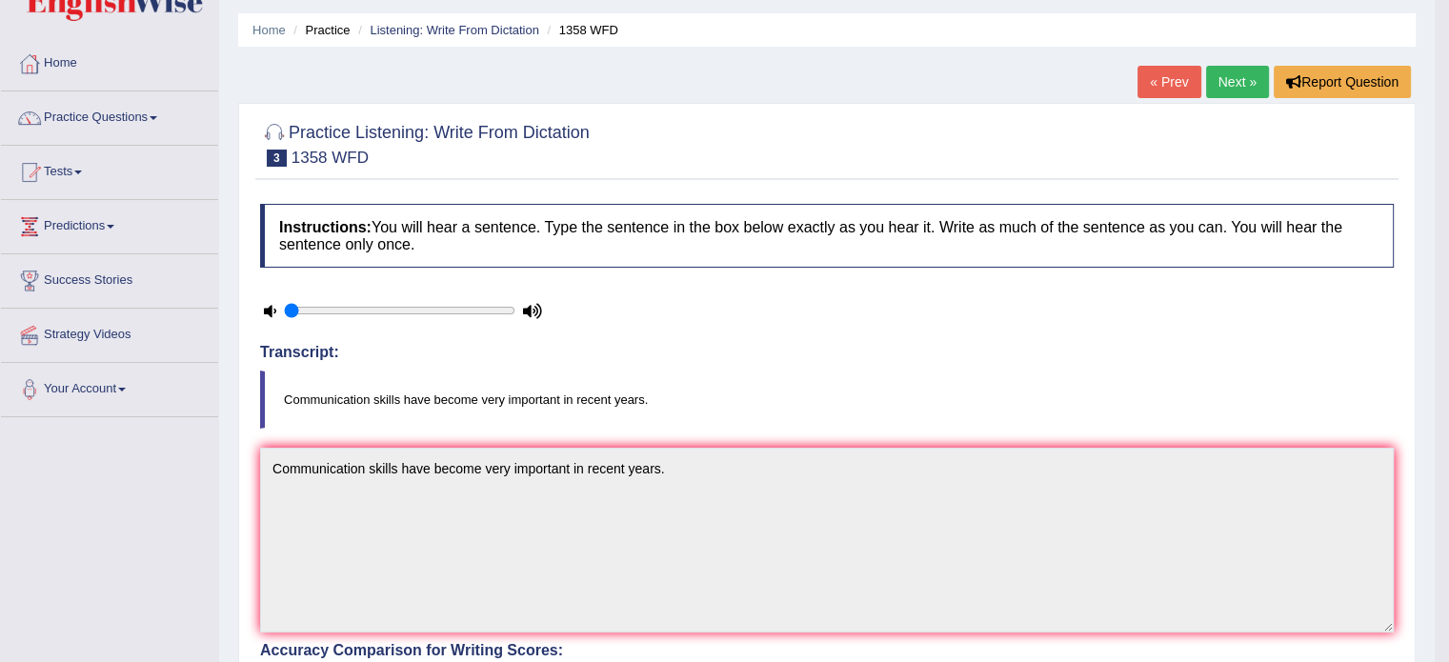
click at [1233, 80] on link "Next »" at bounding box center [1237, 82] width 63 height 32
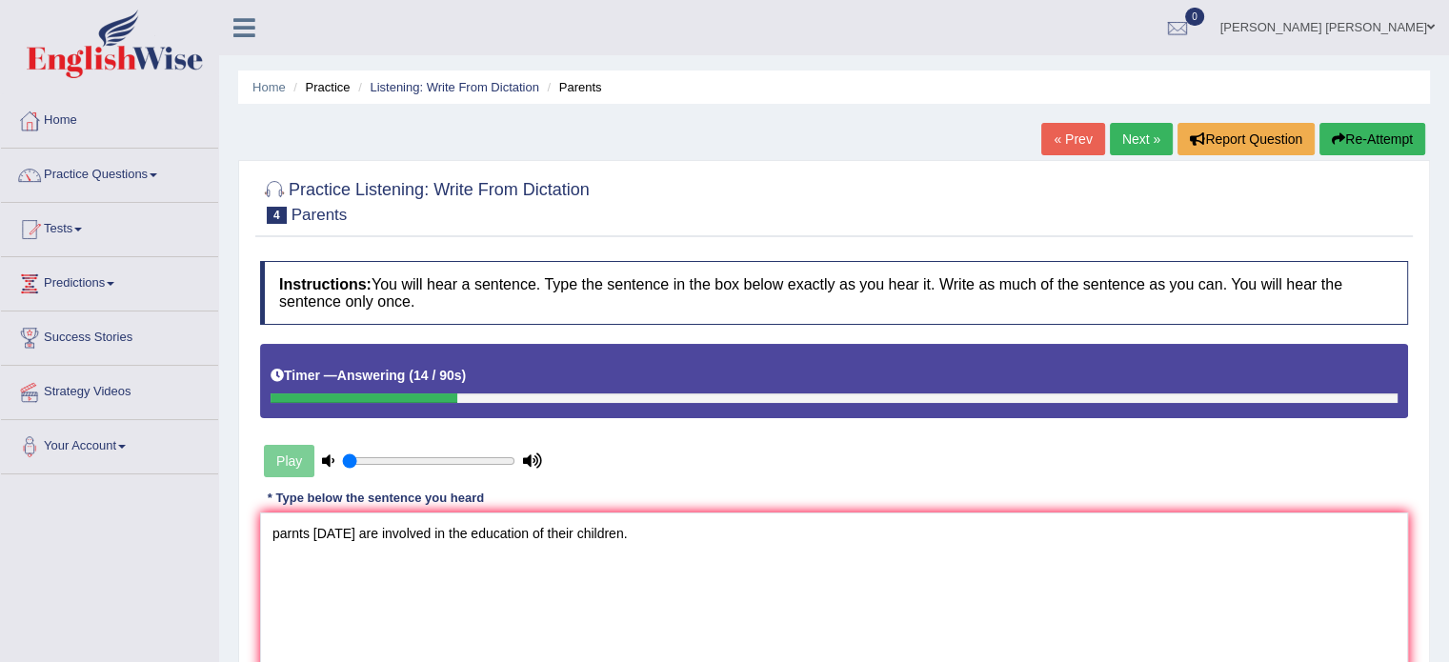
click at [309, 532] on textarea "parnts [DATE] are involved in the education of their children." at bounding box center [834, 604] width 1148 height 185
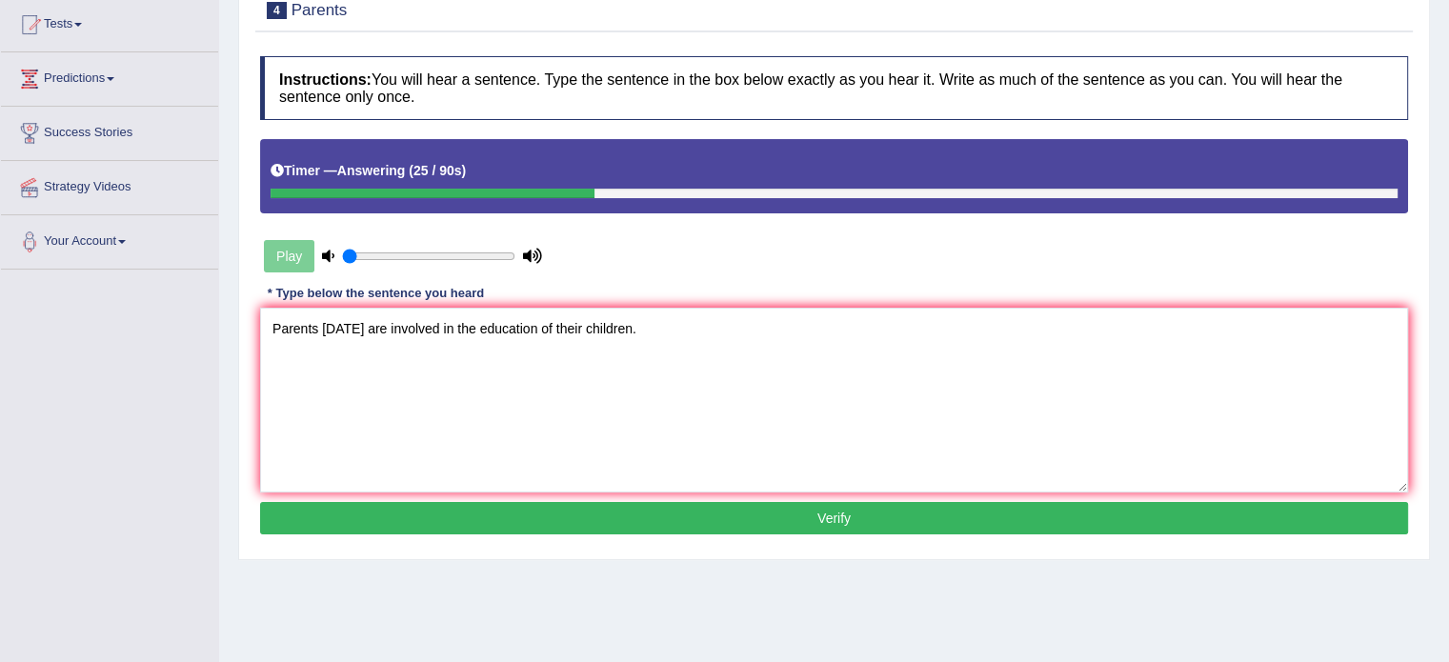
scroll to position [212, 0]
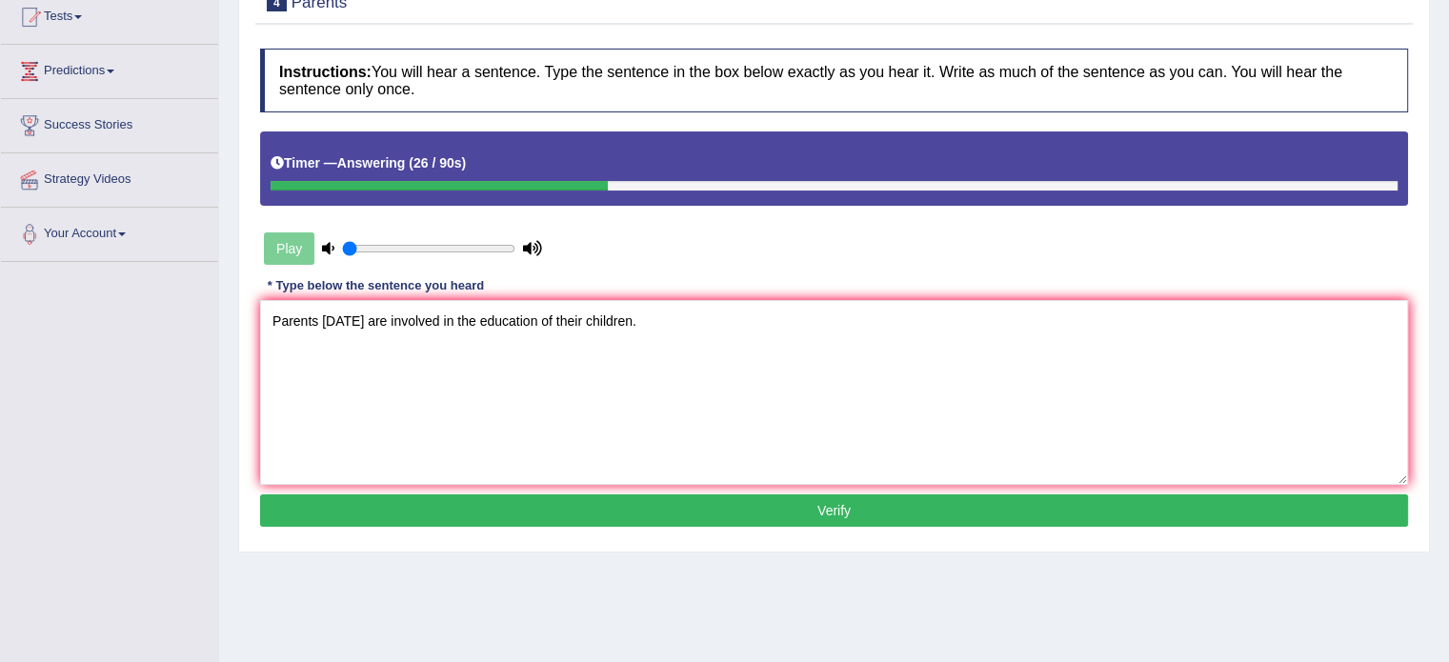
type textarea "Parents [DATE] are involved in the education of their children."
click at [502, 506] on button "Verify" at bounding box center [834, 510] width 1148 height 32
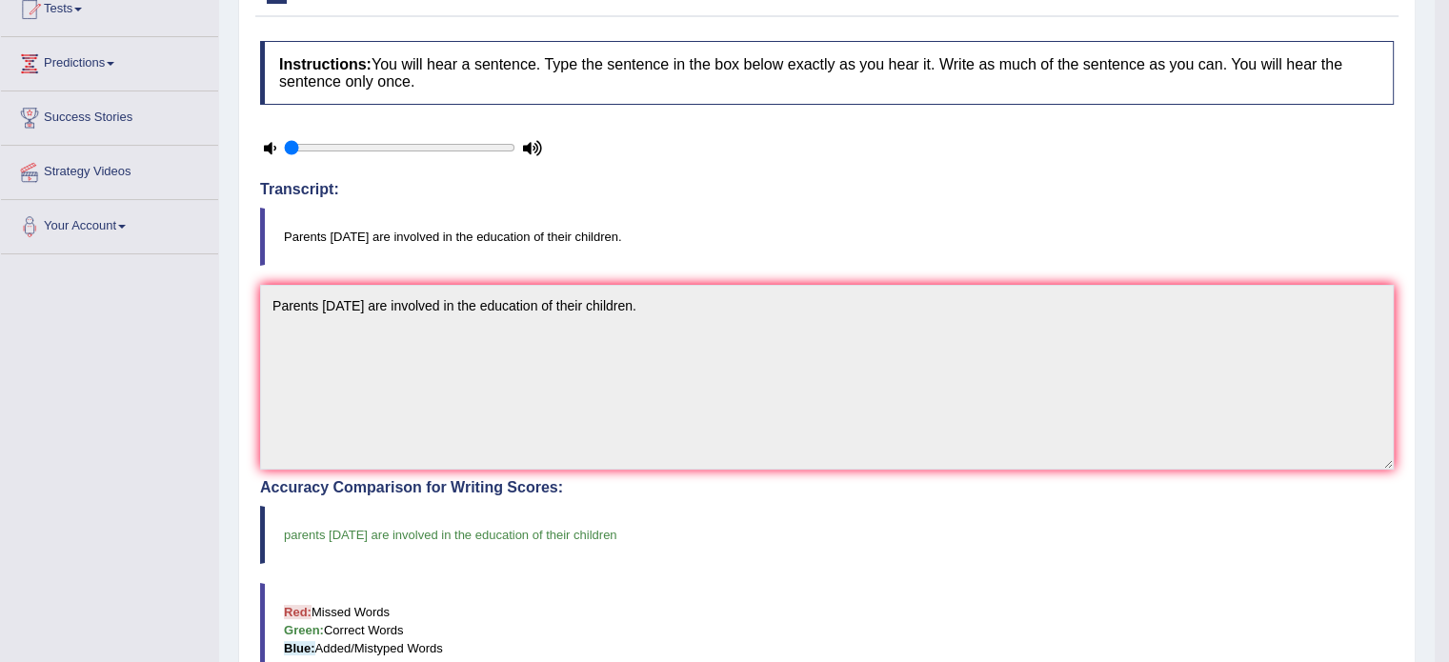
scroll to position [0, 0]
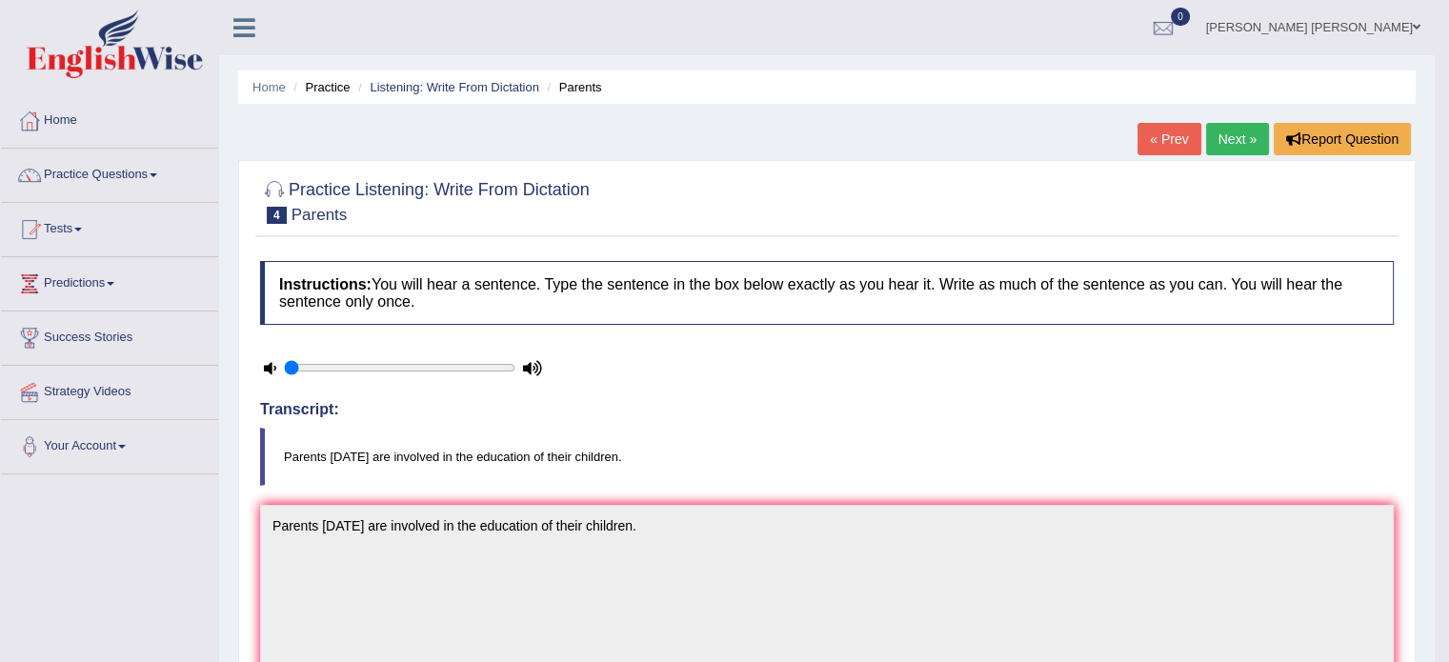
click at [1213, 144] on link "Next »" at bounding box center [1237, 139] width 63 height 32
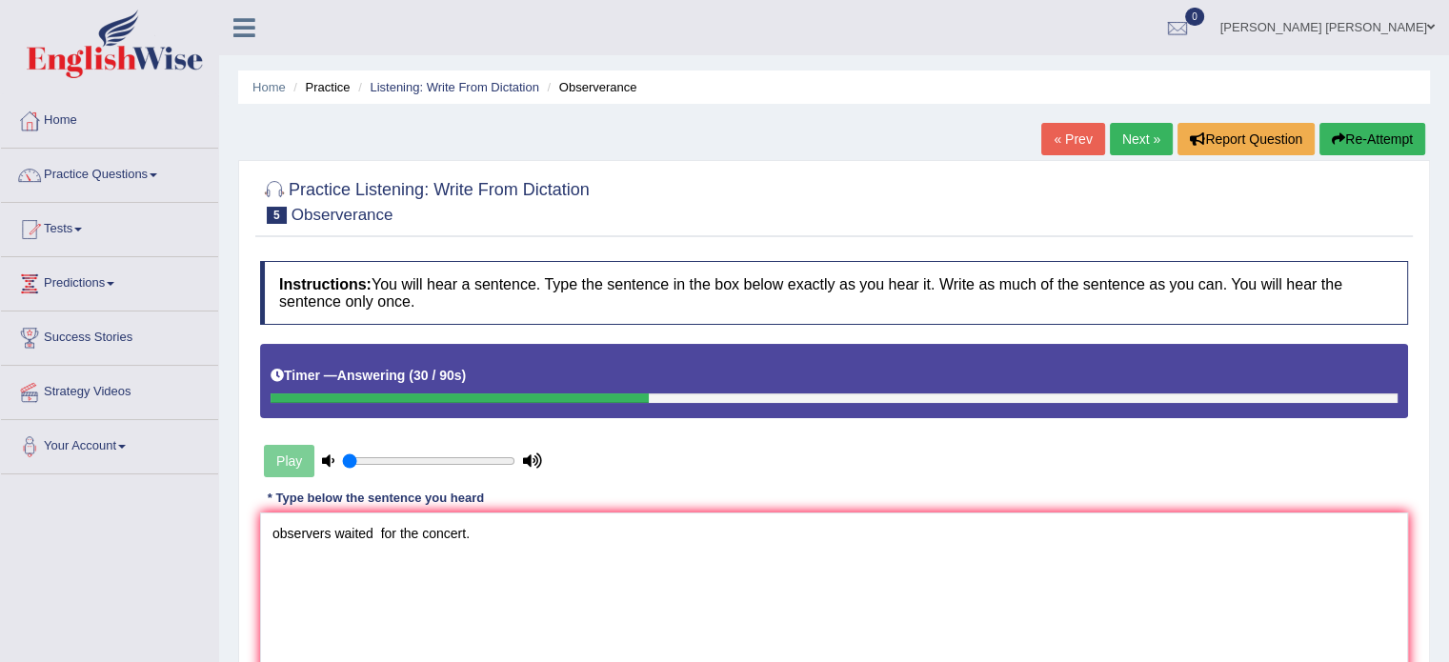
click at [373, 532] on textarea "observers waited for the concert." at bounding box center [834, 604] width 1148 height 185
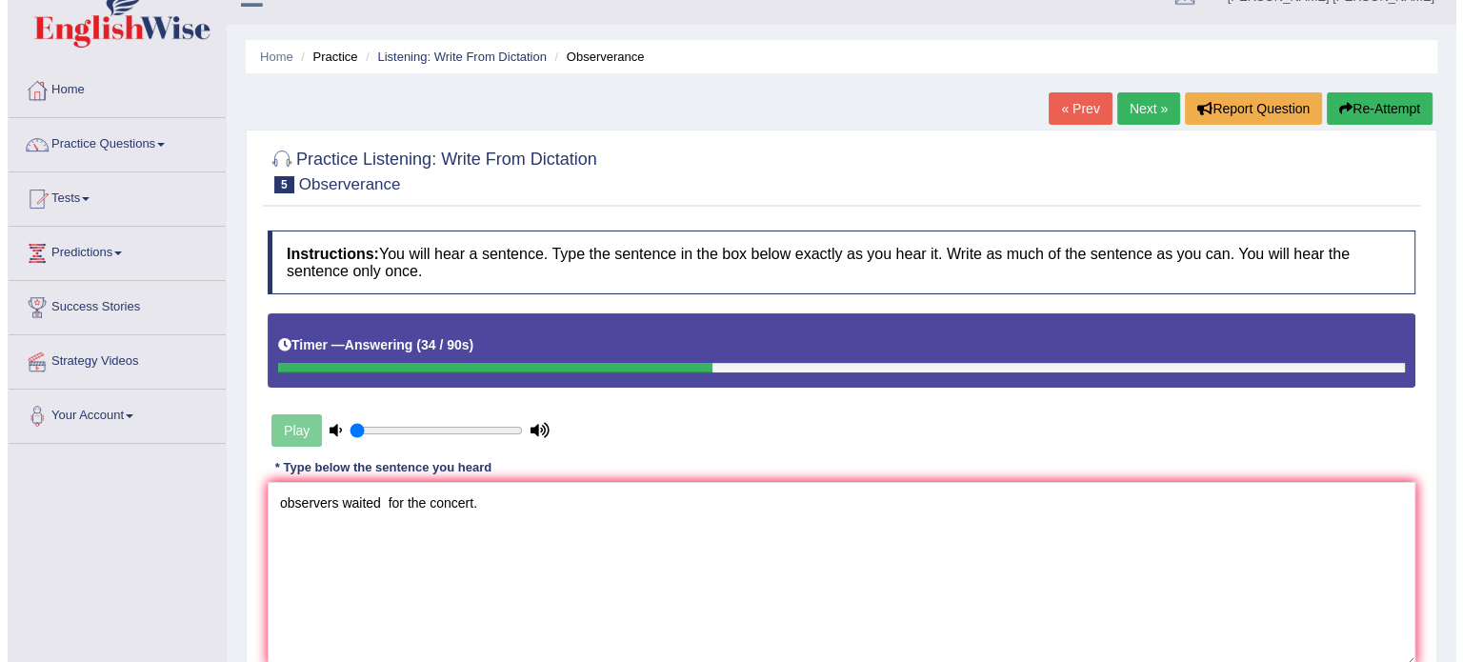
scroll to position [121, 0]
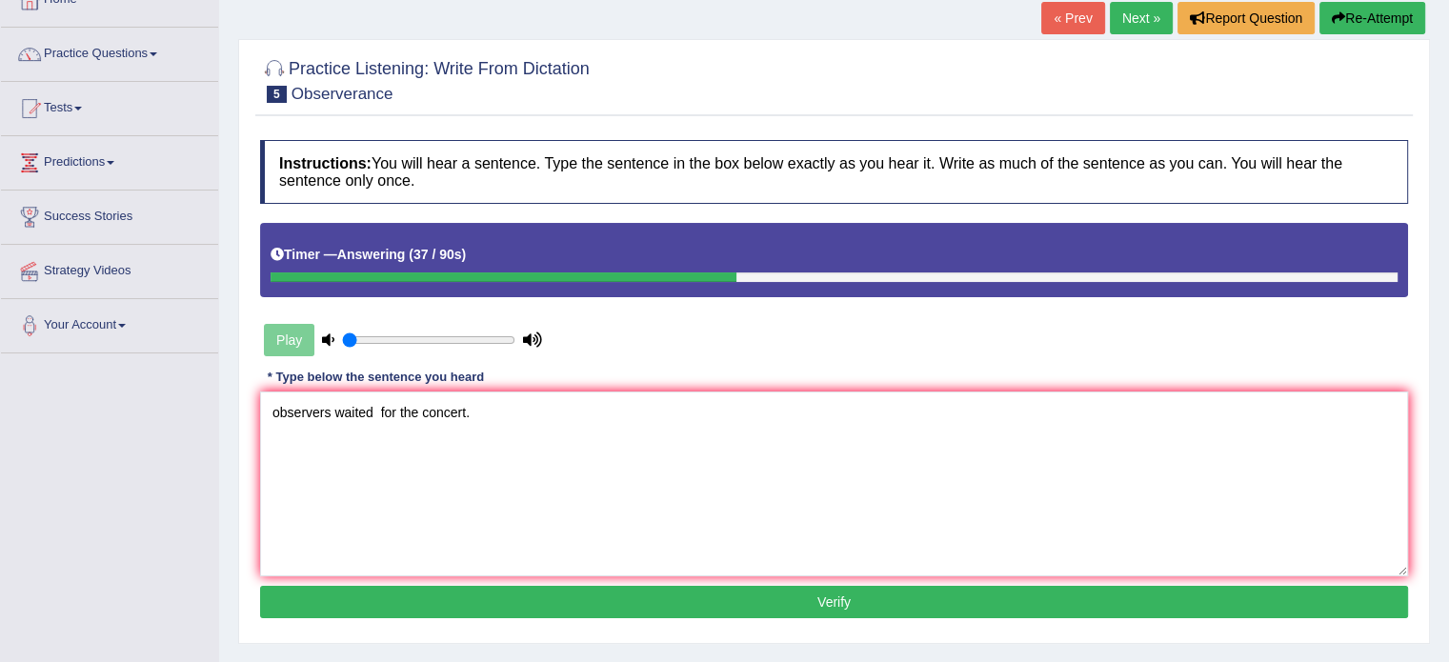
click at [276, 413] on textarea "observers waited for the concert." at bounding box center [834, 484] width 1148 height 185
click at [377, 406] on textarea "Observers waited for the concert." at bounding box center [834, 484] width 1148 height 185
type textarea "Observers waited for the concert."
click at [610, 597] on button "Verify" at bounding box center [834, 602] width 1148 height 32
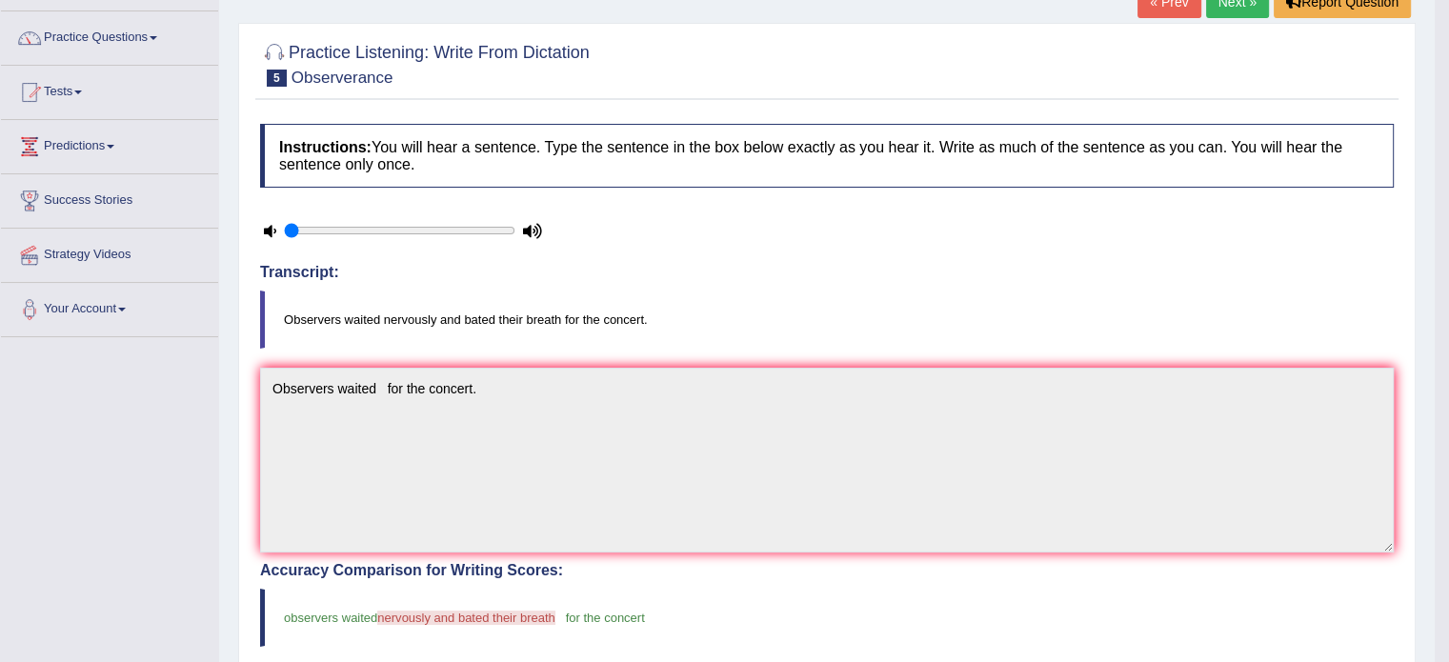
scroll to position [0, 0]
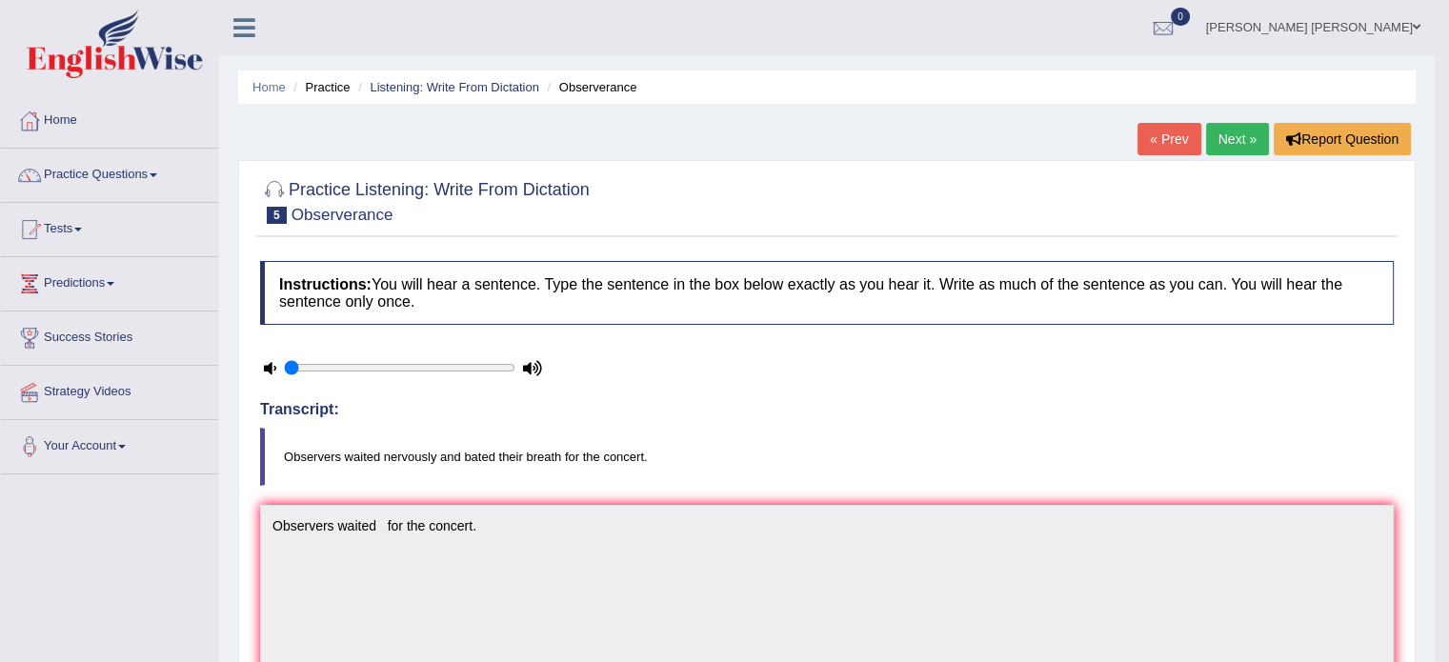
click at [1224, 144] on link "Next »" at bounding box center [1237, 139] width 63 height 32
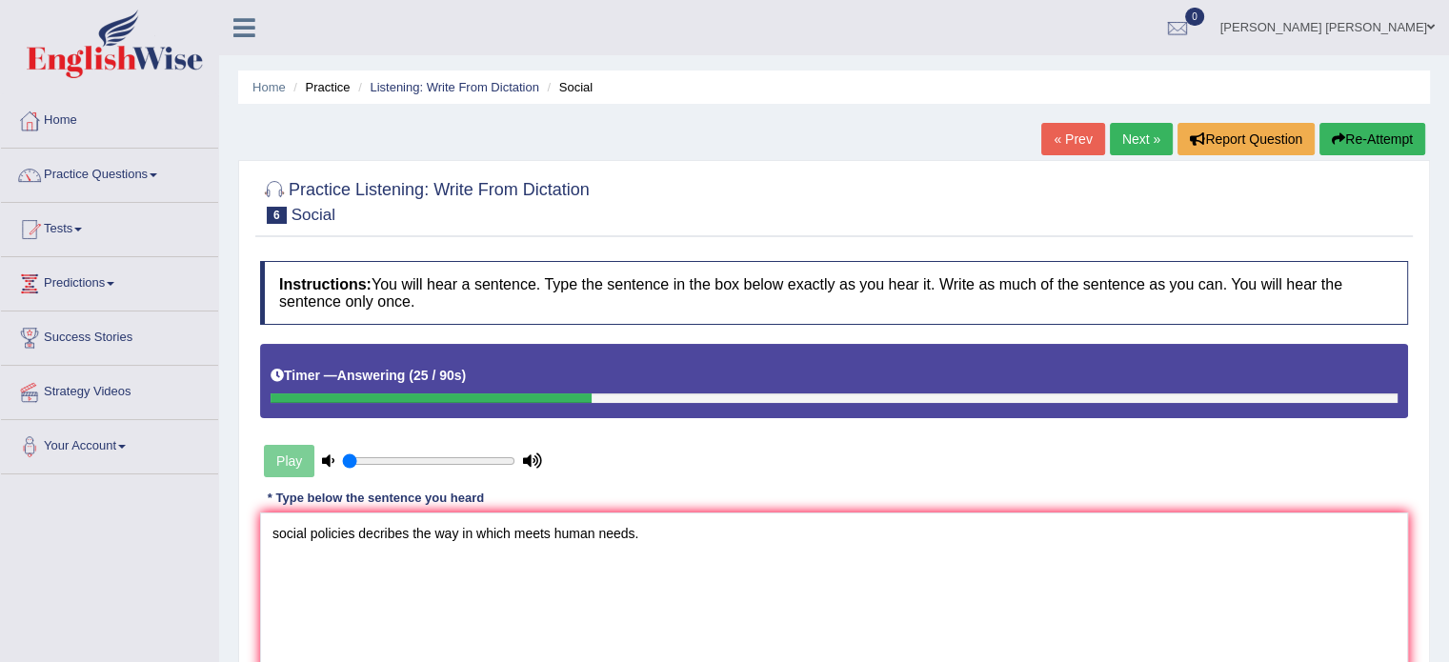
click at [275, 534] on textarea "social policies decribes the way in which meets human needs." at bounding box center [834, 604] width 1148 height 185
click at [377, 535] on textarea "Social policies decribes the way in which meets human needs." at bounding box center [834, 604] width 1148 height 185
click at [471, 528] on textarea "Social policies describes the way in which meets human needs." at bounding box center [834, 604] width 1148 height 185
click at [527, 536] on textarea "Social policies describes the ways in which meets human needs." at bounding box center [834, 604] width 1148 height 185
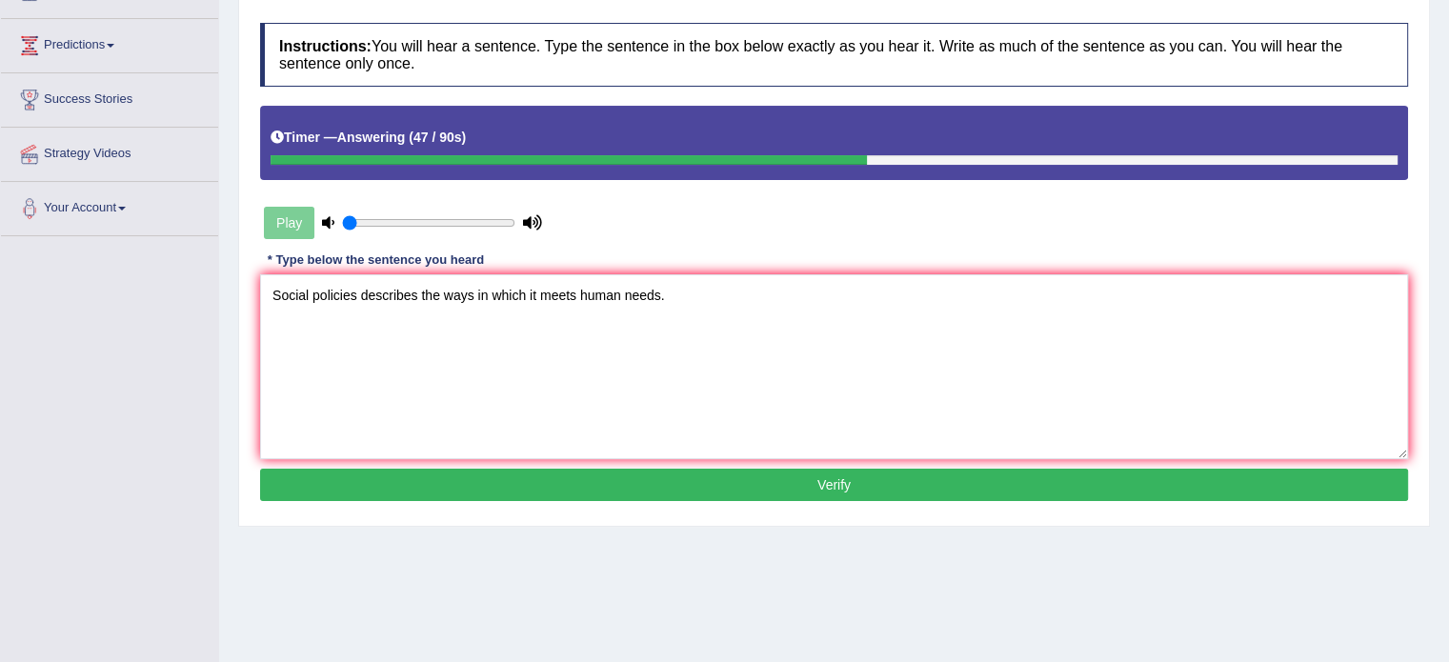
scroll to position [242, 0]
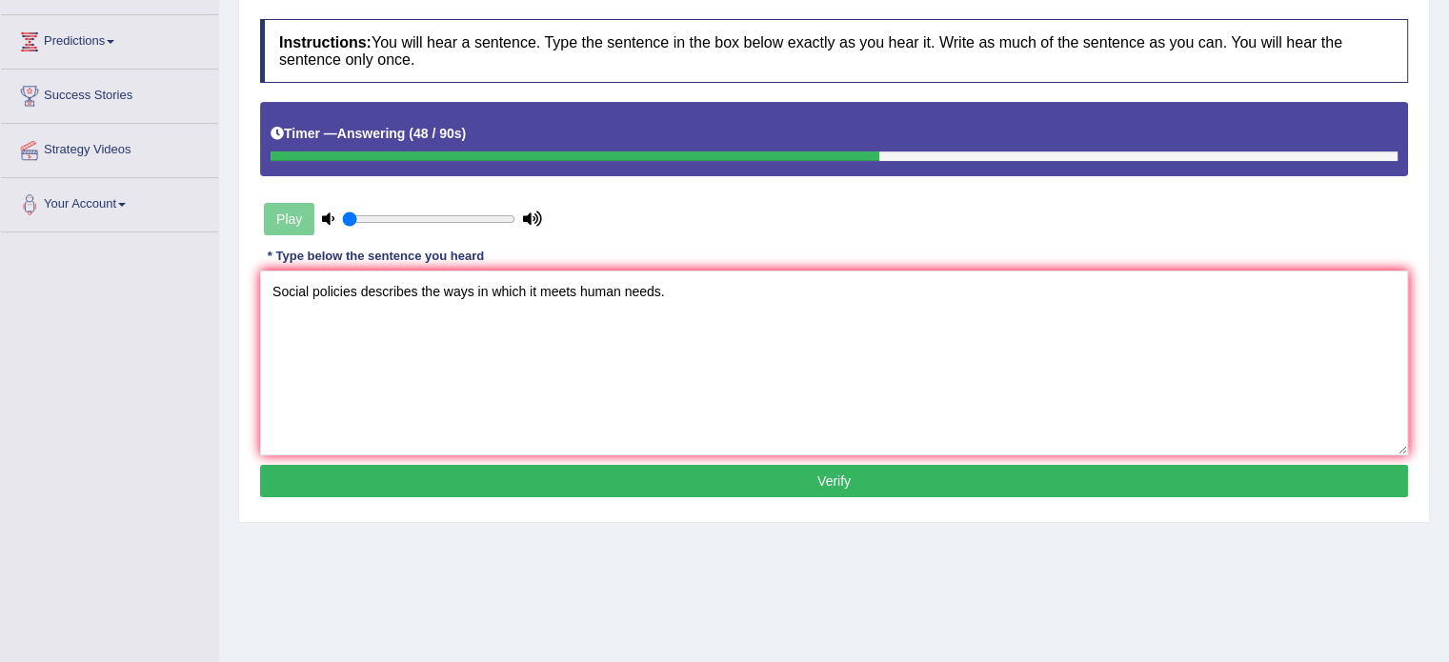
type textarea "Social policies describes the ways in which it meets human needs."
click at [652, 486] on button "Verify" at bounding box center [834, 481] width 1148 height 32
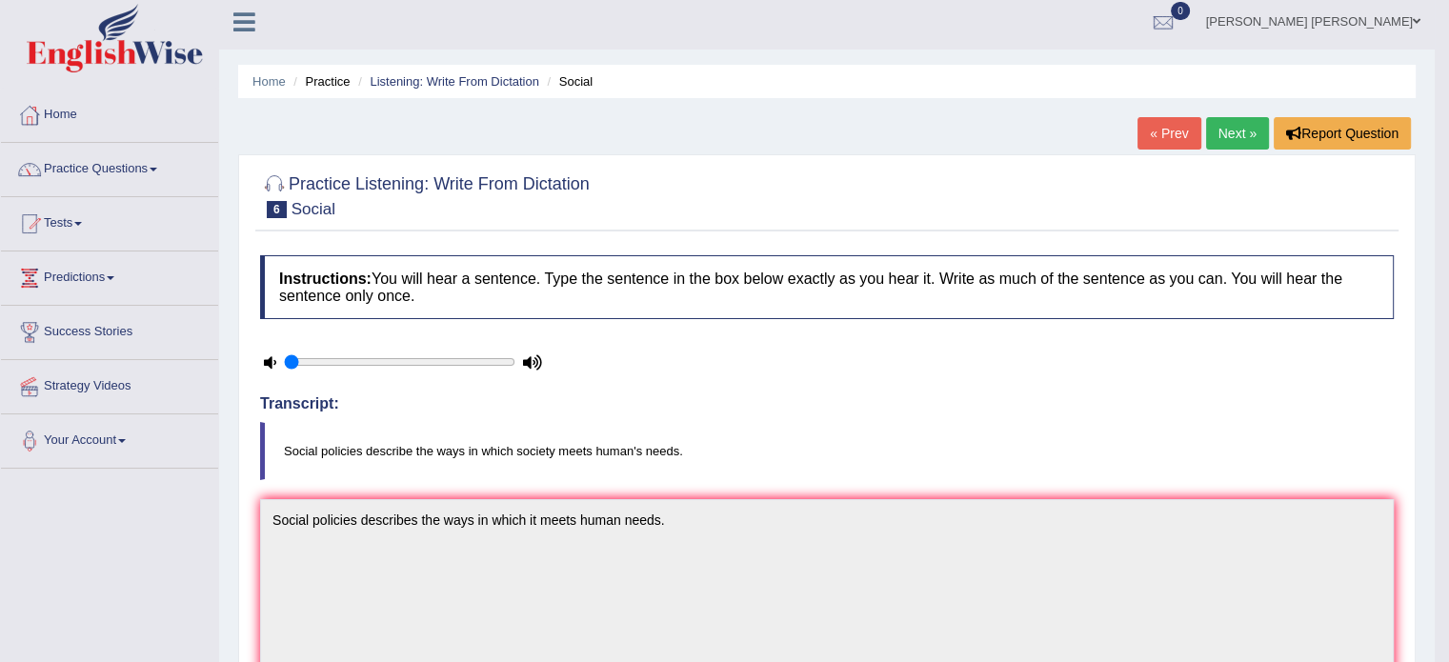
scroll to position [0, 0]
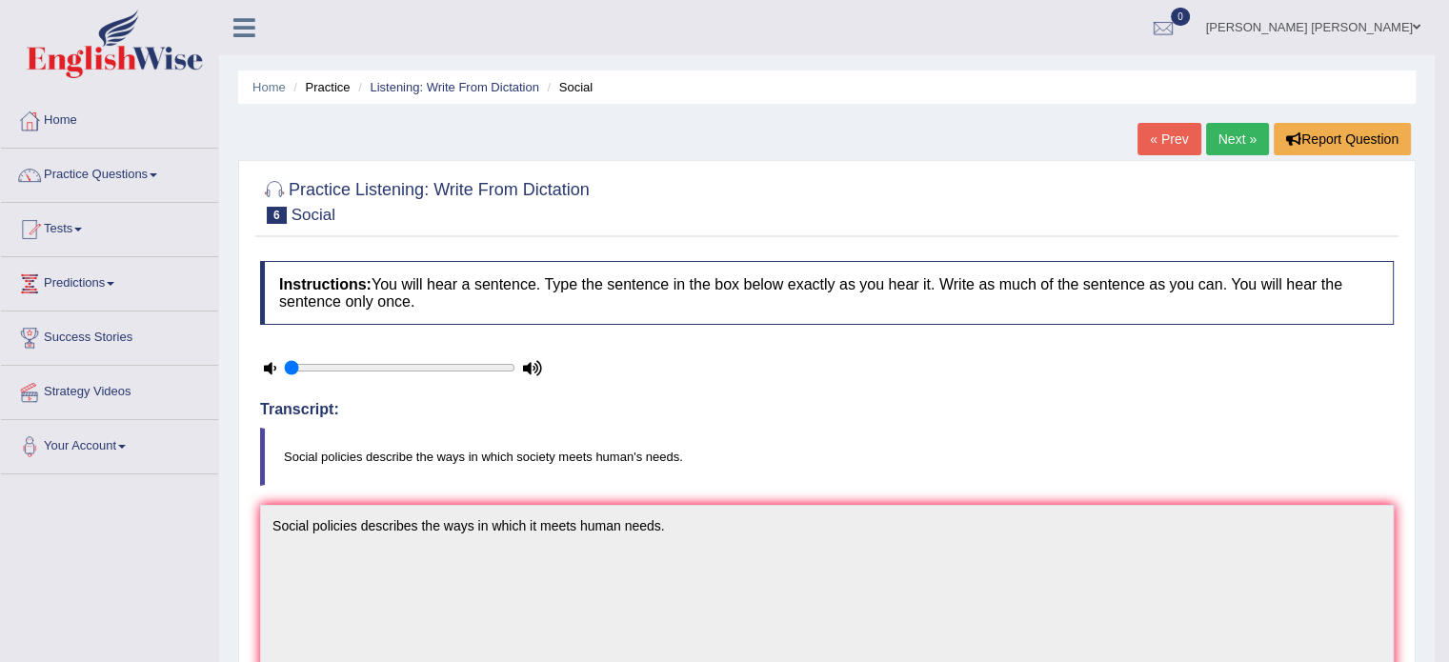
click at [1235, 131] on link "Next »" at bounding box center [1237, 139] width 63 height 32
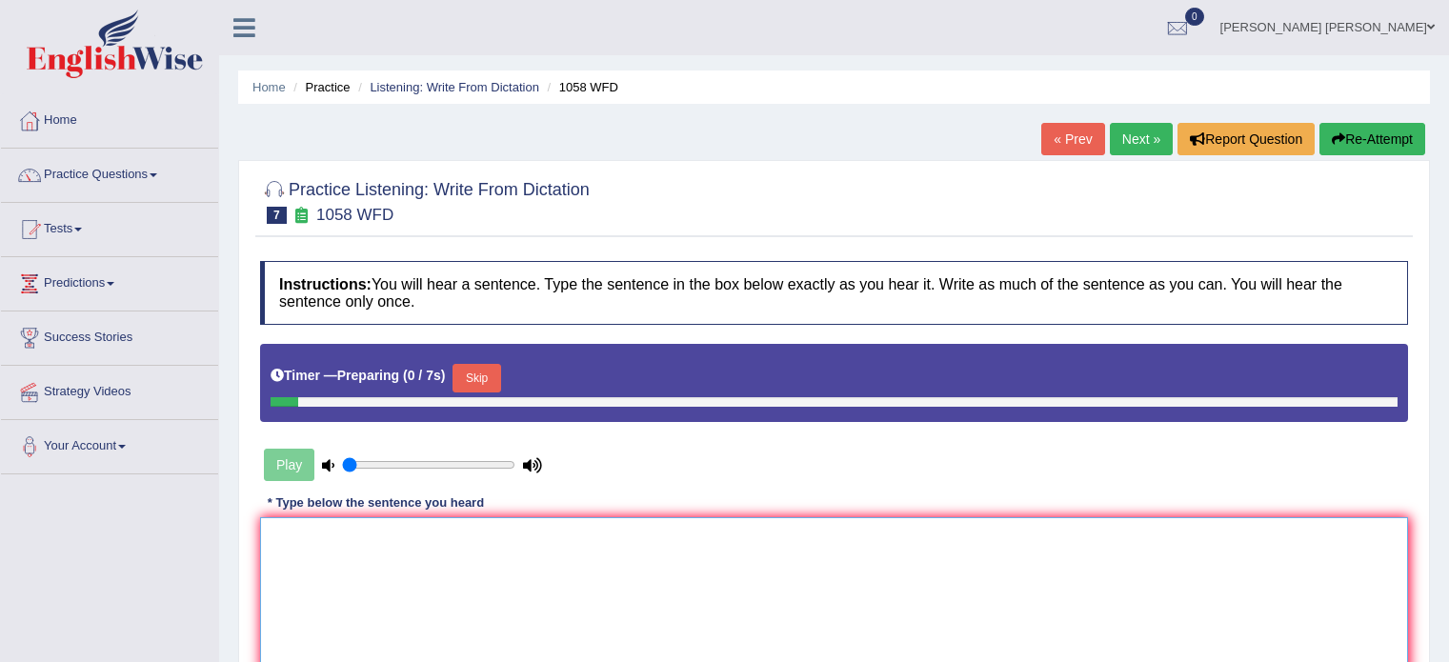
click at [724, 558] on textarea at bounding box center [834, 609] width 1148 height 185
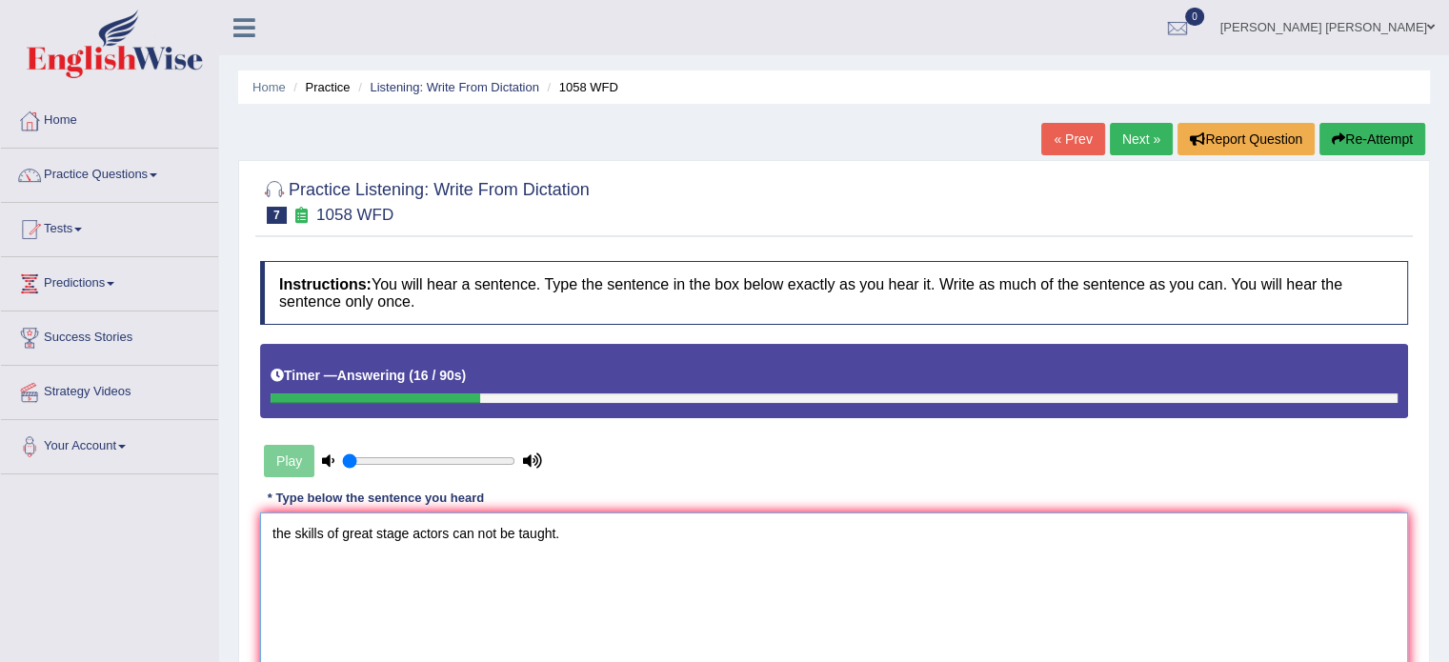
click at [274, 526] on textarea "the skills of great stage actors can not be taught." at bounding box center [834, 604] width 1148 height 185
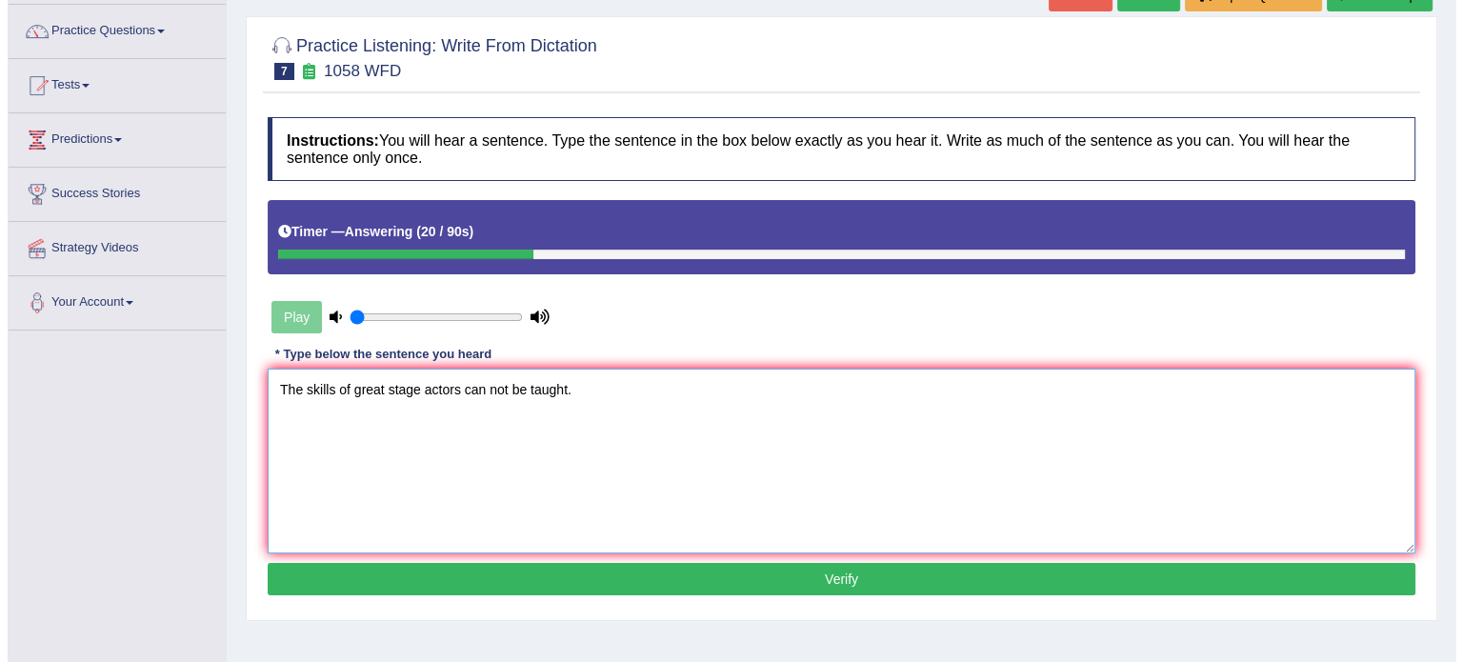
scroll to position [162, 0]
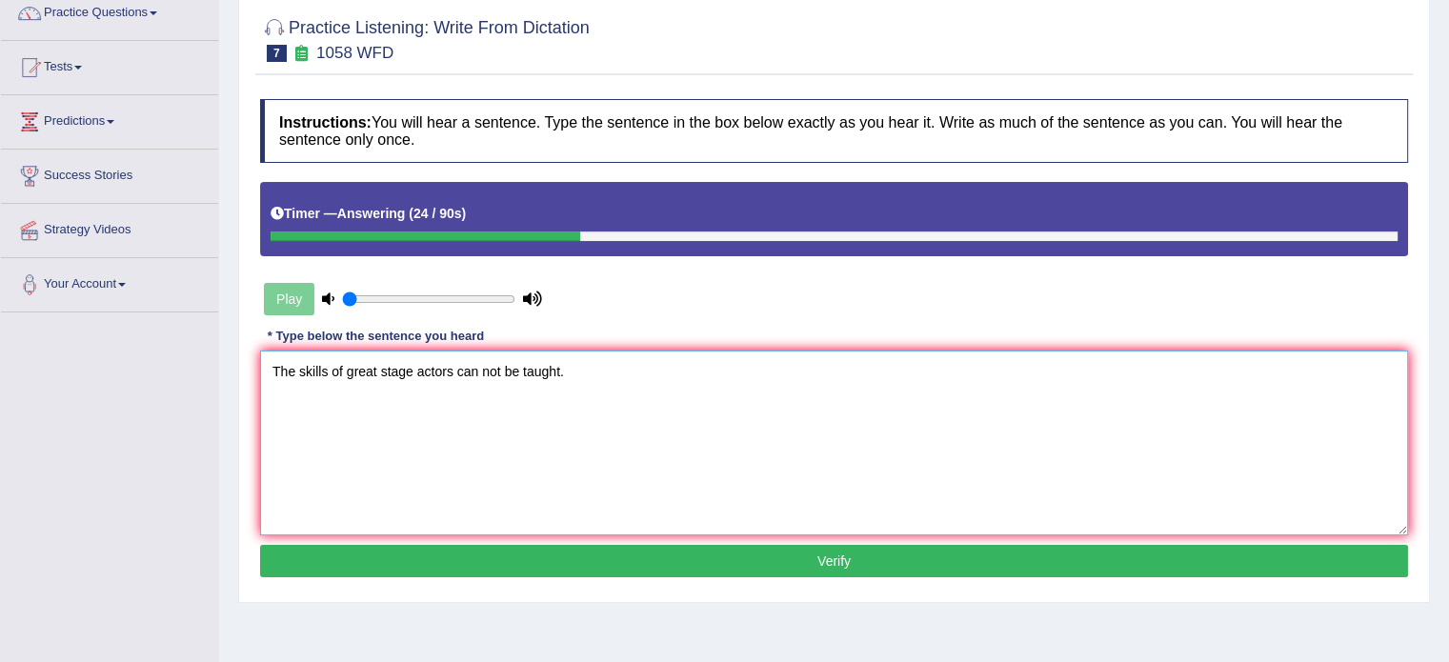
type textarea "The skills of great stage actors can not be taught."
click at [471, 571] on button "Verify" at bounding box center [834, 561] width 1148 height 32
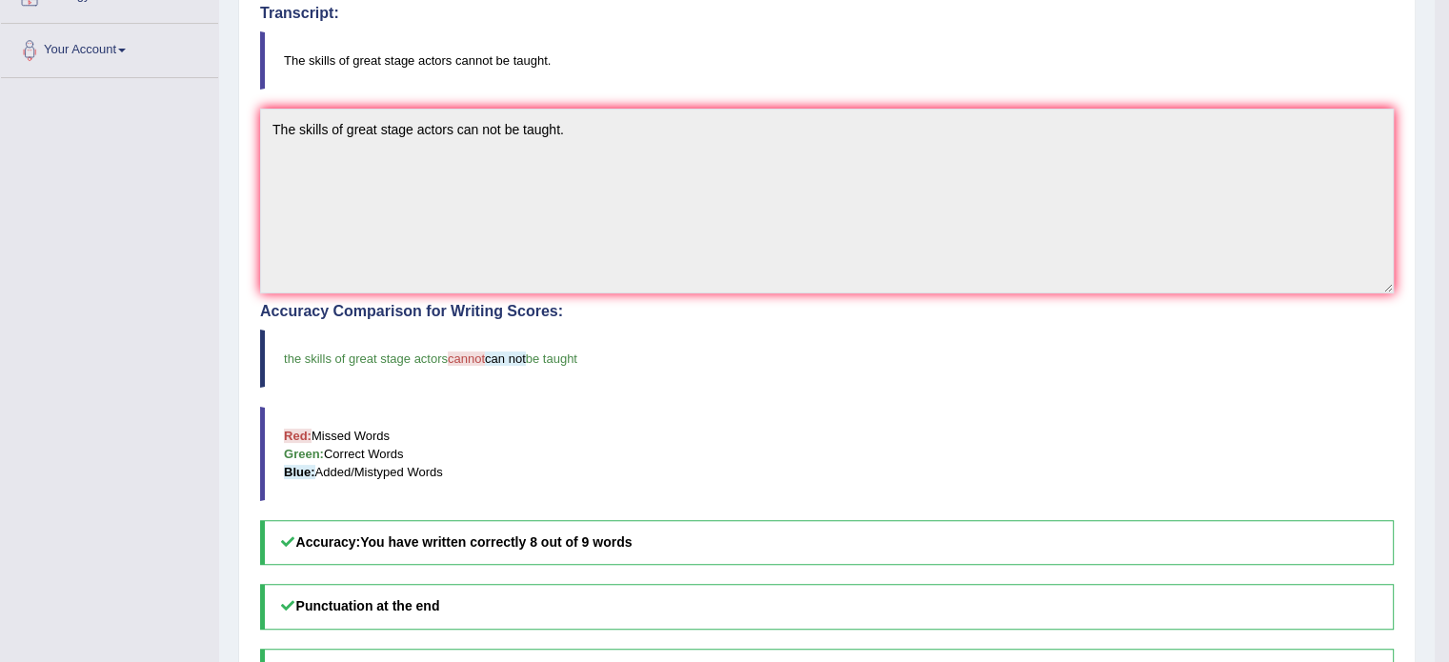
scroll to position [0, 0]
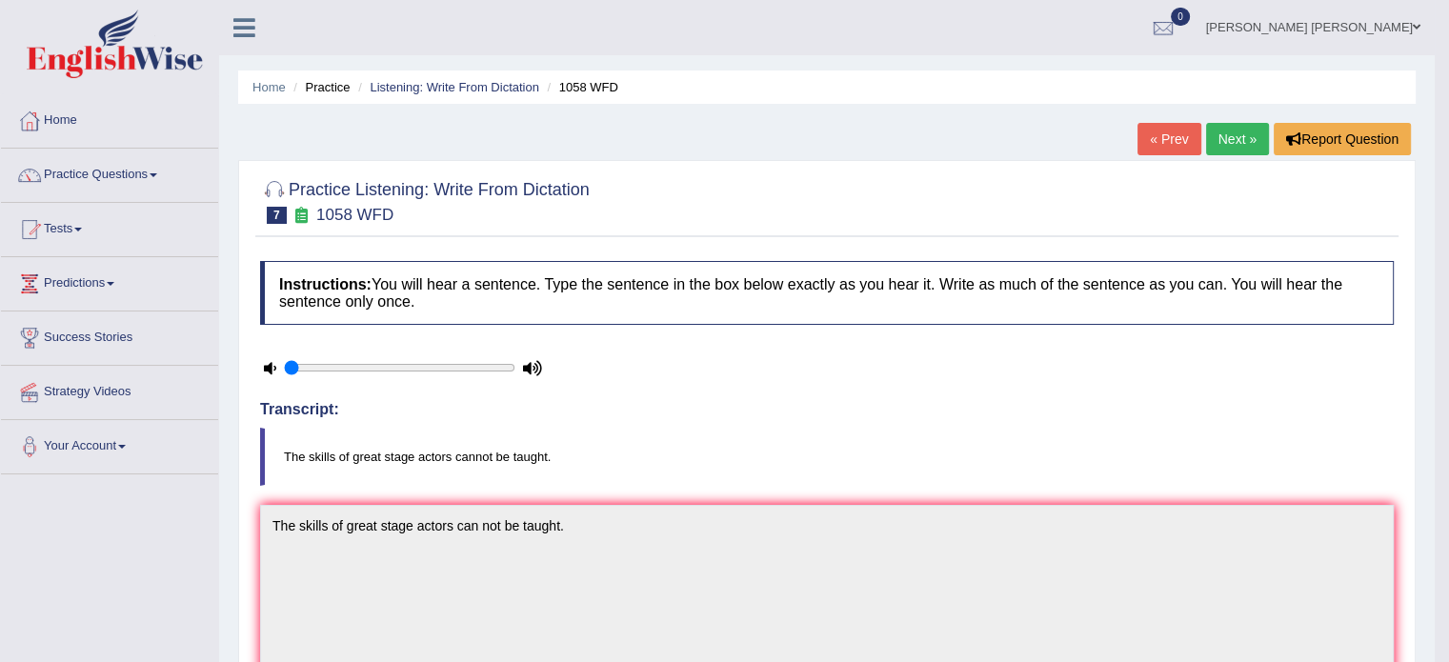
click at [1231, 151] on link "Next »" at bounding box center [1237, 139] width 63 height 32
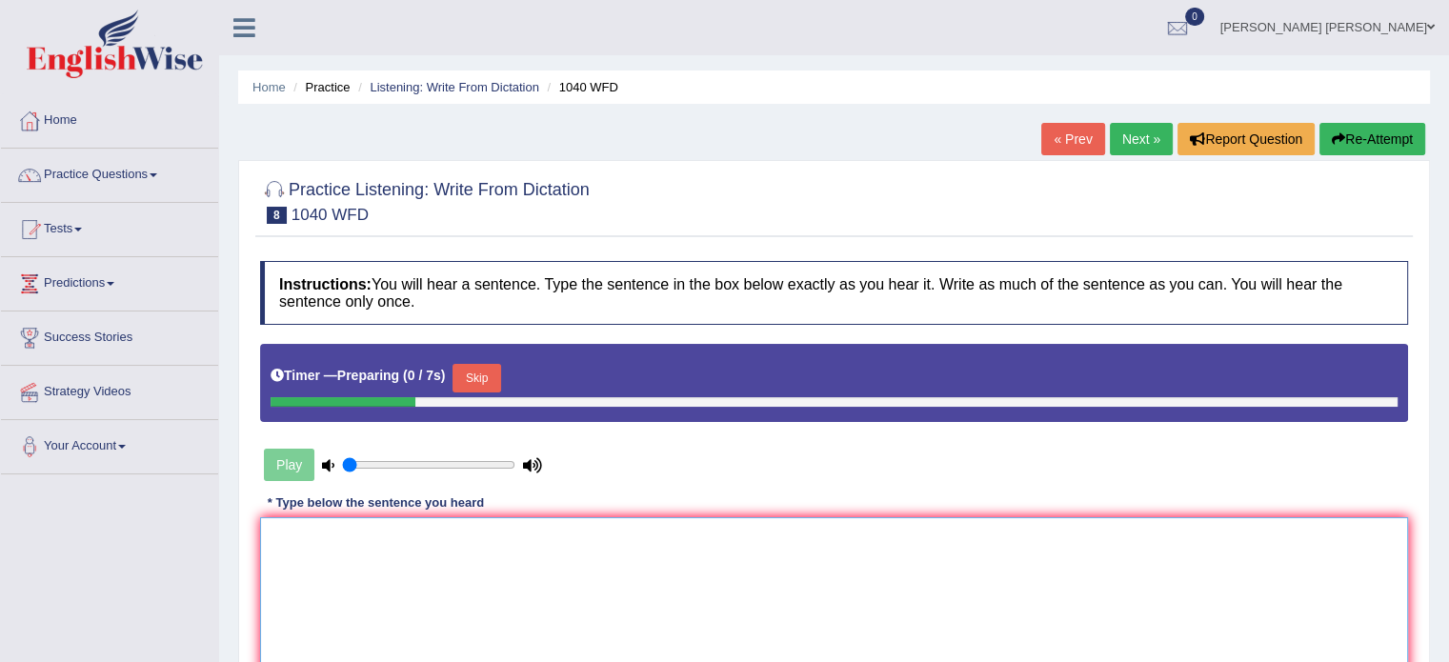
click at [738, 537] on textarea at bounding box center [834, 609] width 1148 height 185
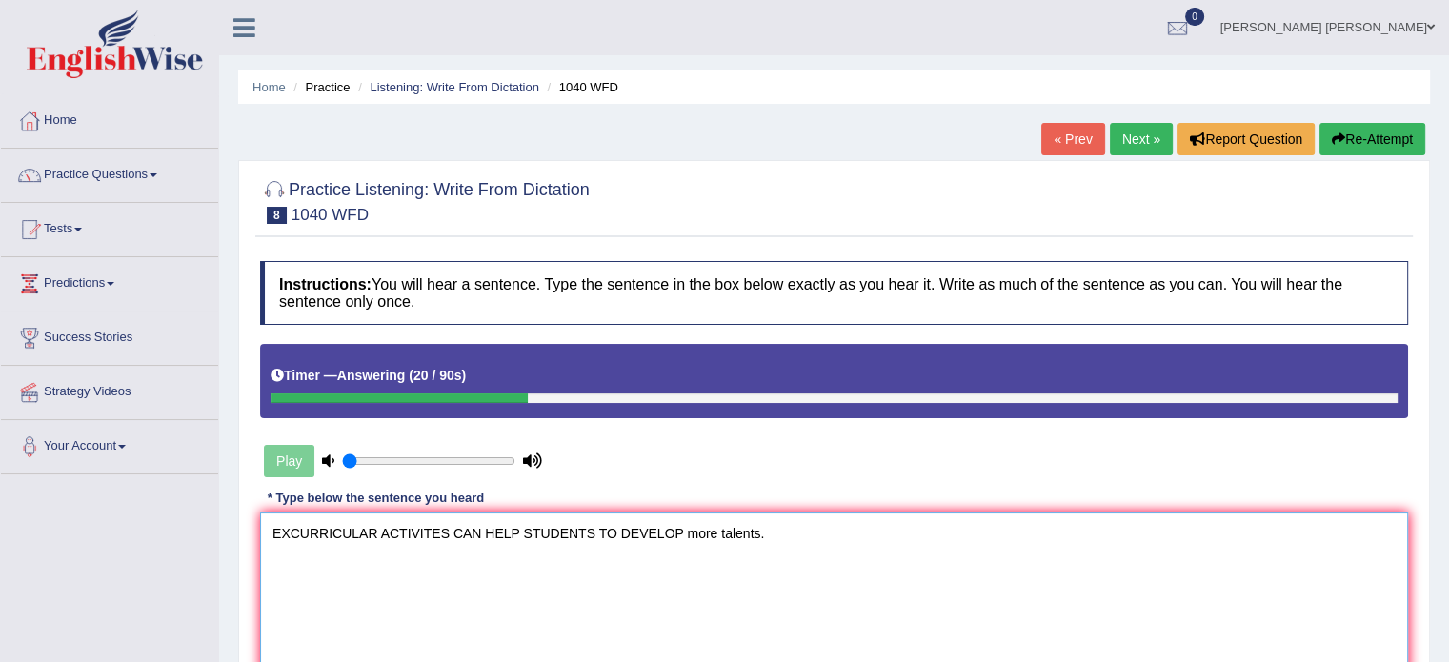
click at [267, 524] on textarea "EXCURRICULAR ACTIVITES CAN HELP STUDENTS TO DEVELOP more talents." at bounding box center [834, 604] width 1148 height 185
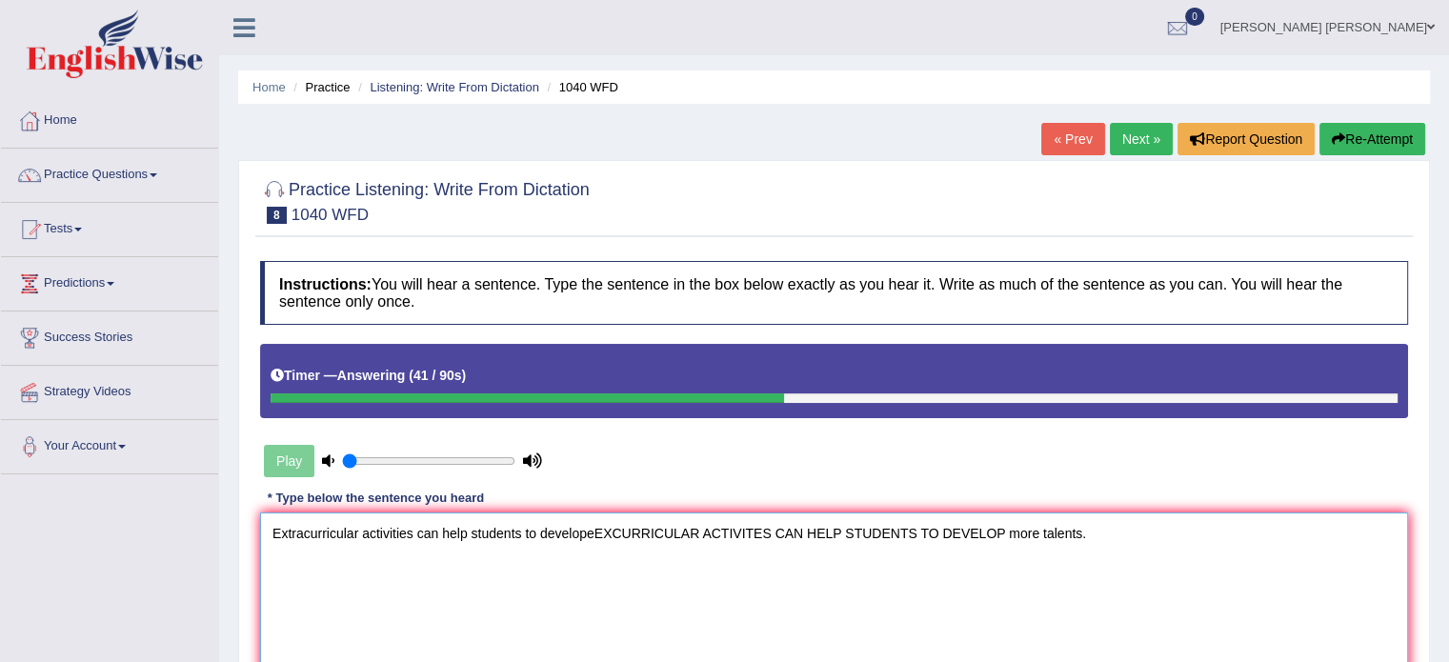
click at [1008, 532] on textarea "Extracurricular activities can help students to developeEXCURRICULAR ACTIVITES …" at bounding box center [834, 604] width 1148 height 185
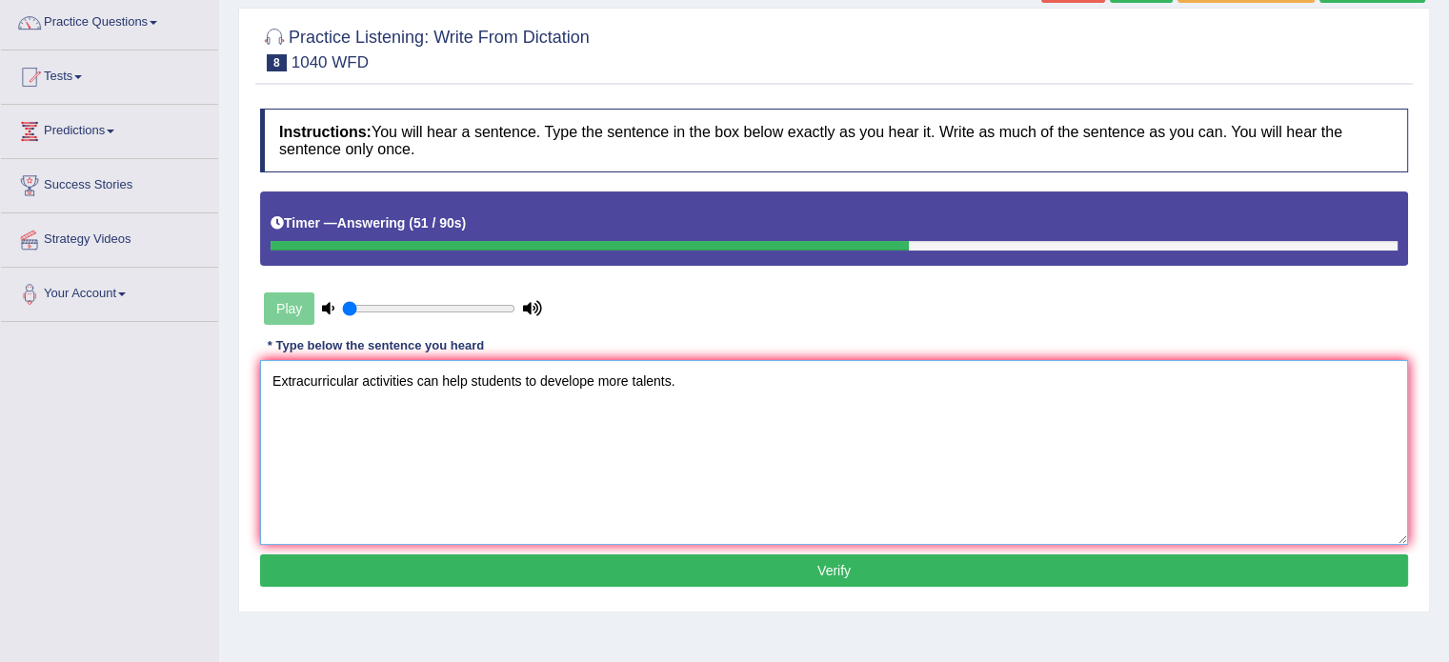
scroll to position [152, 0]
type textarea "Extracurricular activities can help students to develope more talents."
click at [859, 569] on button "Verify" at bounding box center [834, 570] width 1148 height 32
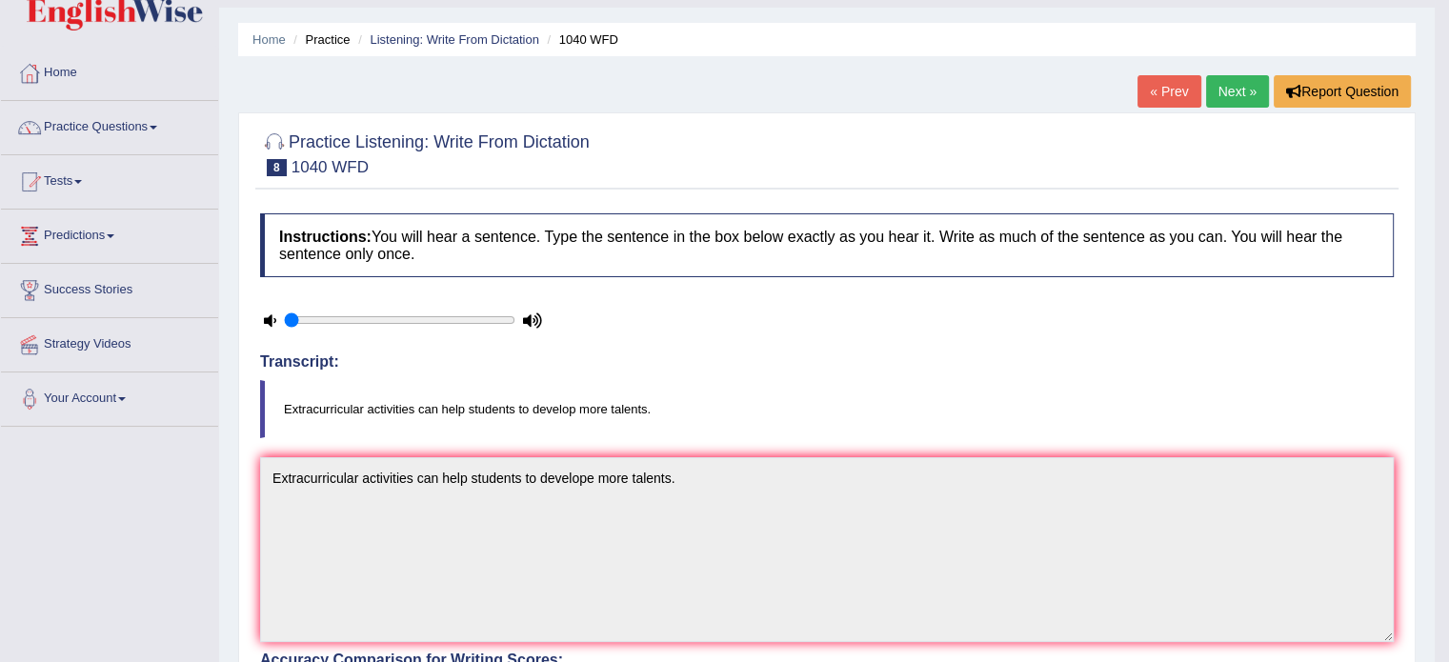
scroll to position [0, 0]
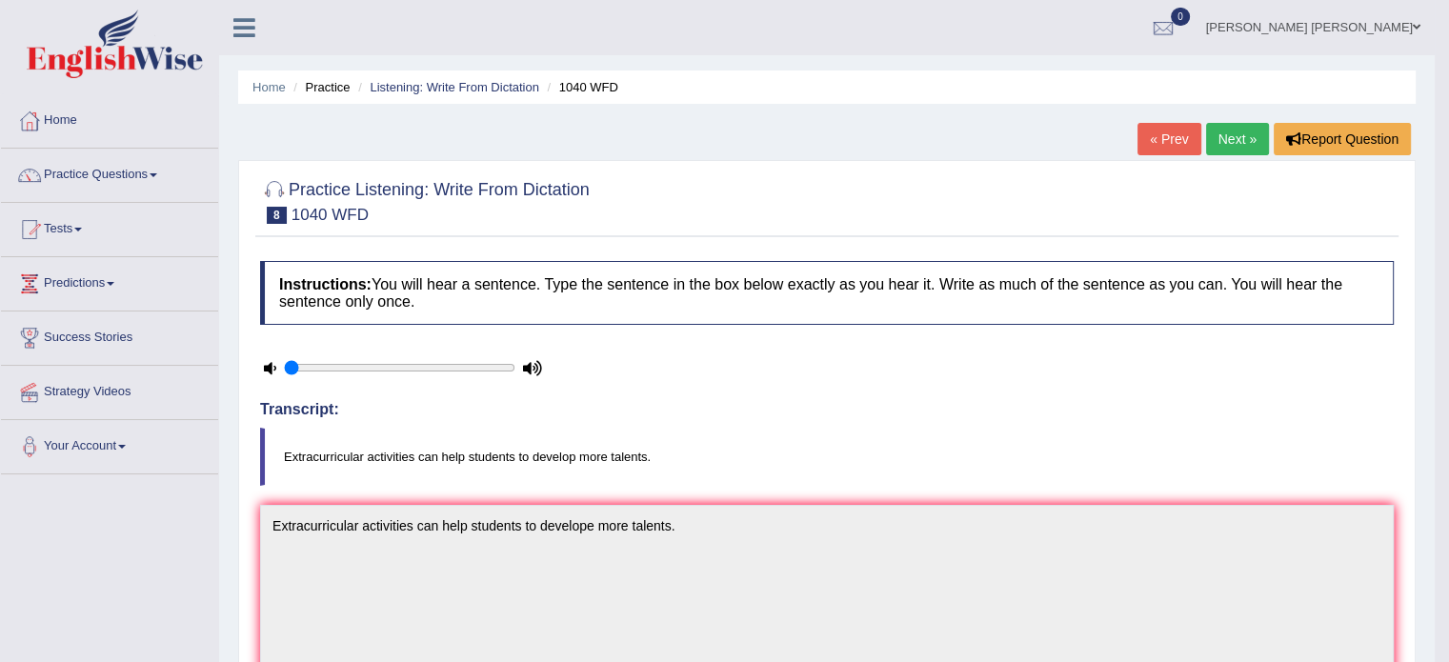
click at [1239, 143] on link "Next »" at bounding box center [1237, 139] width 63 height 32
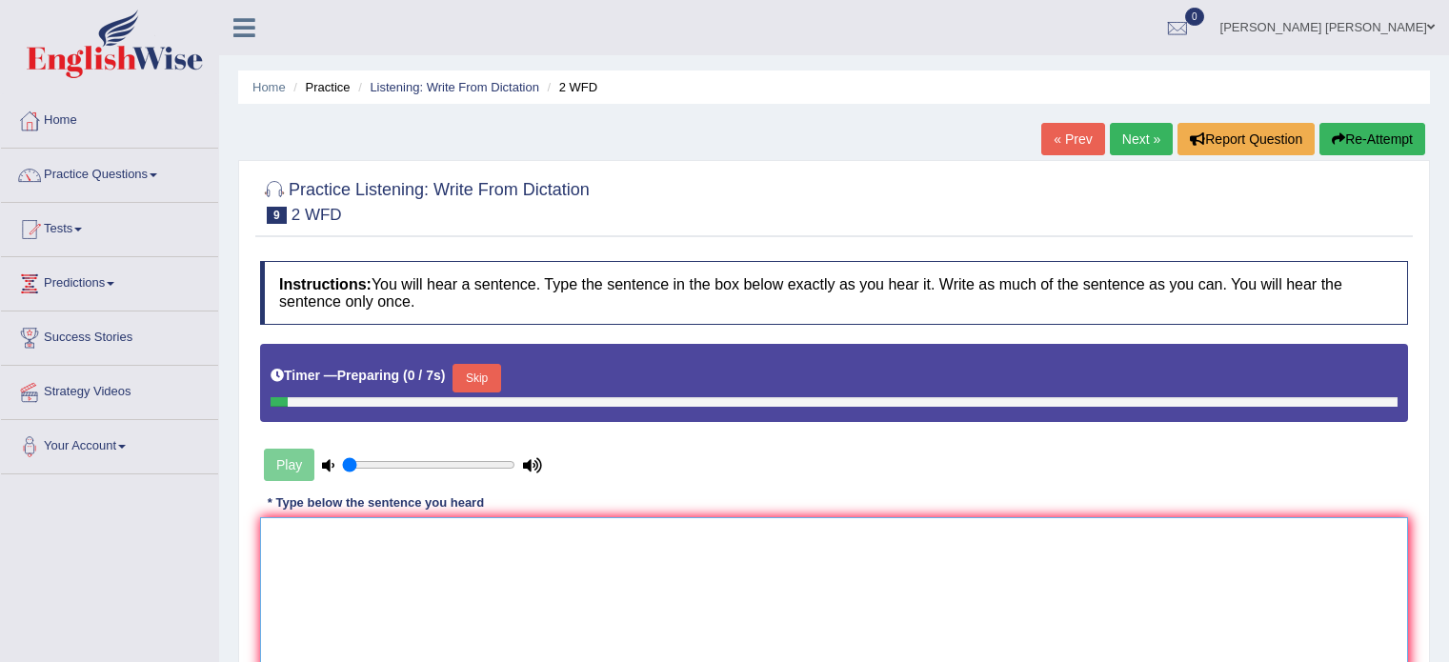
click at [469, 565] on textarea at bounding box center [834, 609] width 1148 height 185
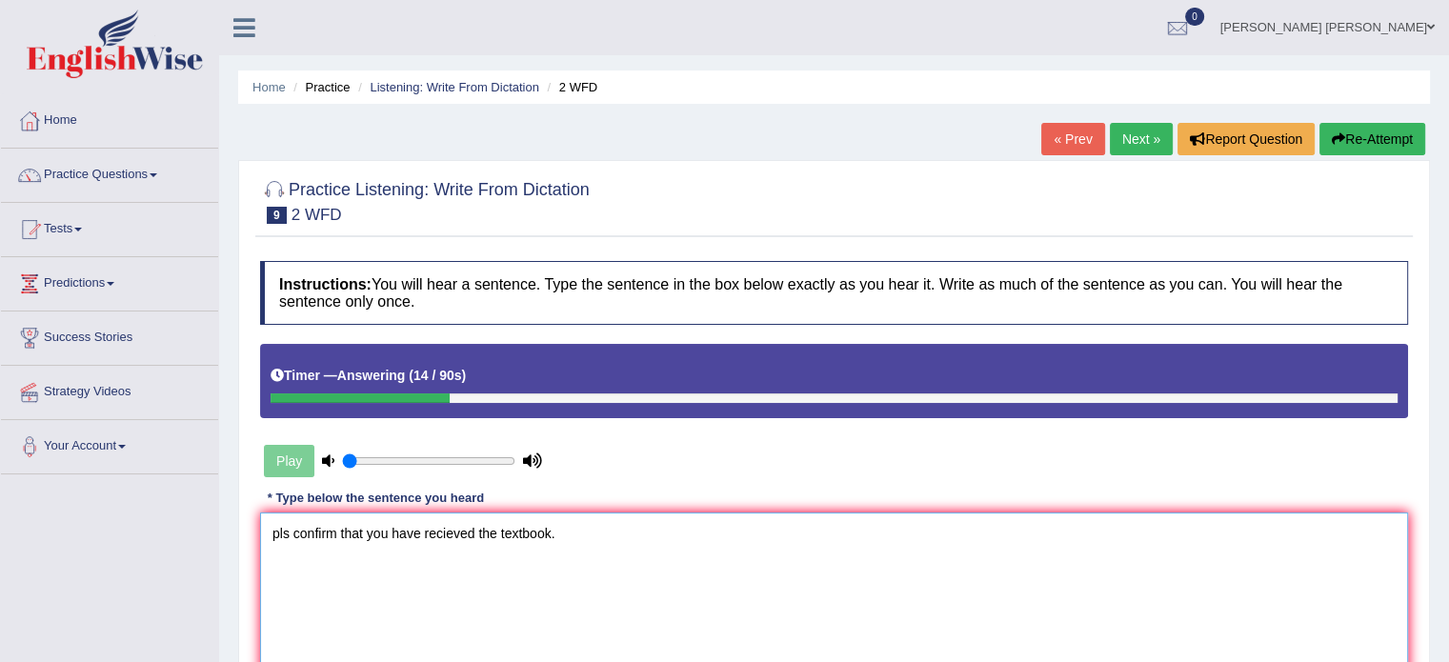
click at [451, 534] on textarea "pls confirm that you have recieved the textbook." at bounding box center [834, 604] width 1148 height 185
click at [572, 540] on textarea "pls confirm that you have received the textbook." at bounding box center [834, 604] width 1148 height 185
click at [285, 540] on textarea "pls confirm that you have received the textbook." at bounding box center [834, 604] width 1148 height 185
click at [293, 531] on textarea "pls confirm that you have received the textbook." at bounding box center [834, 604] width 1148 height 185
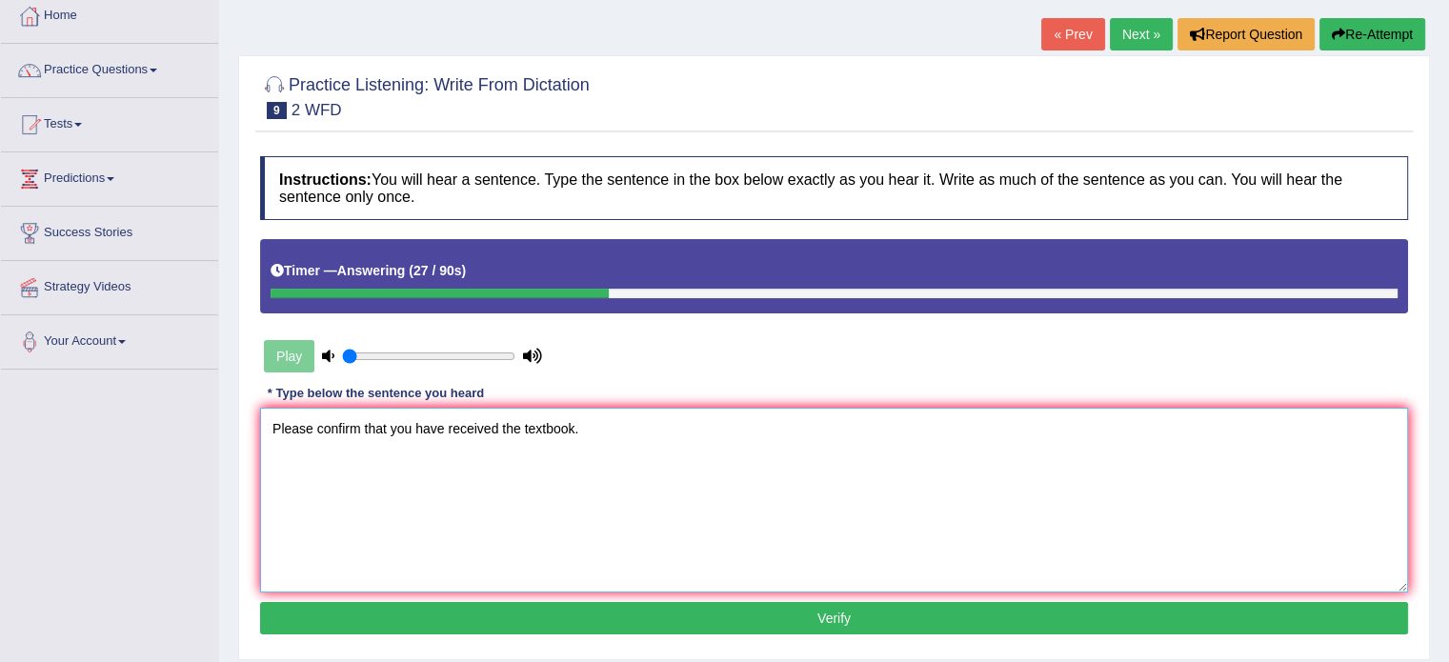
scroll to position [117, 0]
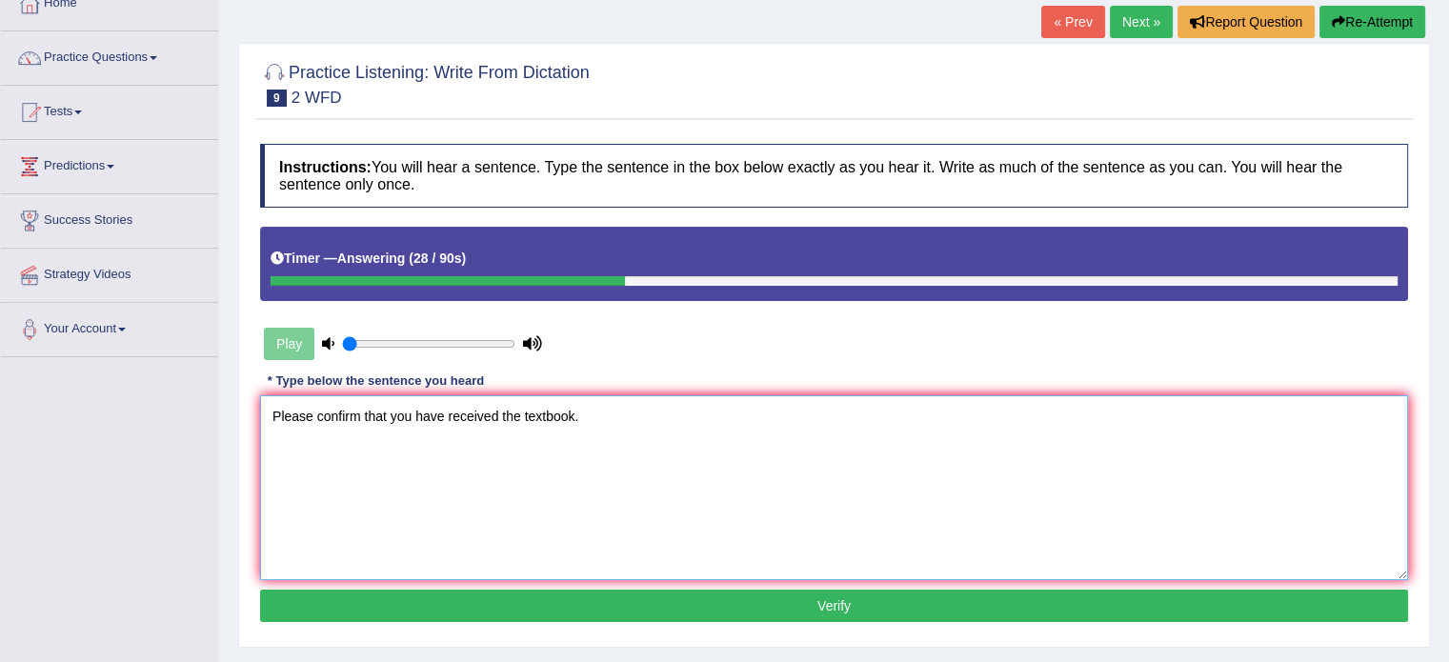
type textarea "Please confirm that you have received the textbook."
click at [389, 620] on div "Instructions: You will hear a sentence. Type the sentence in the box below exac…" at bounding box center [833, 385] width 1157 height 503
click at [395, 608] on button "Verify" at bounding box center [834, 606] width 1148 height 32
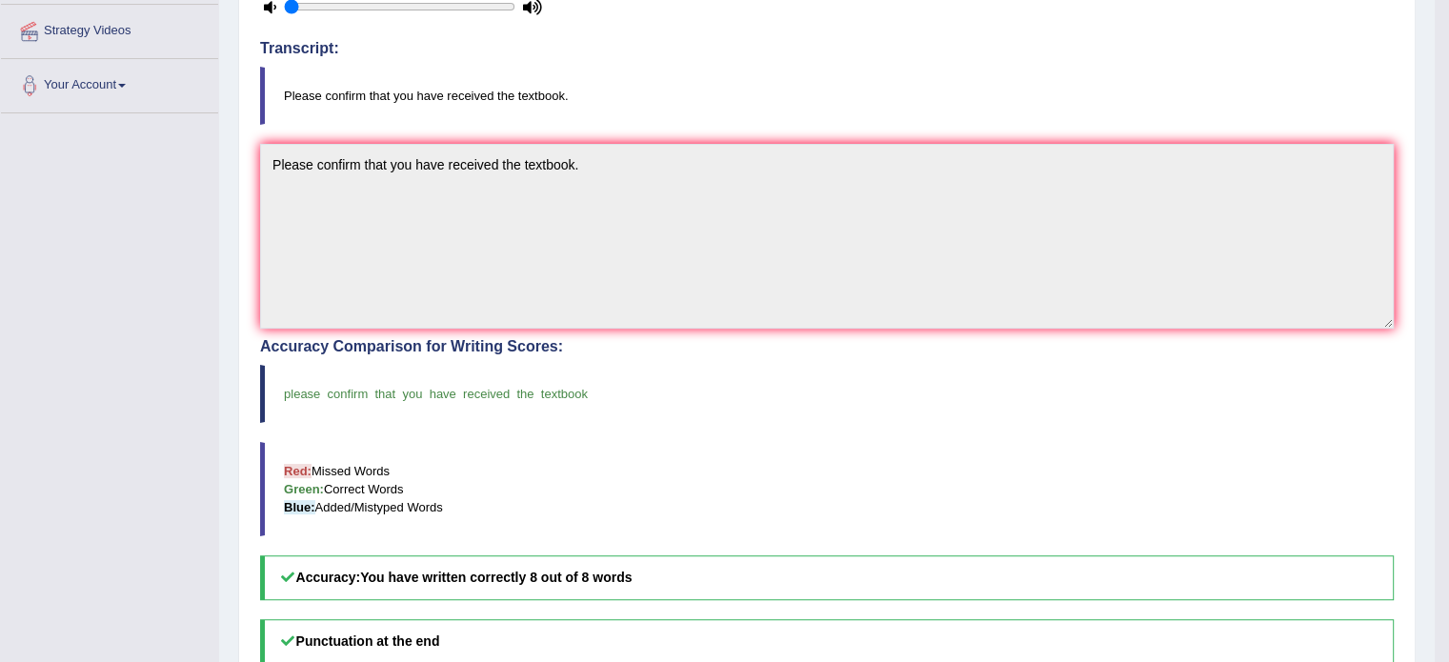
scroll to position [0, 0]
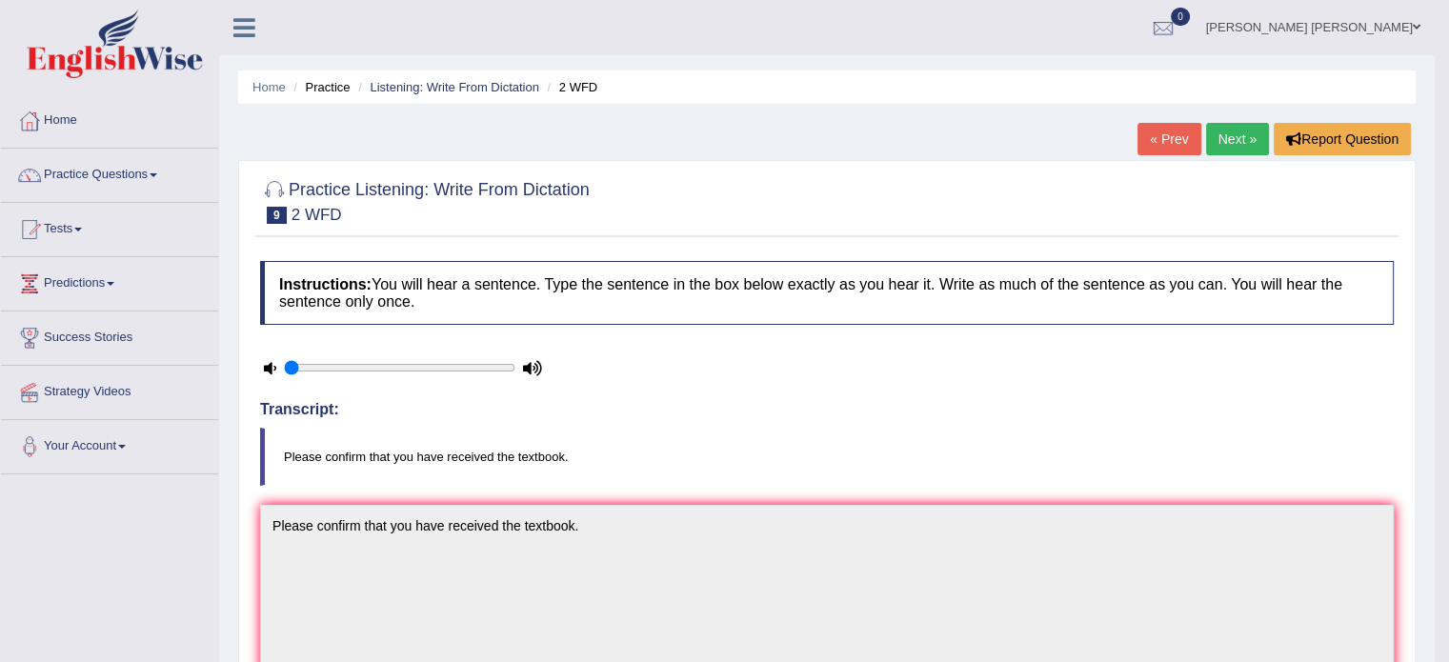
click at [1254, 136] on link "Next »" at bounding box center [1237, 139] width 63 height 32
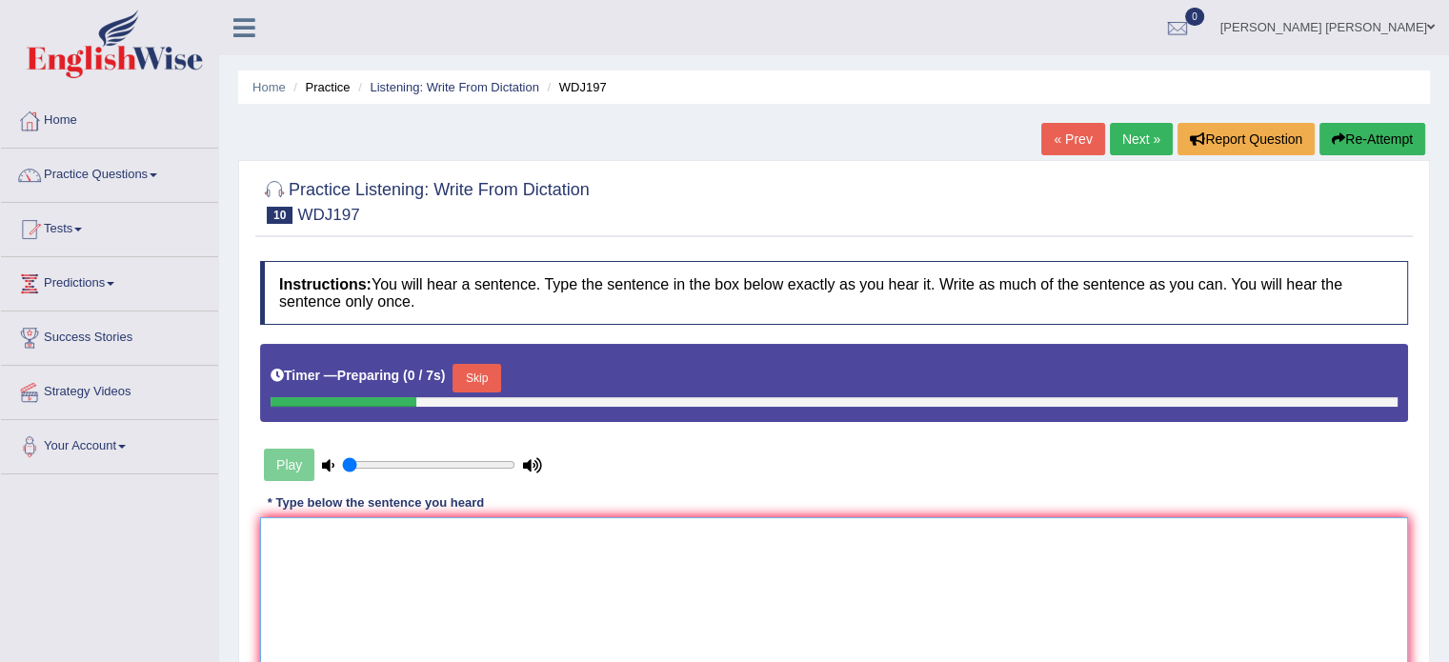
click at [766, 535] on textarea at bounding box center [834, 609] width 1148 height 185
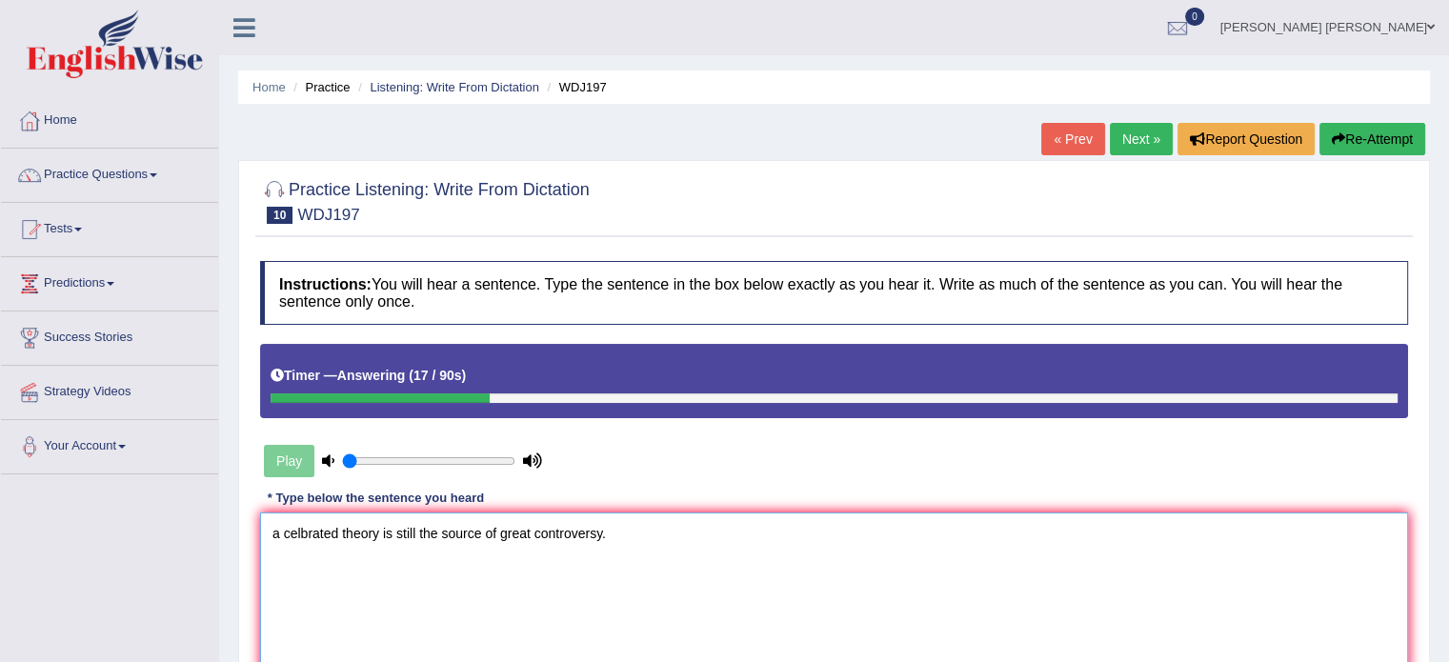
click at [338, 532] on textarea "a celbrated theory is still the source of great controversy." at bounding box center [834, 604] width 1148 height 185
click at [300, 532] on textarea "A cellebrated theory is still the source of great controversy." at bounding box center [834, 604] width 1148 height 185
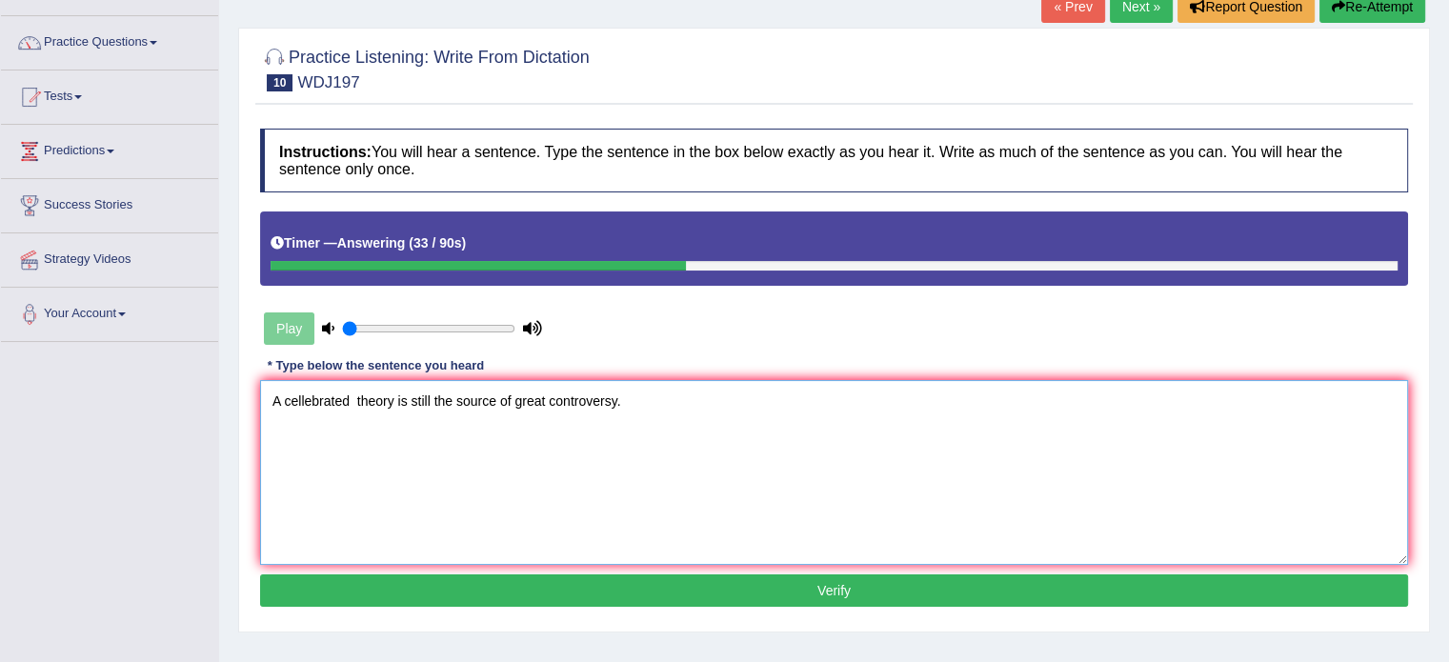
scroll to position [158, 0]
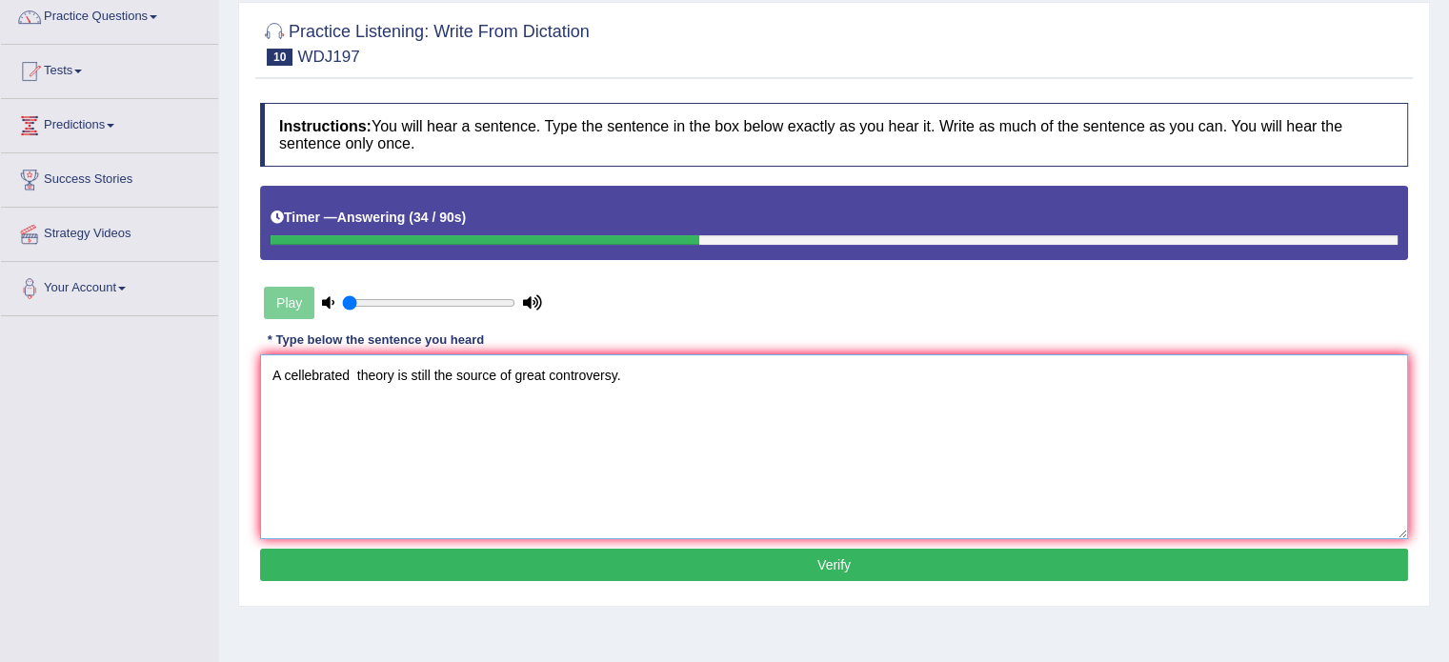
type textarea "A cellebrated theory is still the source of great controversy."
click at [403, 559] on button "Verify" at bounding box center [834, 565] width 1148 height 32
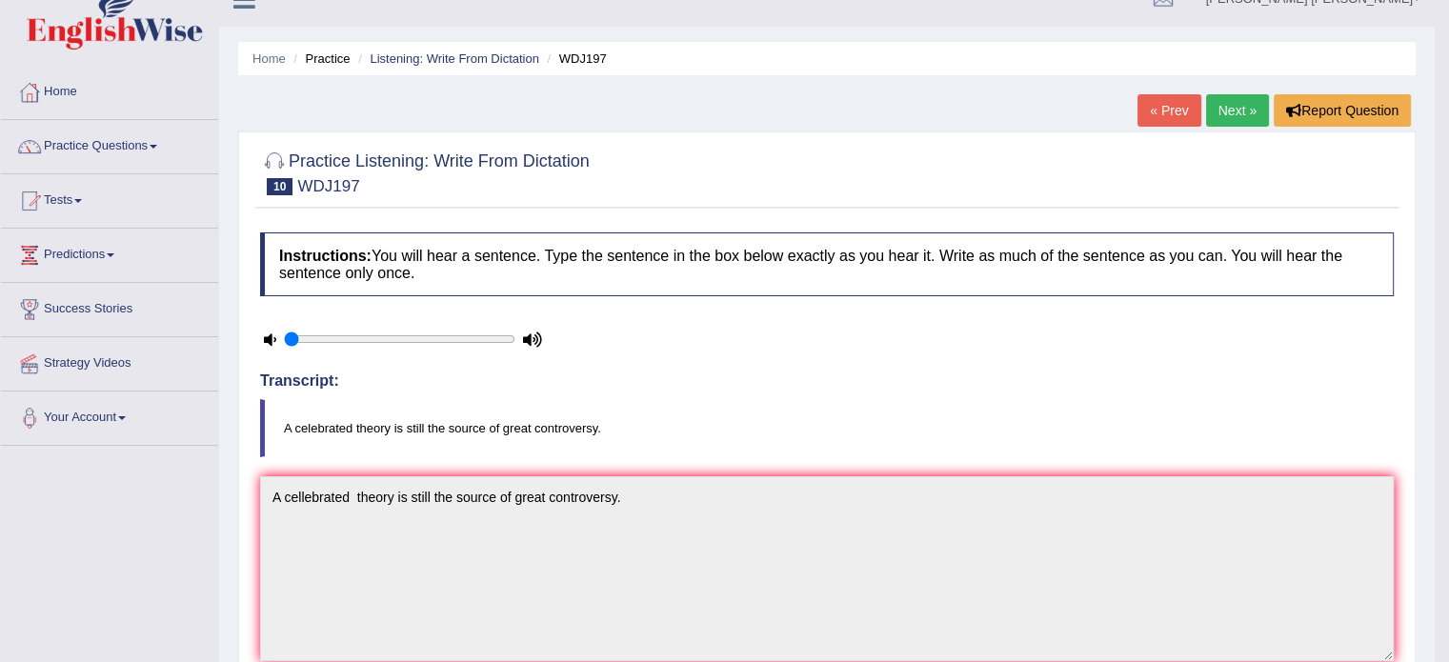
scroll to position [0, 0]
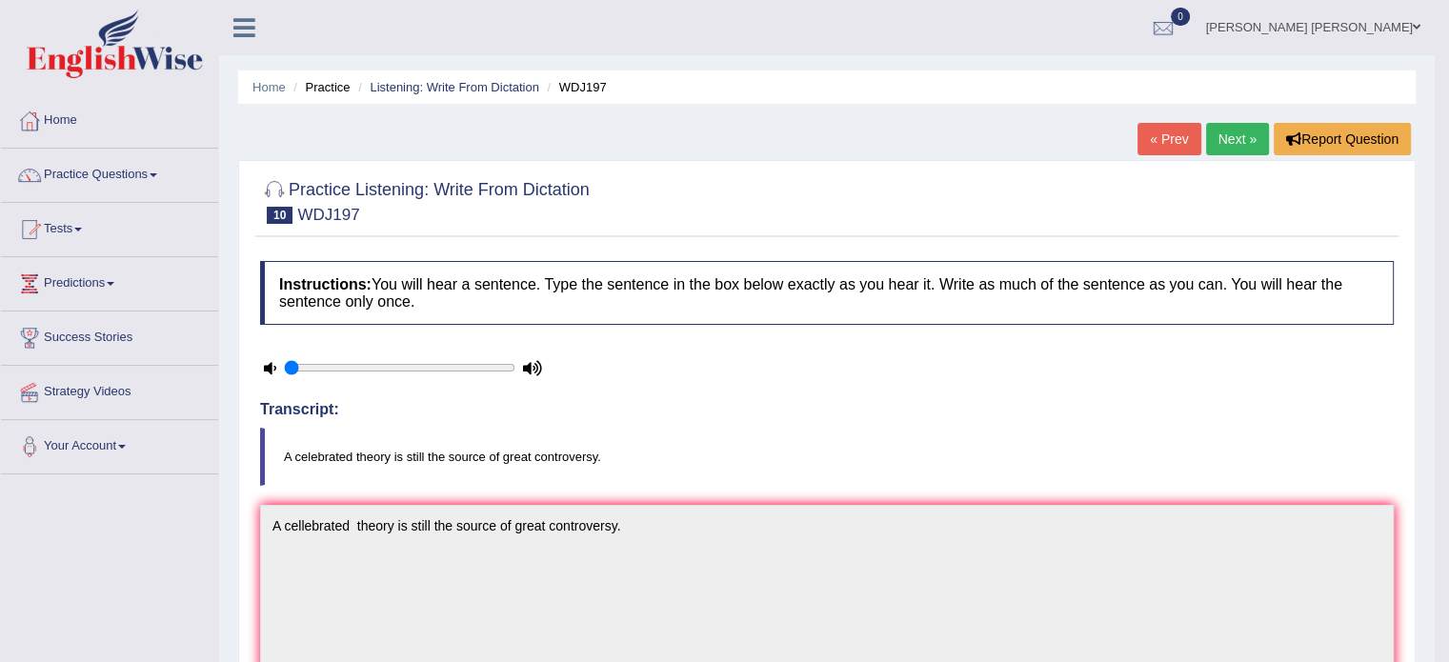
click at [1249, 152] on link "Next »" at bounding box center [1237, 139] width 63 height 32
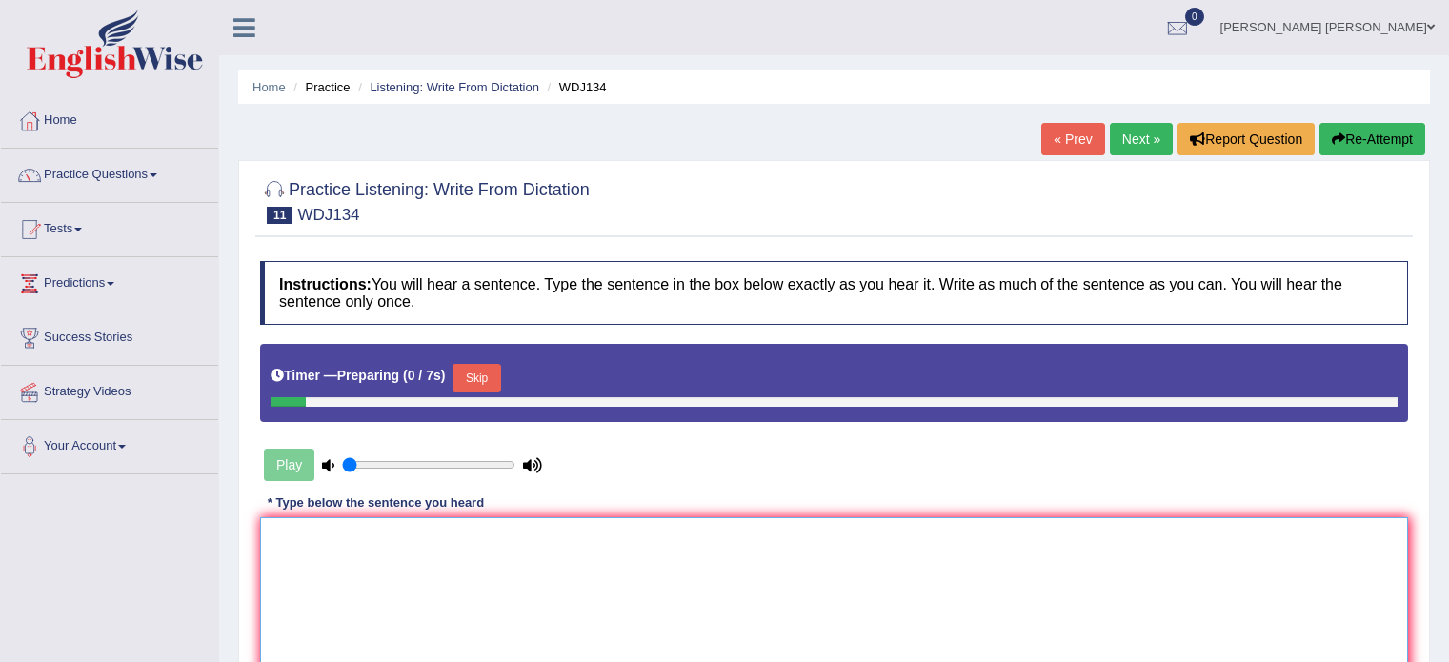
click at [717, 569] on textarea at bounding box center [834, 609] width 1148 height 185
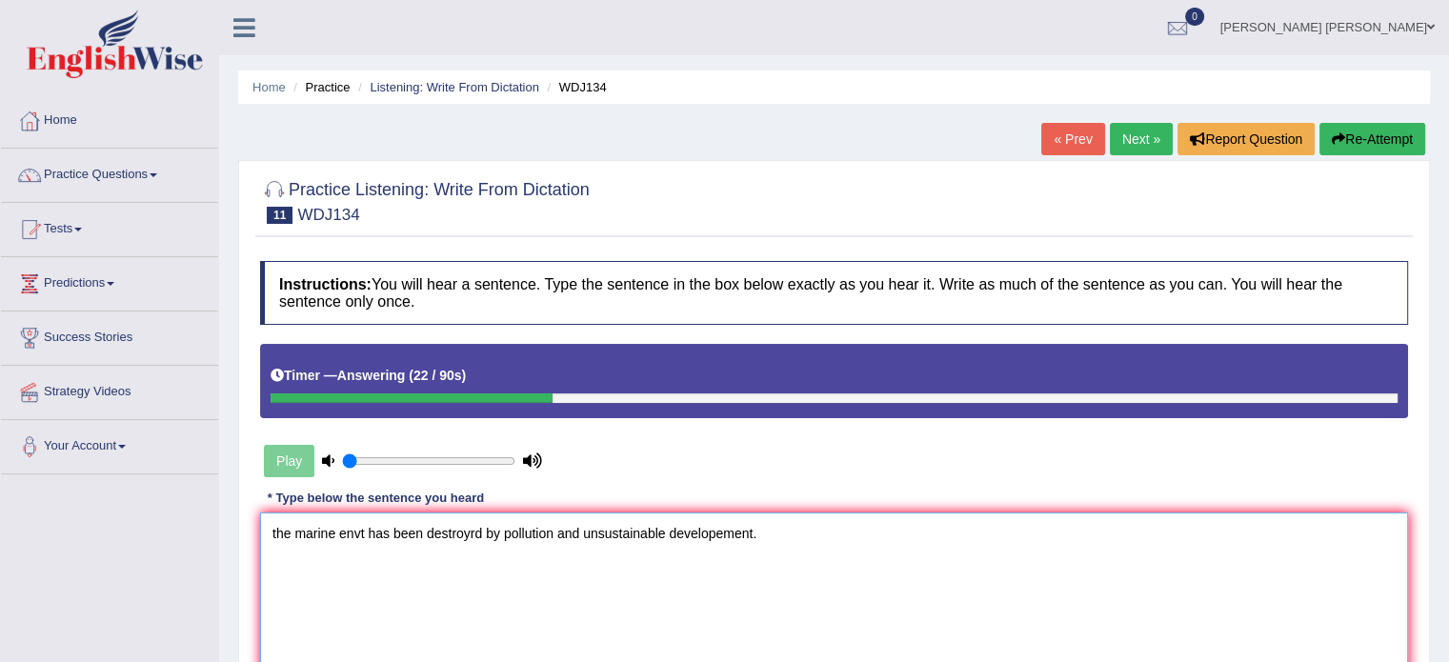
click at [277, 532] on textarea "the marine envt has been destroyrd by pollution and unsustainable developement." at bounding box center [834, 604] width 1148 height 185
click at [367, 531] on textarea "The marine env has been destroyrd by pollution and unsustainable developement." at bounding box center [834, 604] width 1148 height 185
click at [526, 536] on textarea "The marine environment has been destroyrd by pollution and unsustainable develo…" at bounding box center [834, 604] width 1148 height 185
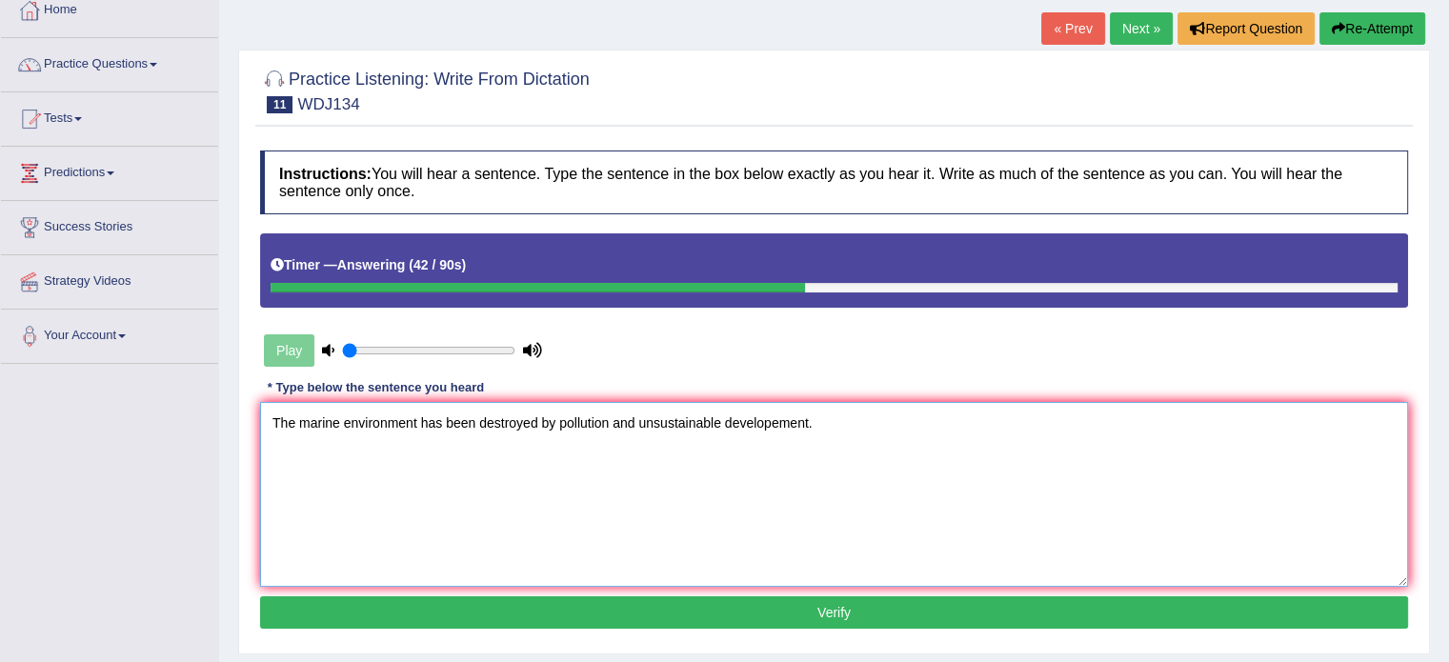
scroll to position [132, 0]
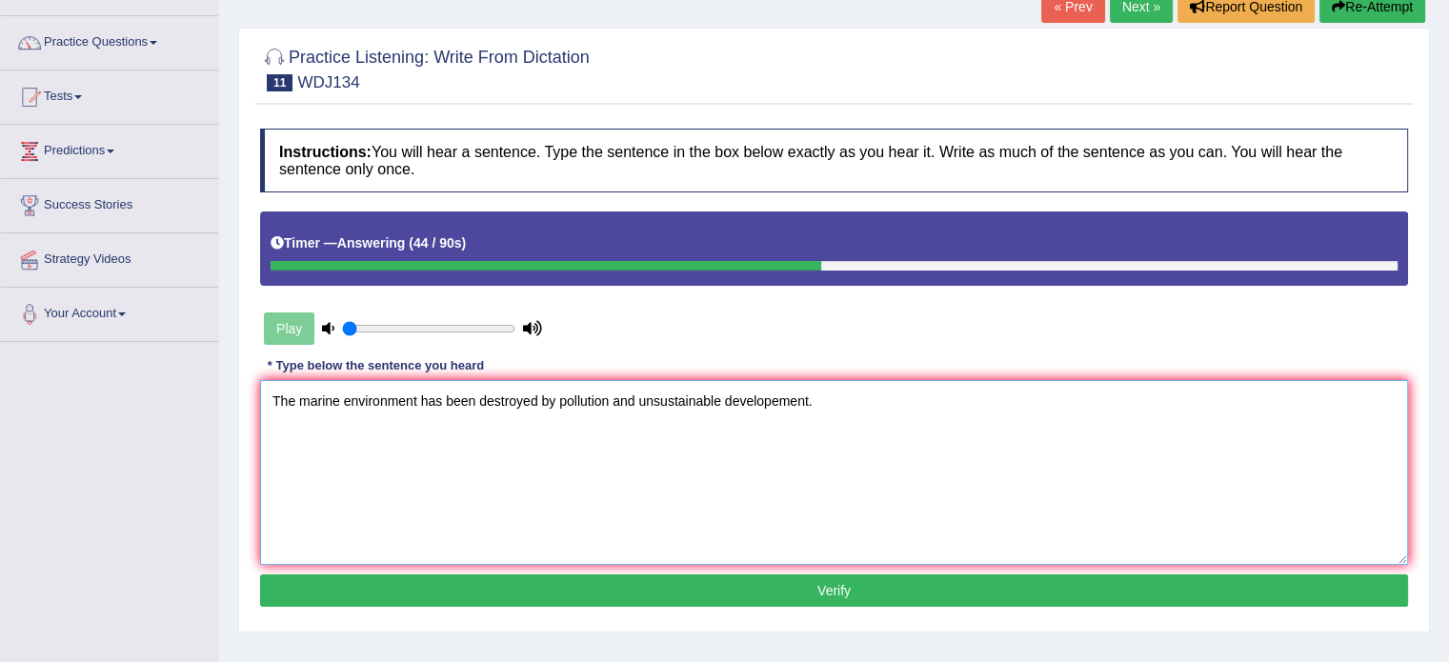
type textarea "The marine environment has been destroyed by pollution and unsustainable develo…"
click at [668, 594] on button "Verify" at bounding box center [834, 590] width 1148 height 32
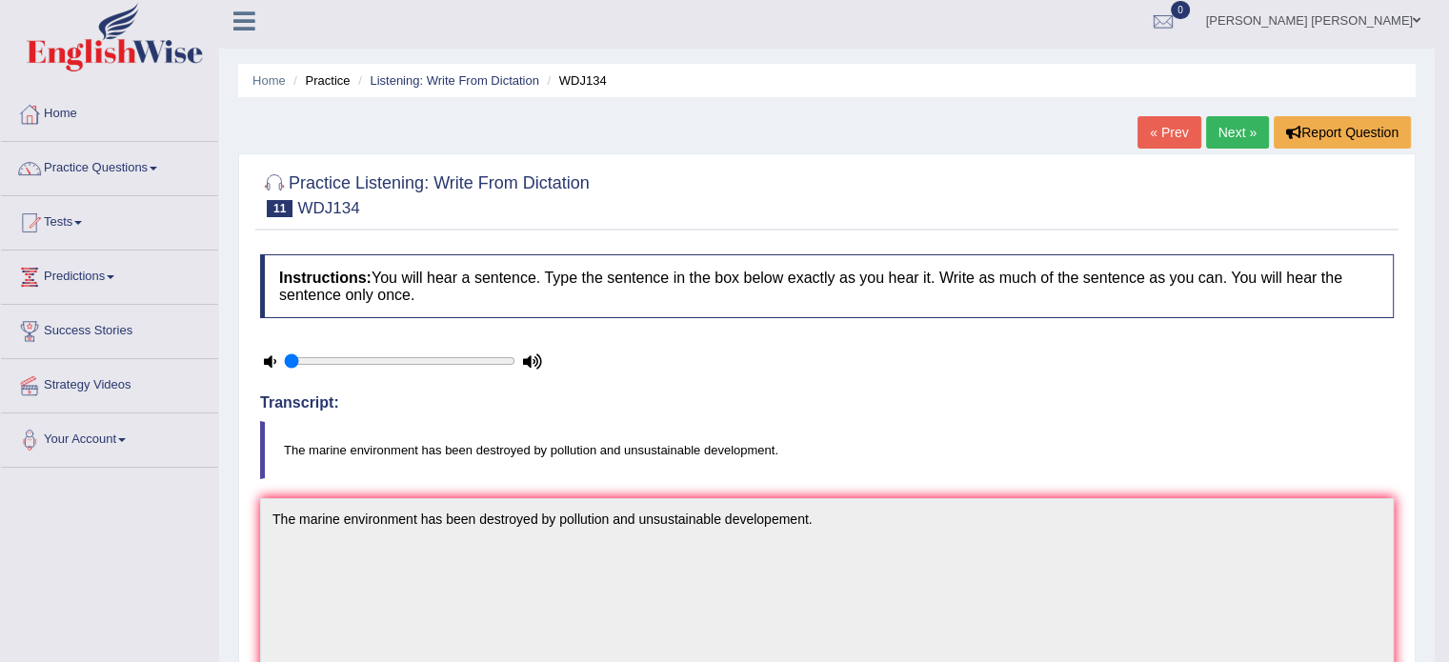
scroll to position [0, 0]
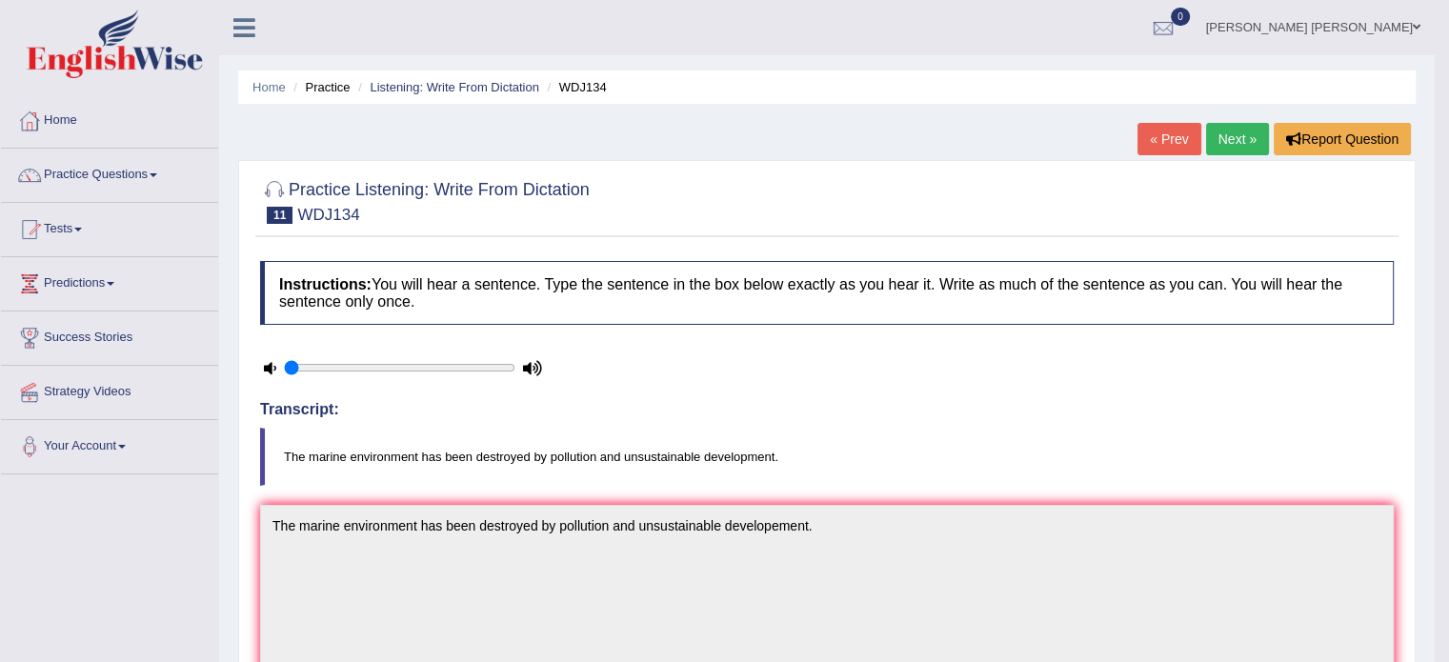
click at [1236, 125] on link "Next »" at bounding box center [1237, 139] width 63 height 32
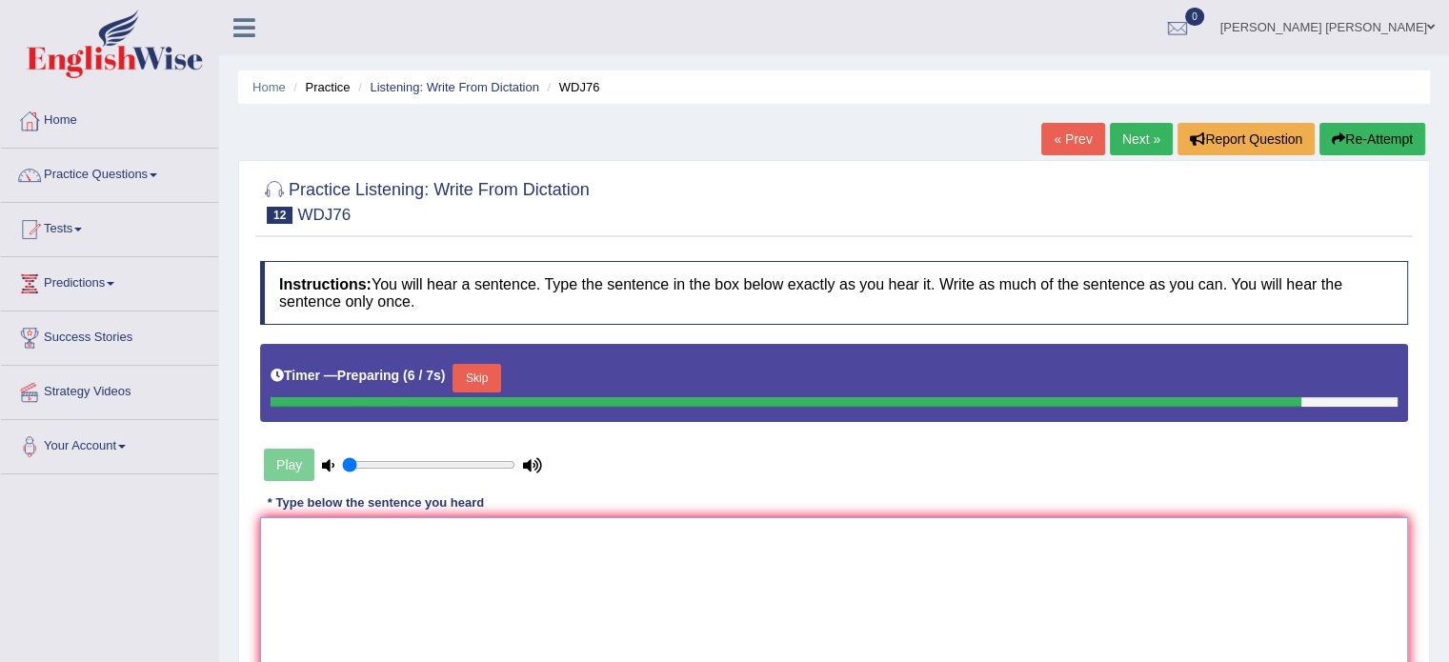
click at [993, 577] on textarea at bounding box center [834, 609] width 1148 height 185
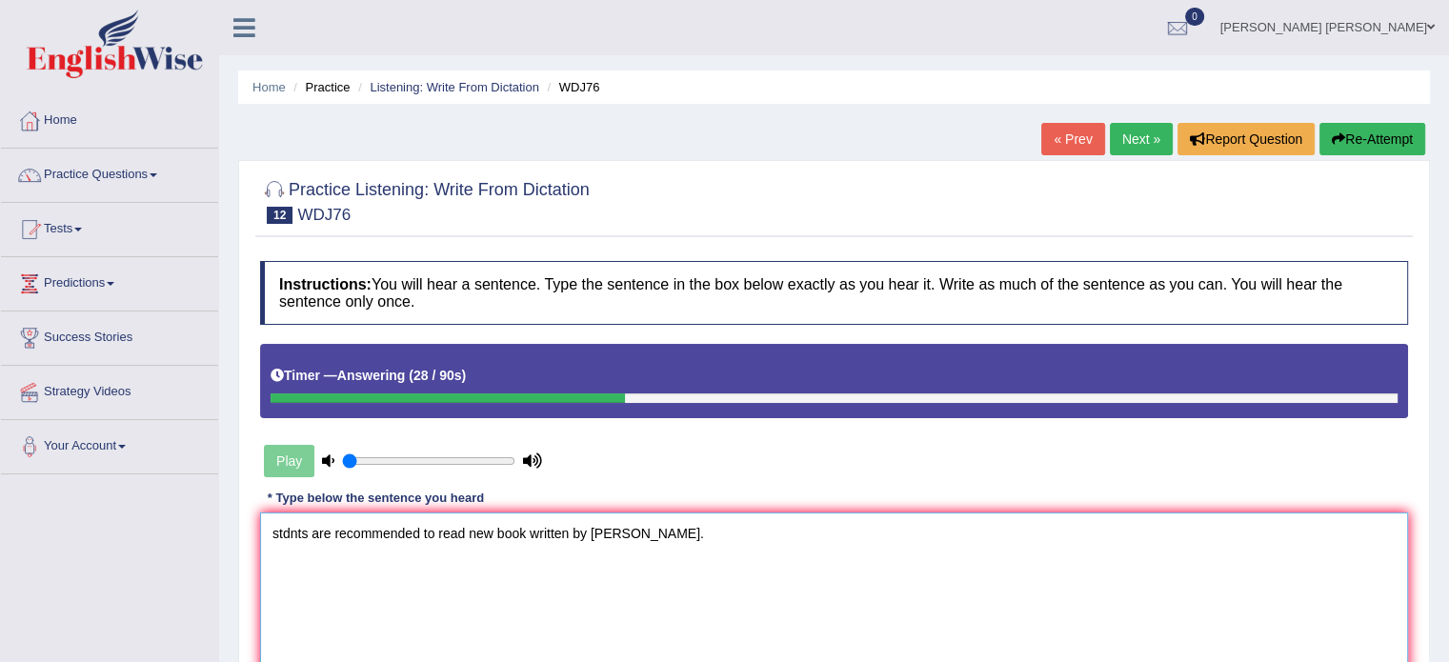
click at [305, 535] on textarea "stdnts are recommended to read new book written by [PERSON_NAME]." at bounding box center [834, 604] width 1148 height 185
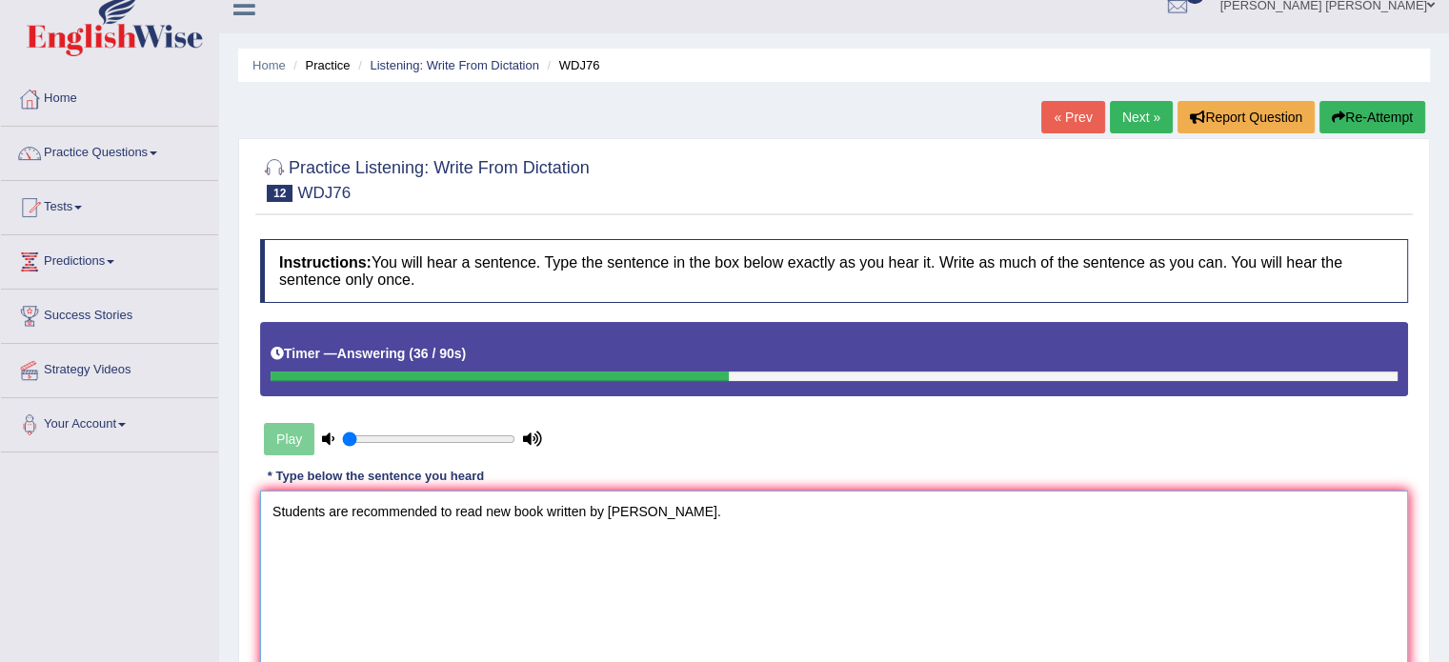
scroll to position [23, 0]
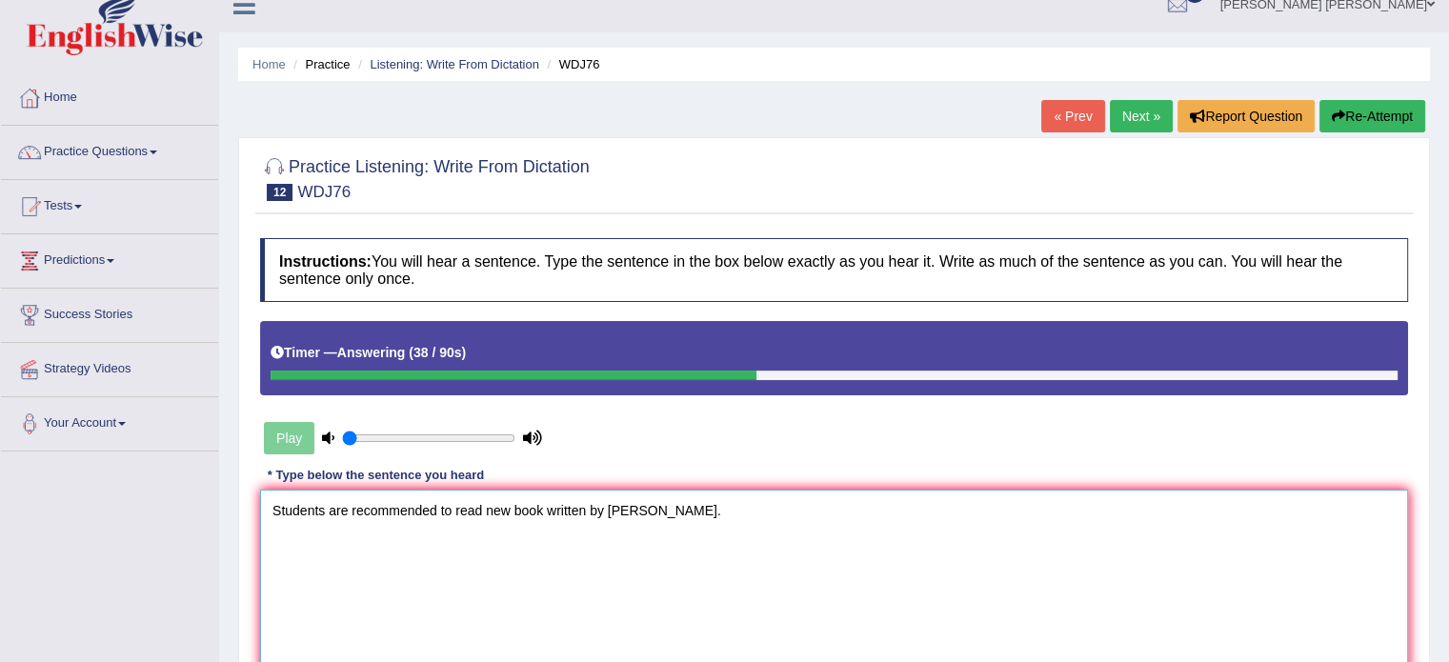
click at [486, 513] on textarea "Students are recommended to read new book written by [PERSON_NAME]." at bounding box center [834, 582] width 1148 height 185
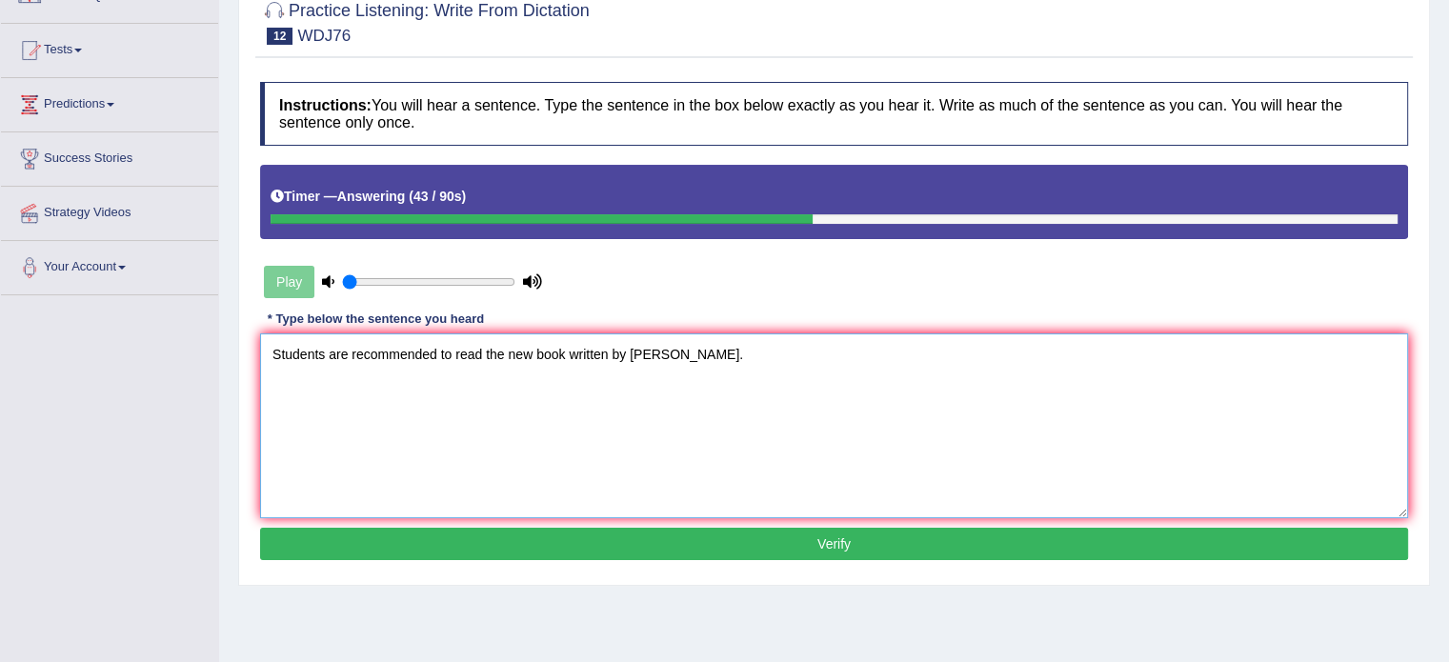
scroll to position [181, 0]
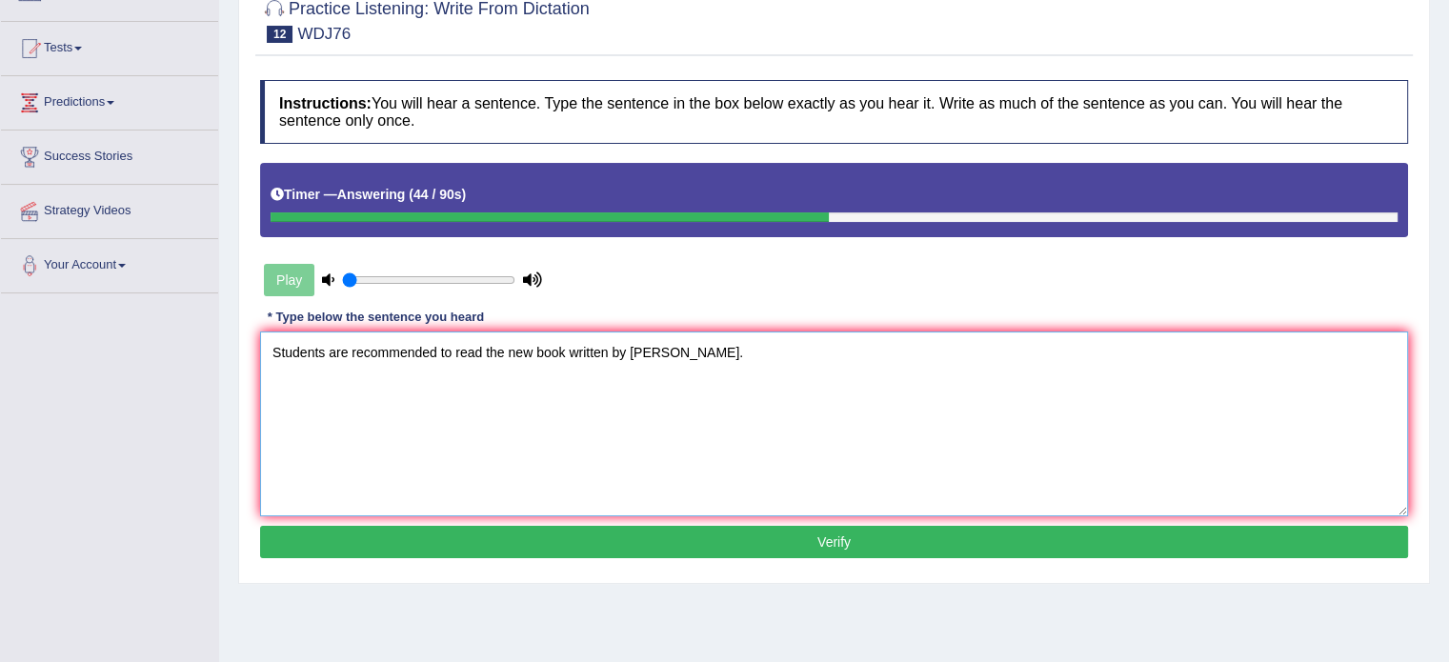
type textarea "Students are recommended to read the new book written by [PERSON_NAME]."
click at [530, 544] on button "Verify" at bounding box center [834, 542] width 1148 height 32
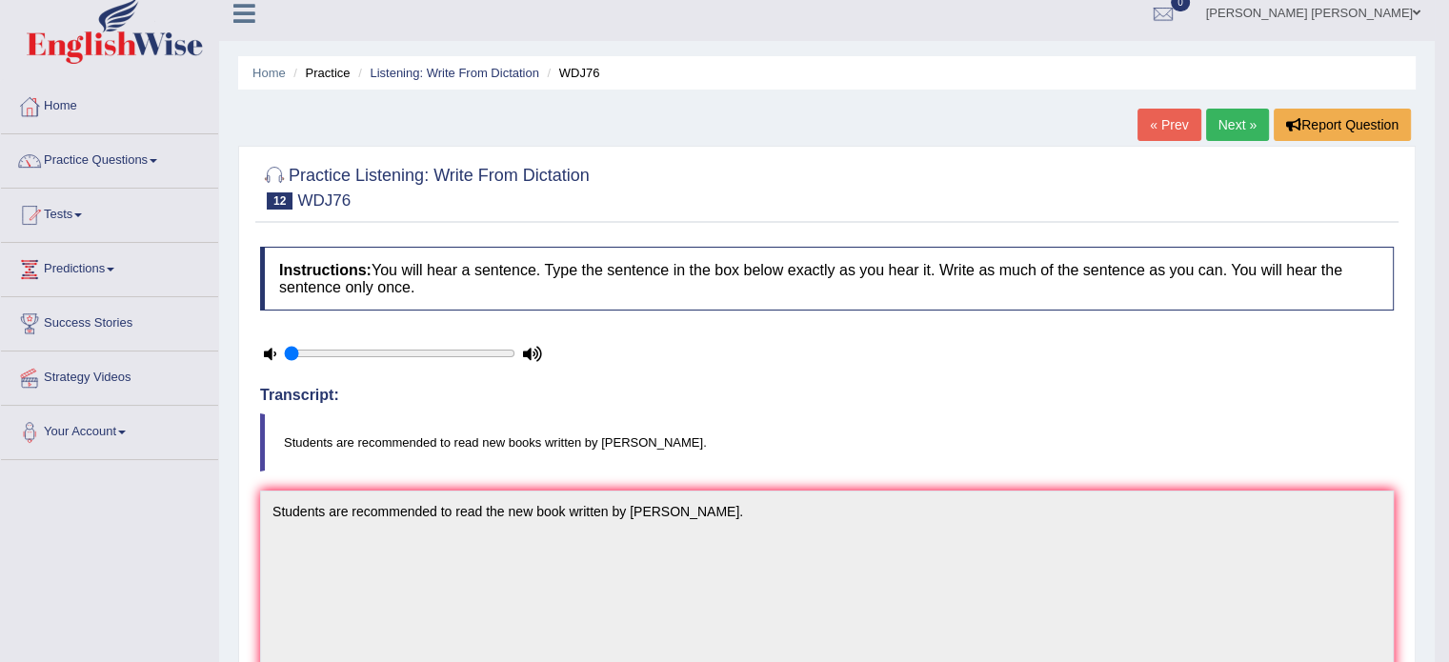
scroll to position [0, 0]
